Goal: Transaction & Acquisition: Purchase product/service

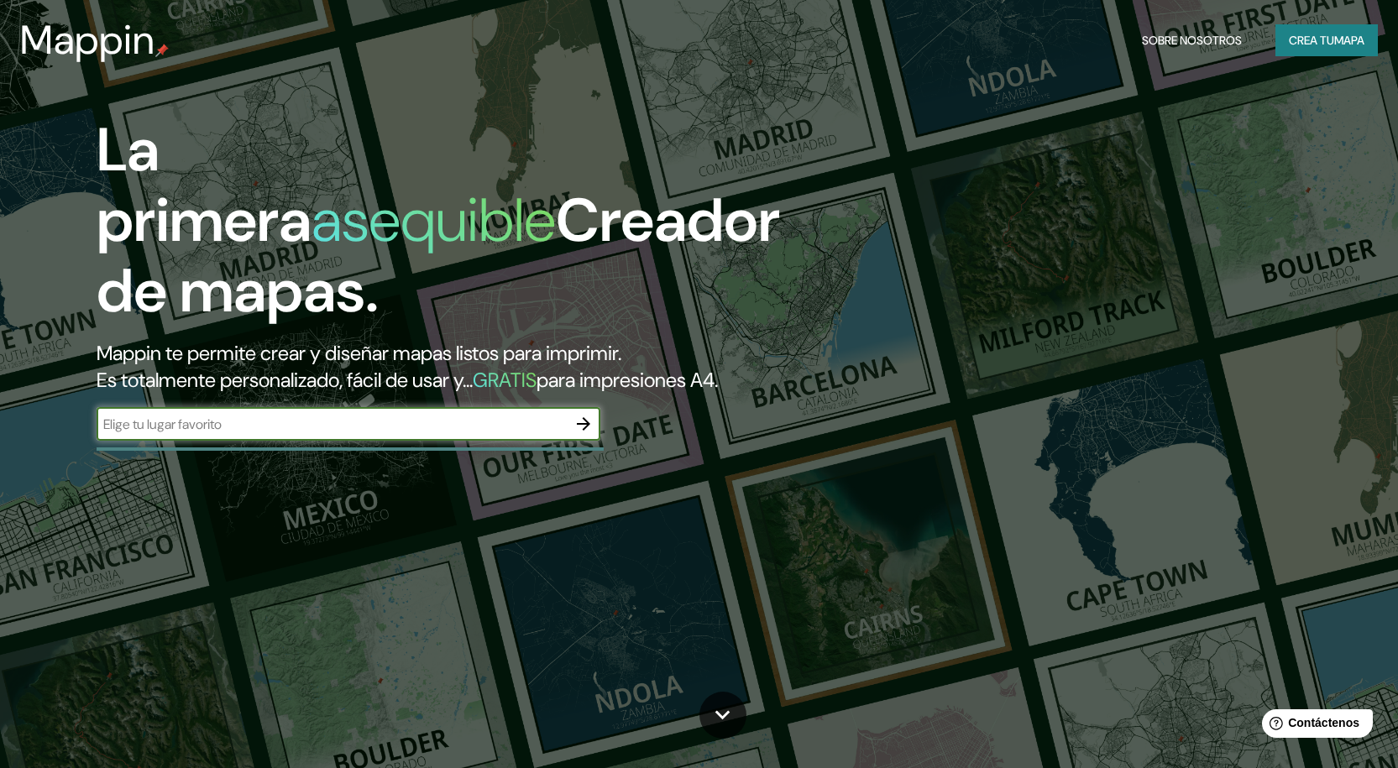
click at [212, 426] on input "text" at bounding box center [332, 424] width 470 height 19
type input "C"
type input "[GEOGRAPHIC_DATA]"
click at [583, 426] on icon "button" at bounding box center [584, 424] width 20 height 20
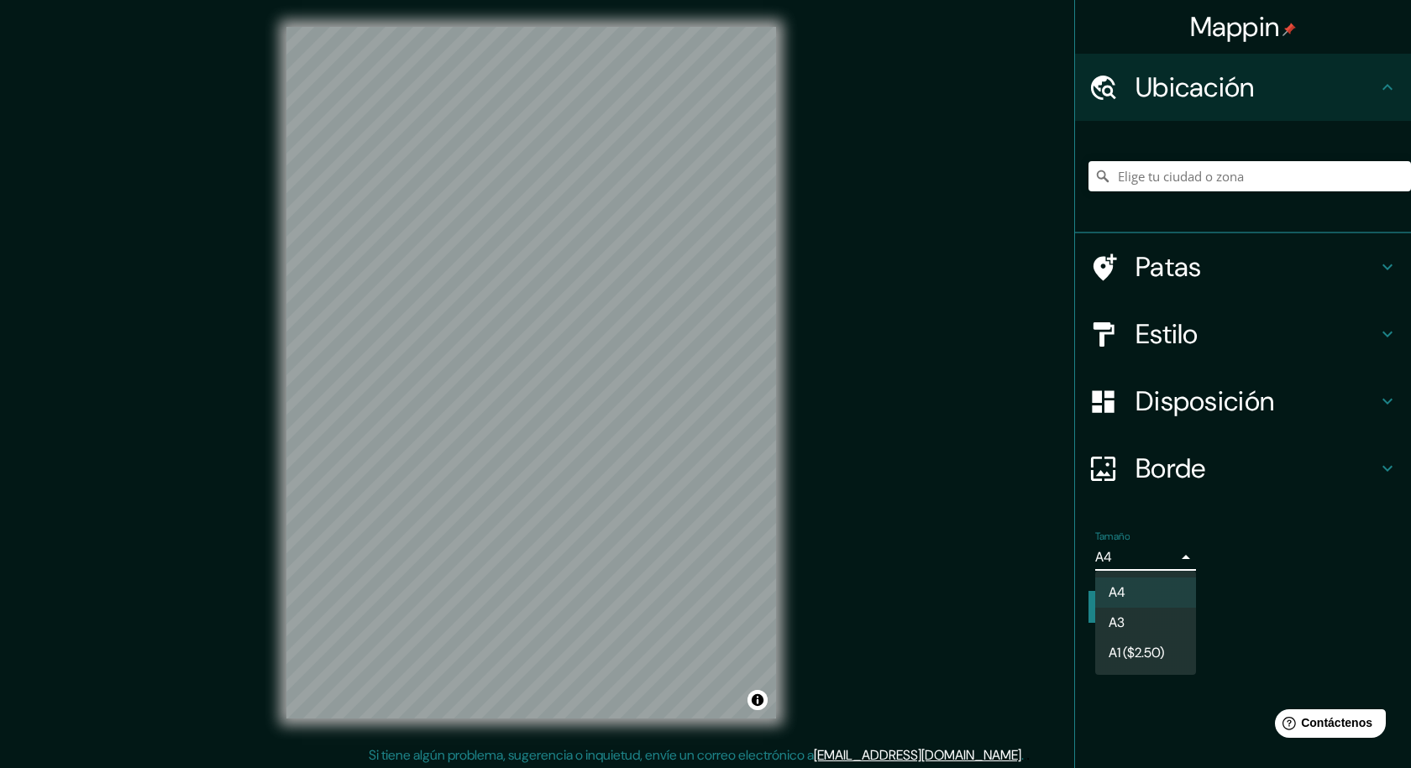
click at [1116, 555] on body "Mappin Ubicación Patas Estilo Disposición Borde Elige un borde. Consejo : puede…" at bounding box center [705, 384] width 1411 height 768
click at [923, 509] on div at bounding box center [705, 384] width 1411 height 768
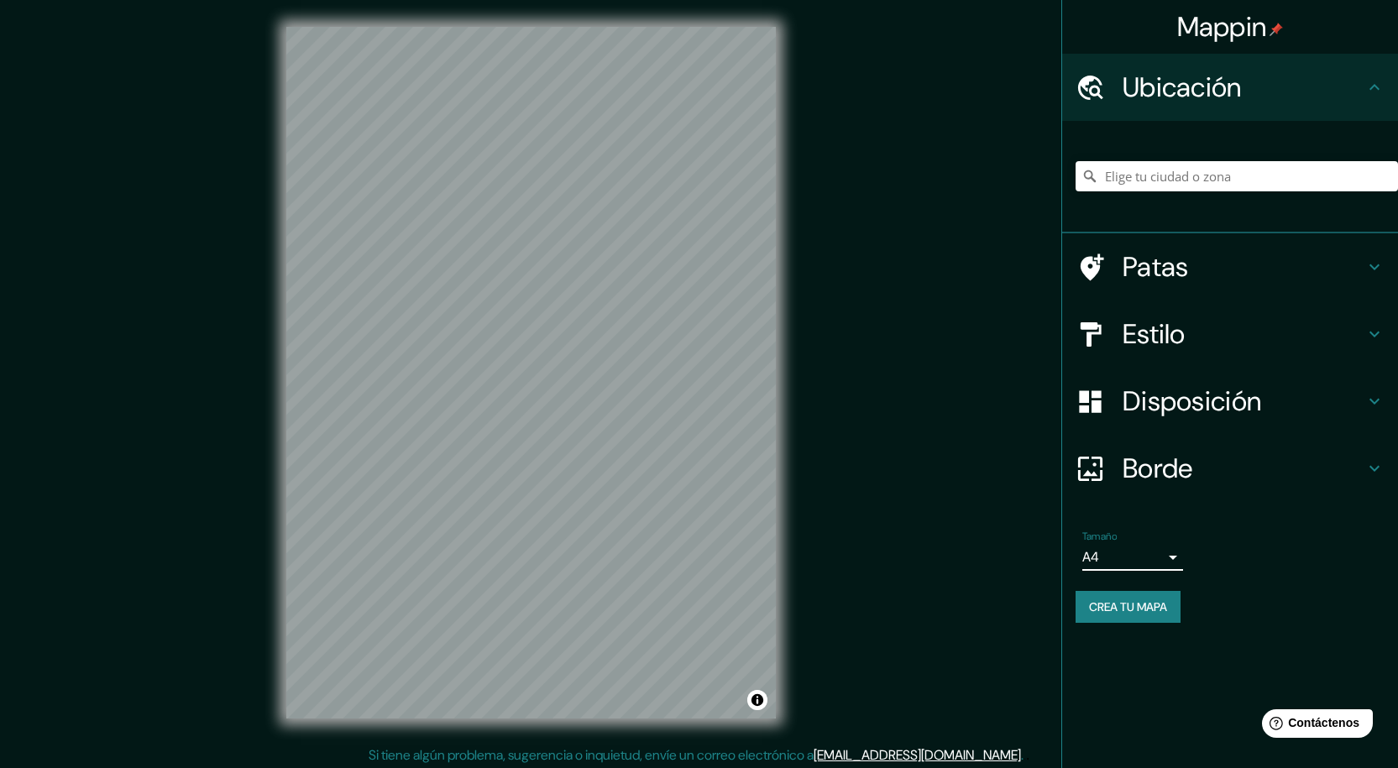
click at [1132, 467] on font "Borde" at bounding box center [1158, 468] width 71 height 35
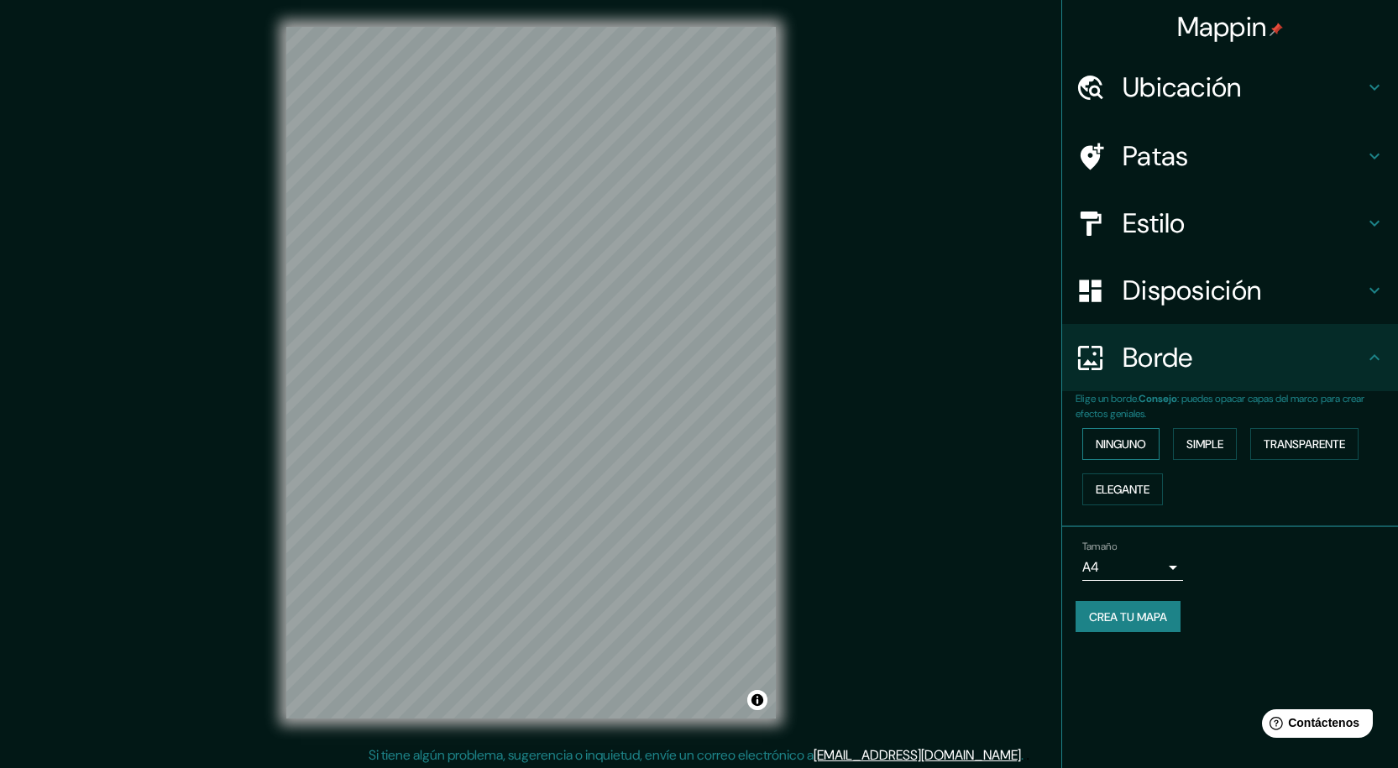
click at [1139, 442] on font "Ninguno" at bounding box center [1121, 444] width 50 height 15
click at [1119, 301] on div at bounding box center [1099, 290] width 47 height 29
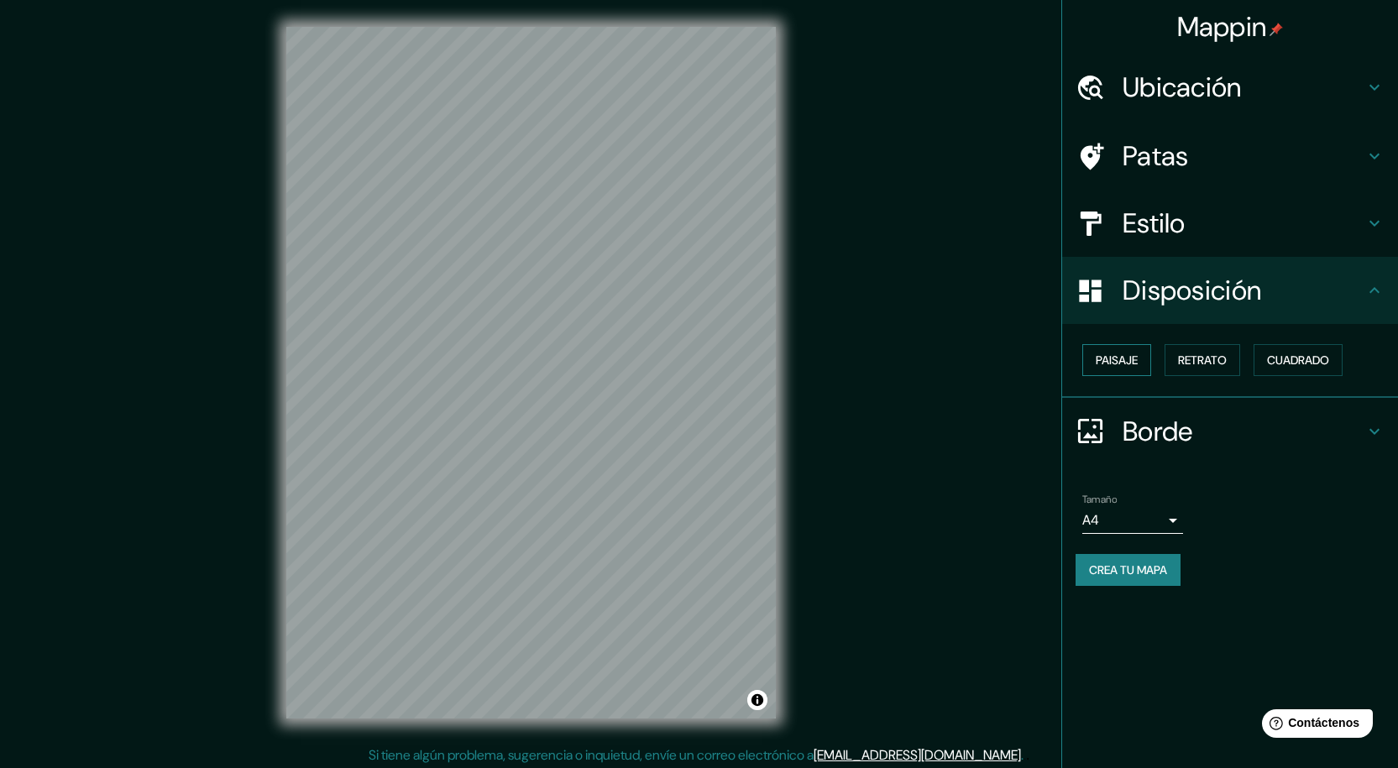
click at [1127, 364] on font "Paisaje" at bounding box center [1117, 360] width 42 height 15
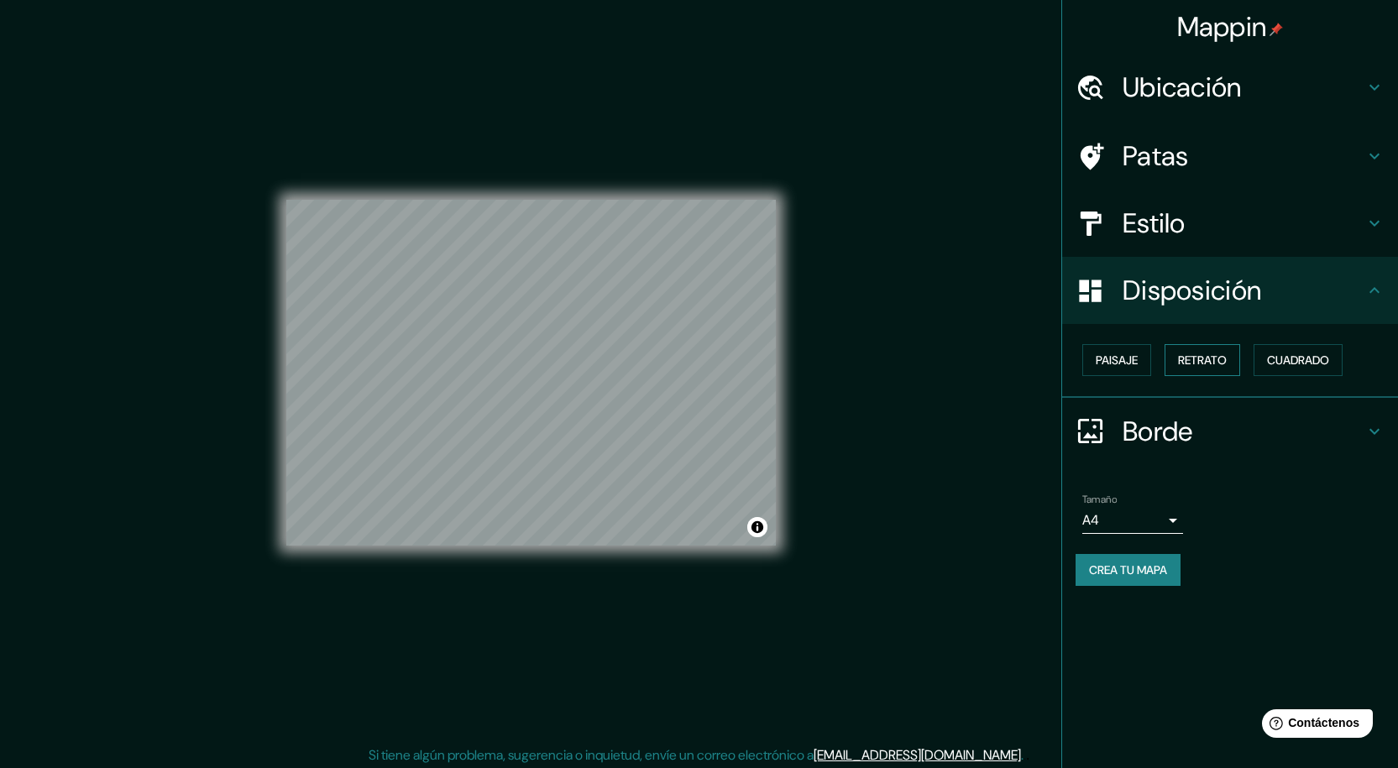
click at [1199, 352] on font "Retrato" at bounding box center [1202, 360] width 49 height 22
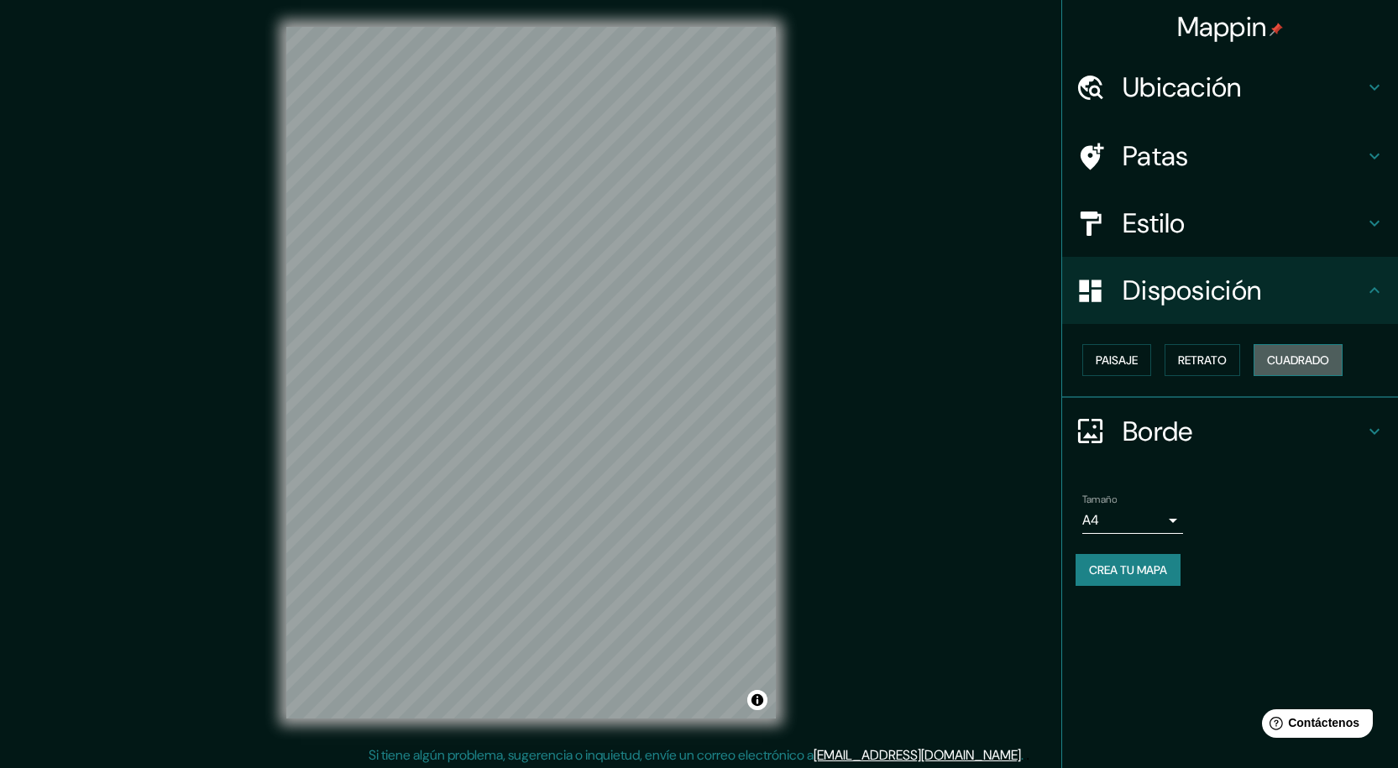
click at [1271, 355] on font "Cuadrado" at bounding box center [1298, 360] width 62 height 15
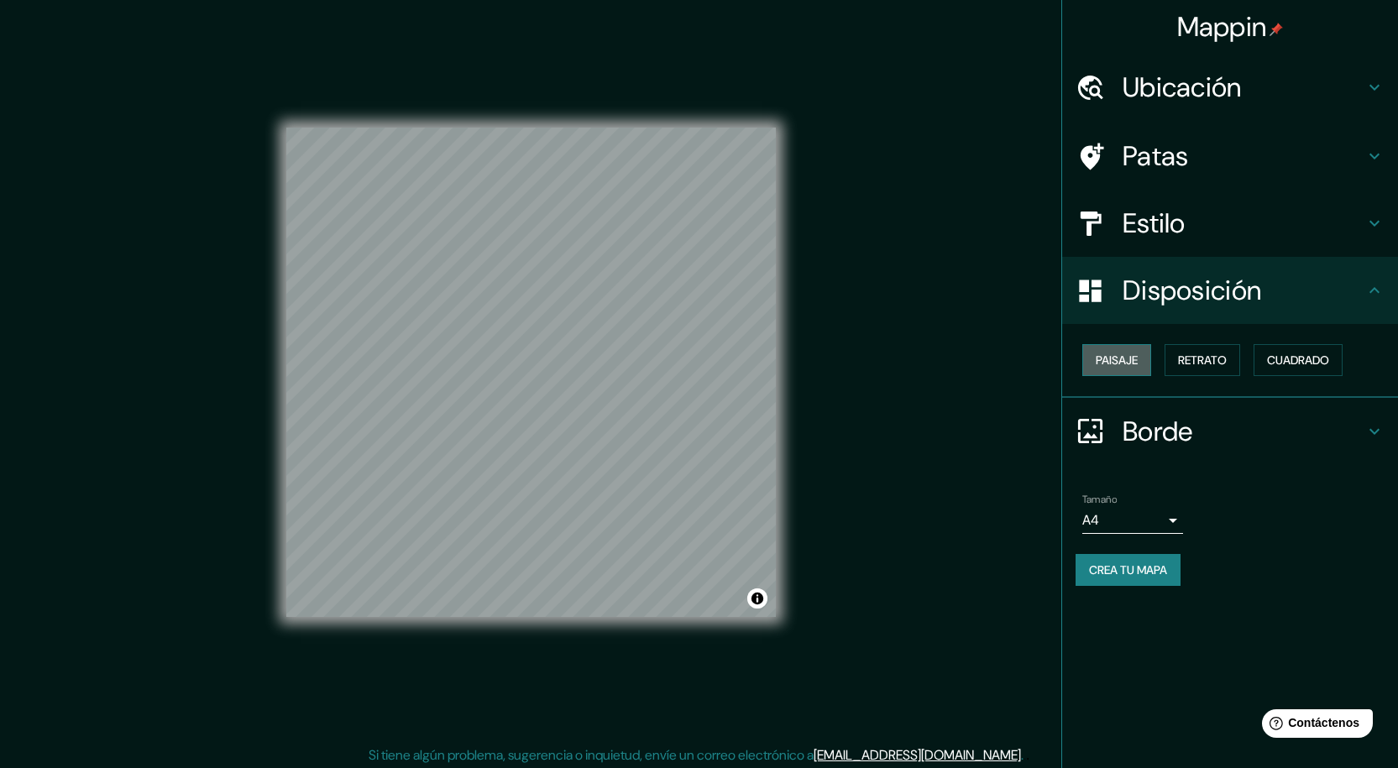
click at [1143, 359] on button "Paisaje" at bounding box center [1116, 360] width 69 height 32
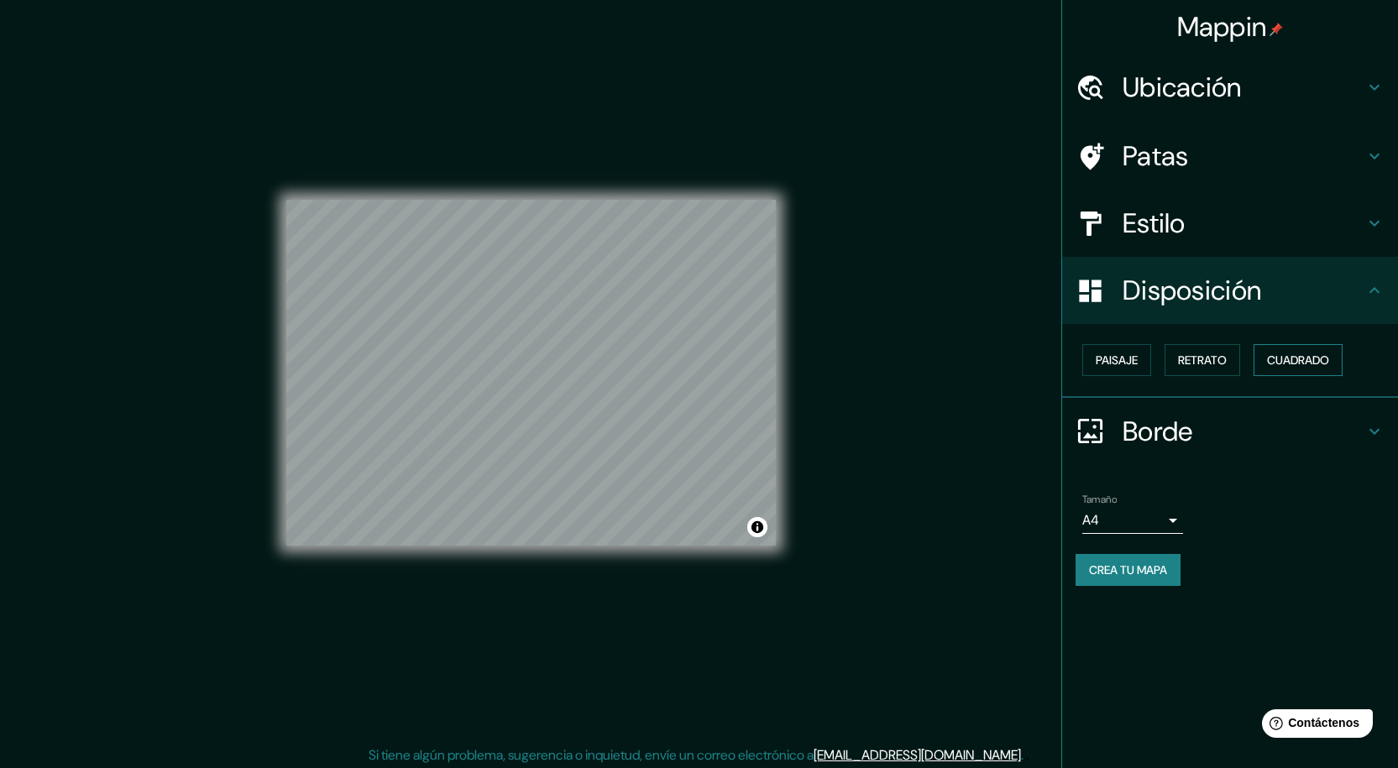
click at [1284, 360] on font "Cuadrado" at bounding box center [1298, 360] width 62 height 15
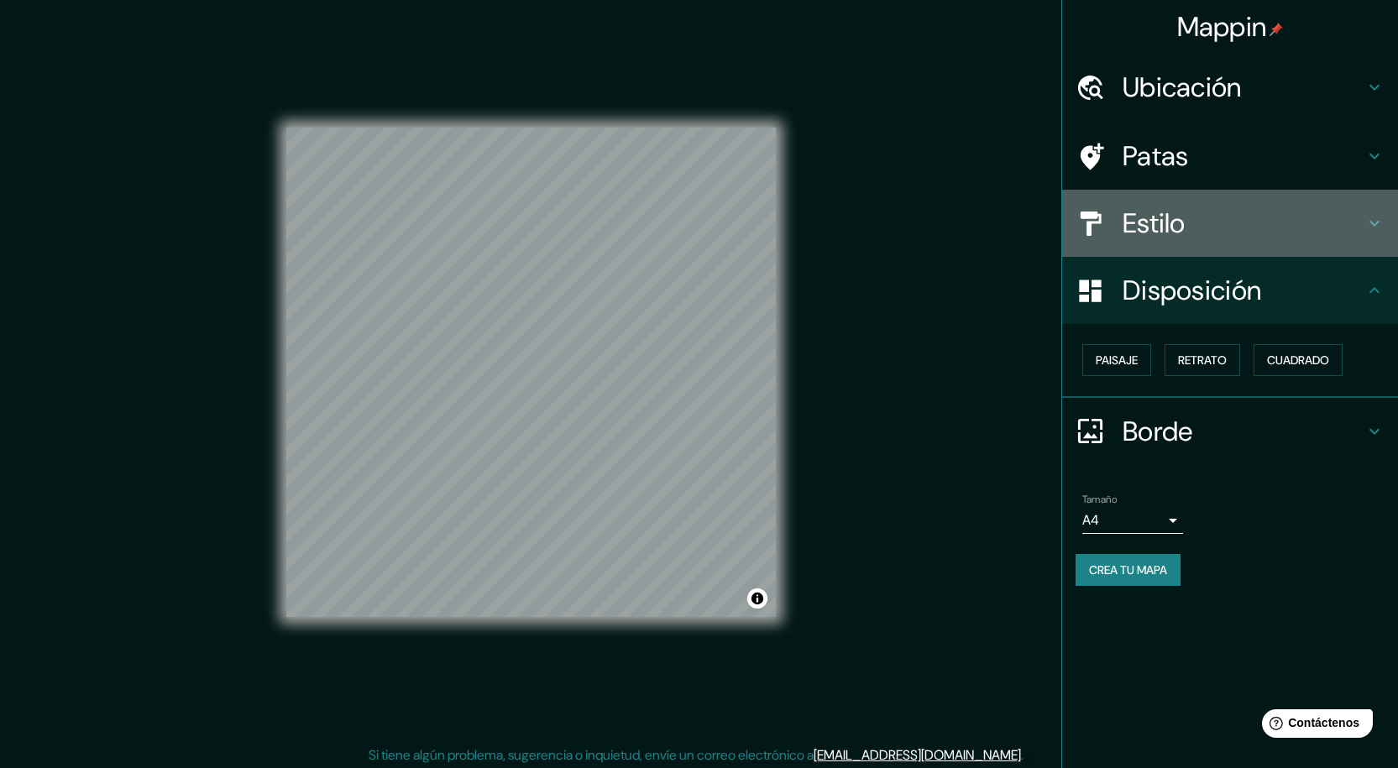
click at [1156, 229] on font "Estilo" at bounding box center [1154, 223] width 63 height 35
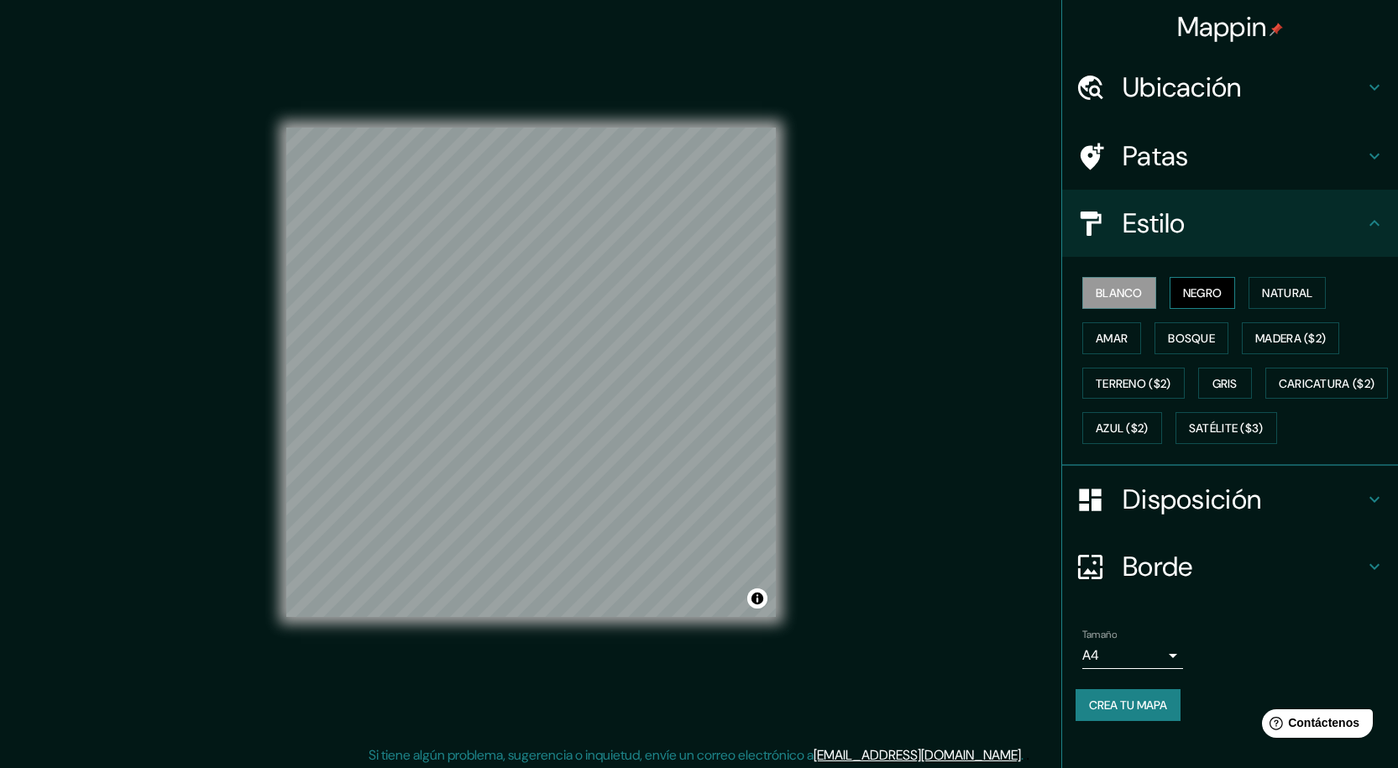
click at [1186, 286] on font "Negro" at bounding box center [1202, 293] width 39 height 15
click at [1270, 298] on font "Natural" at bounding box center [1287, 293] width 50 height 15
click at [1096, 336] on font "Amar" at bounding box center [1112, 338] width 32 height 15
click at [1171, 334] on font "Bosque" at bounding box center [1191, 338] width 47 height 15
click at [1292, 333] on font "Madera ($2)" at bounding box center [1290, 338] width 71 height 15
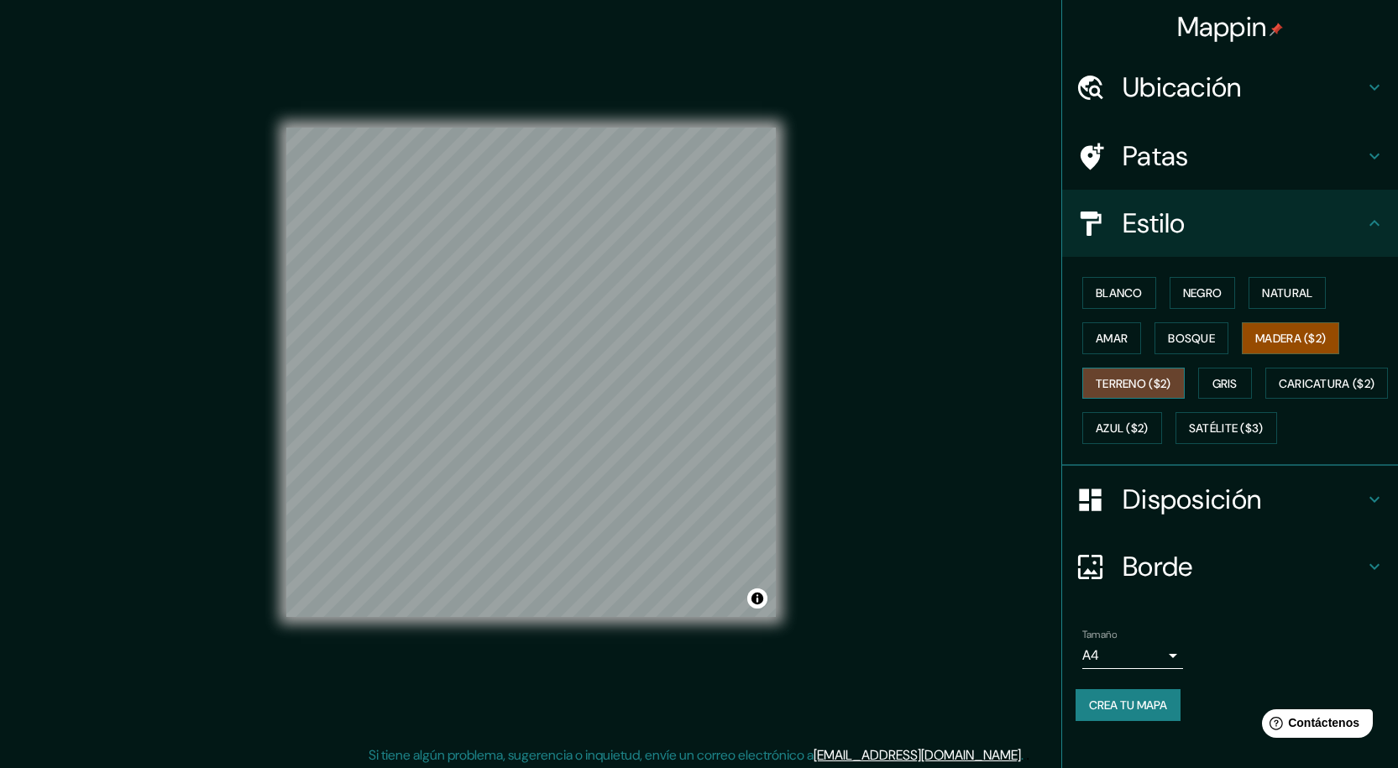
click at [1114, 397] on button "Terreno ($2)" at bounding box center [1133, 384] width 102 height 32
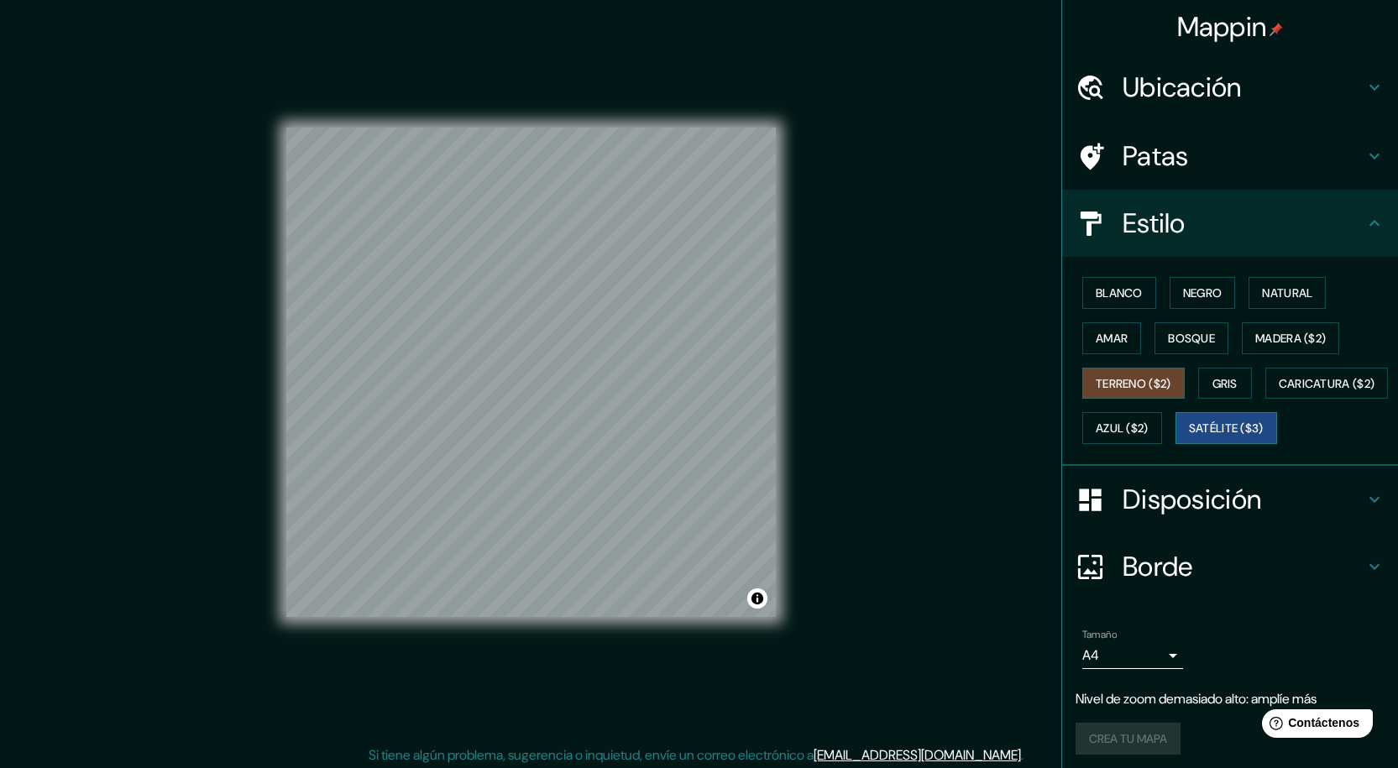
click at [1189, 437] on font "Satélite ($3)" at bounding box center [1226, 429] width 75 height 15
click at [1094, 81] on div at bounding box center [1099, 87] width 47 height 29
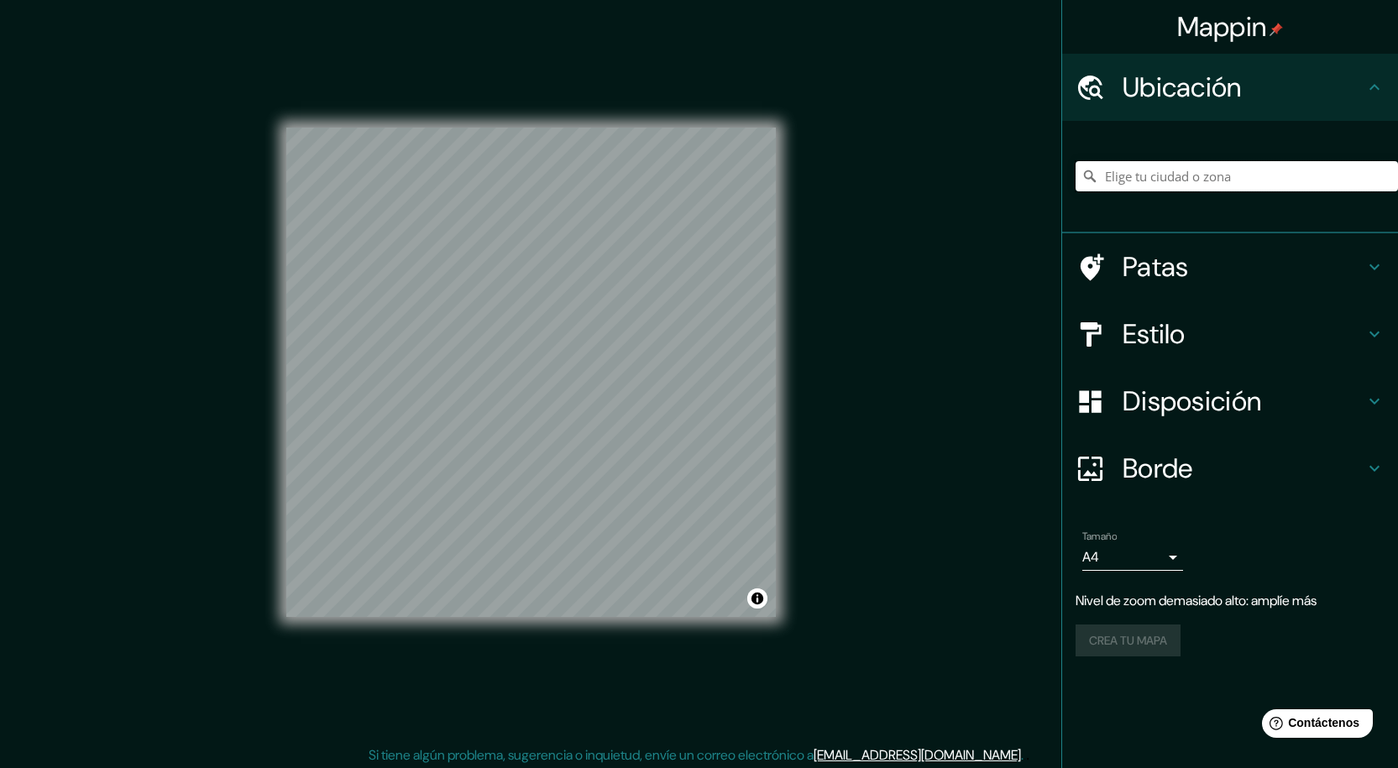
click at [1144, 184] on input "Elige tu ciudad o zona" at bounding box center [1237, 176] width 322 height 30
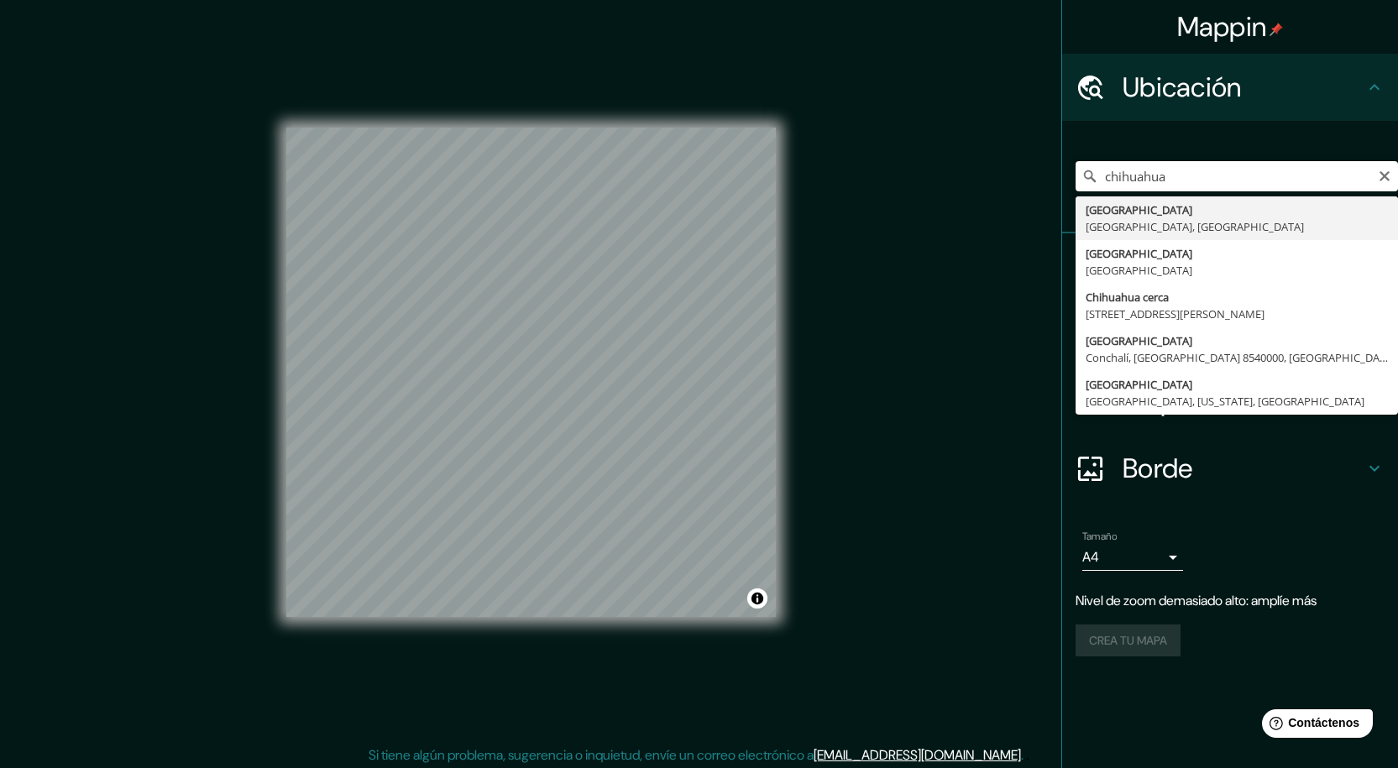
type input "Chihuahua, Chihuahua, México"
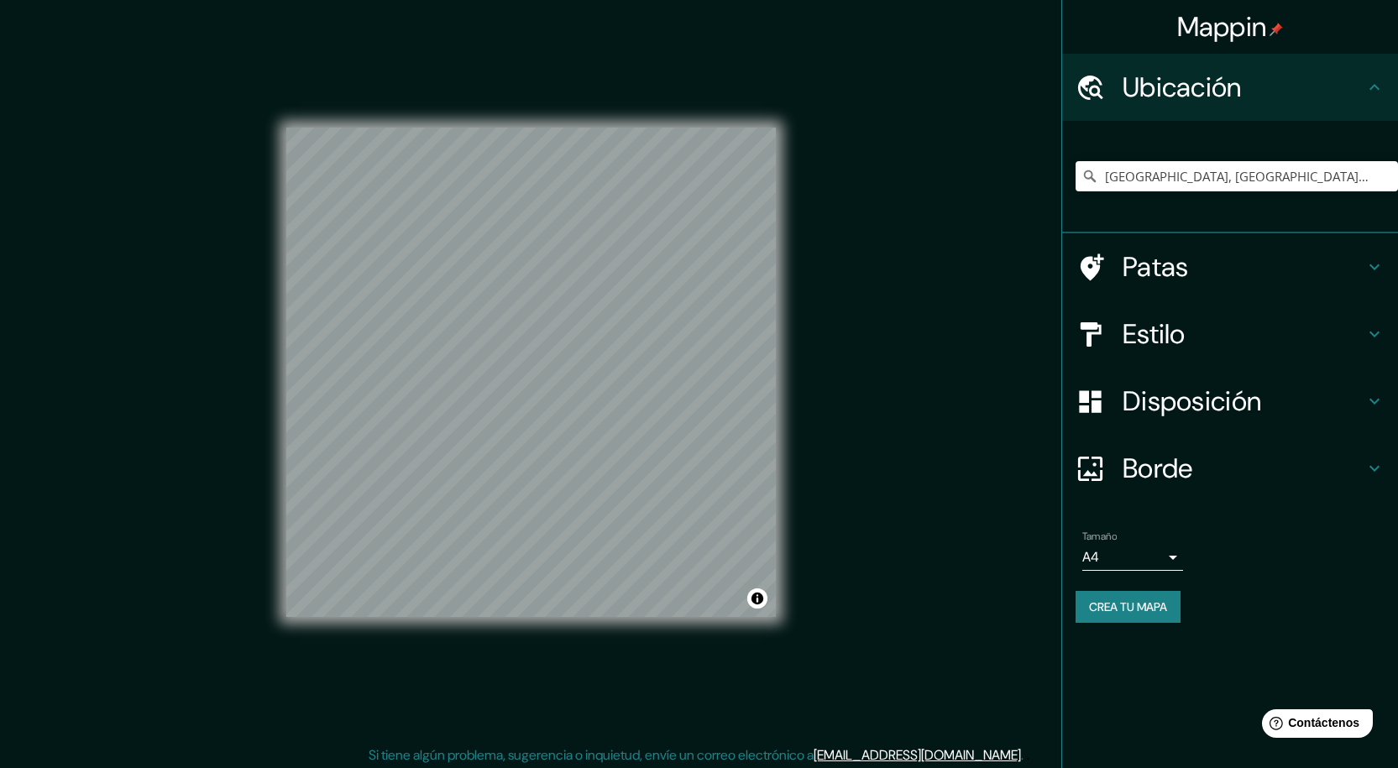
click at [1184, 258] on font "Patas" at bounding box center [1156, 266] width 66 height 35
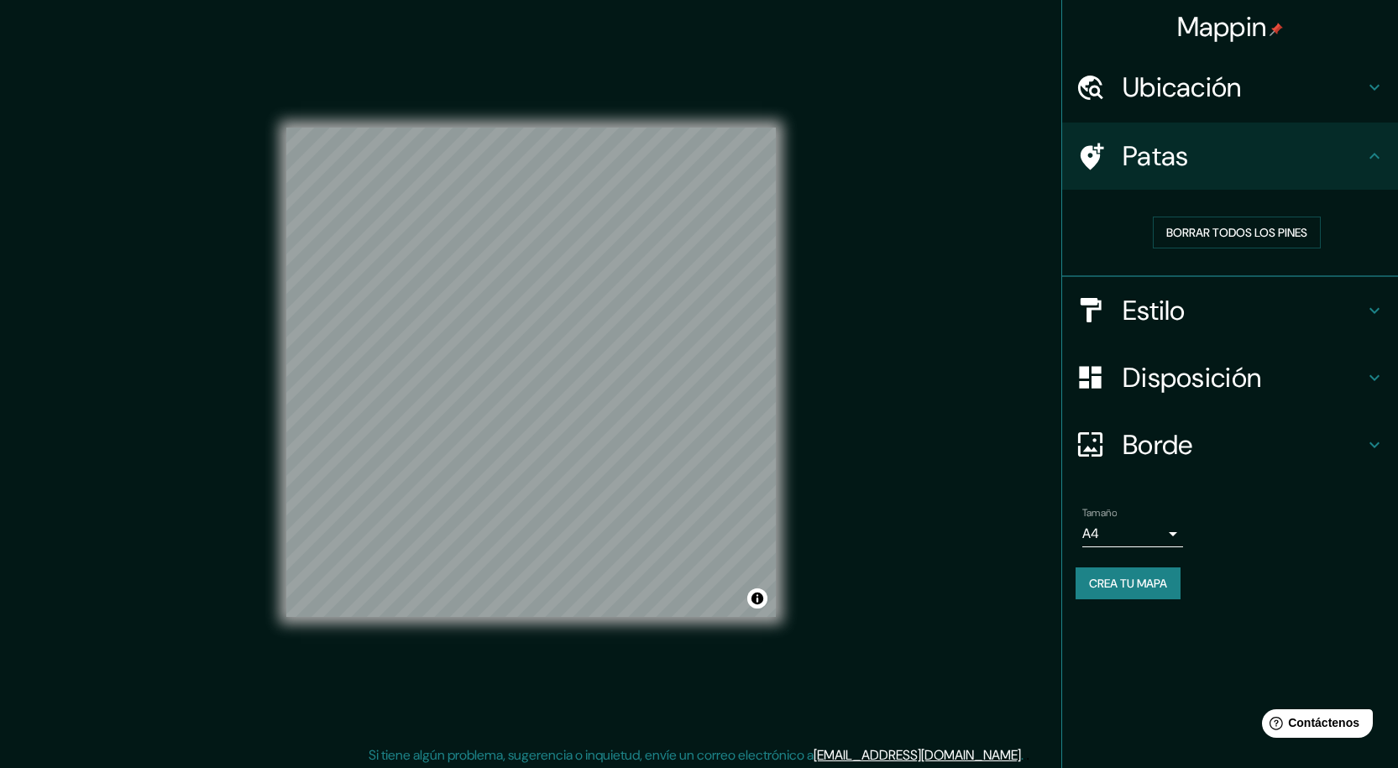
click at [1196, 350] on div "Disposición" at bounding box center [1230, 377] width 336 height 67
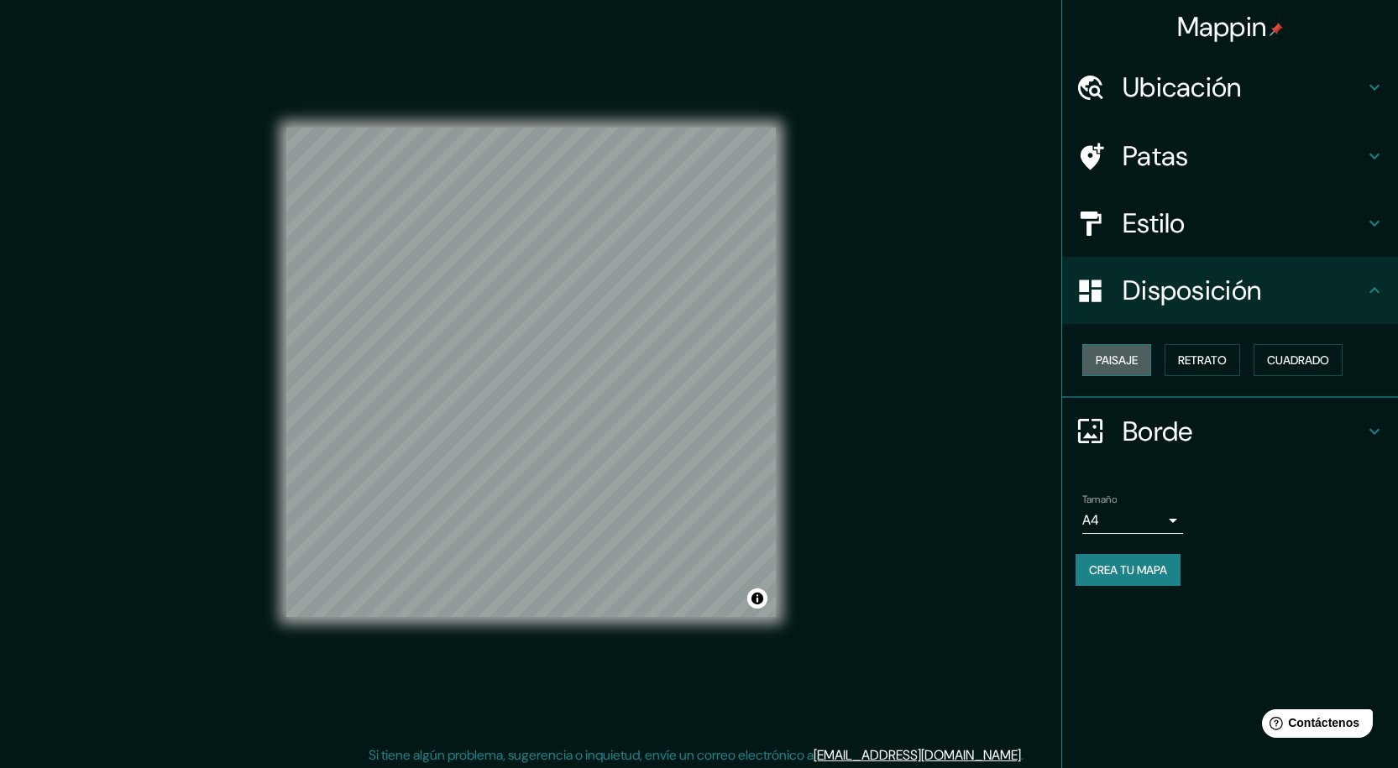
click at [1136, 364] on font "Paisaje" at bounding box center [1117, 360] width 42 height 15
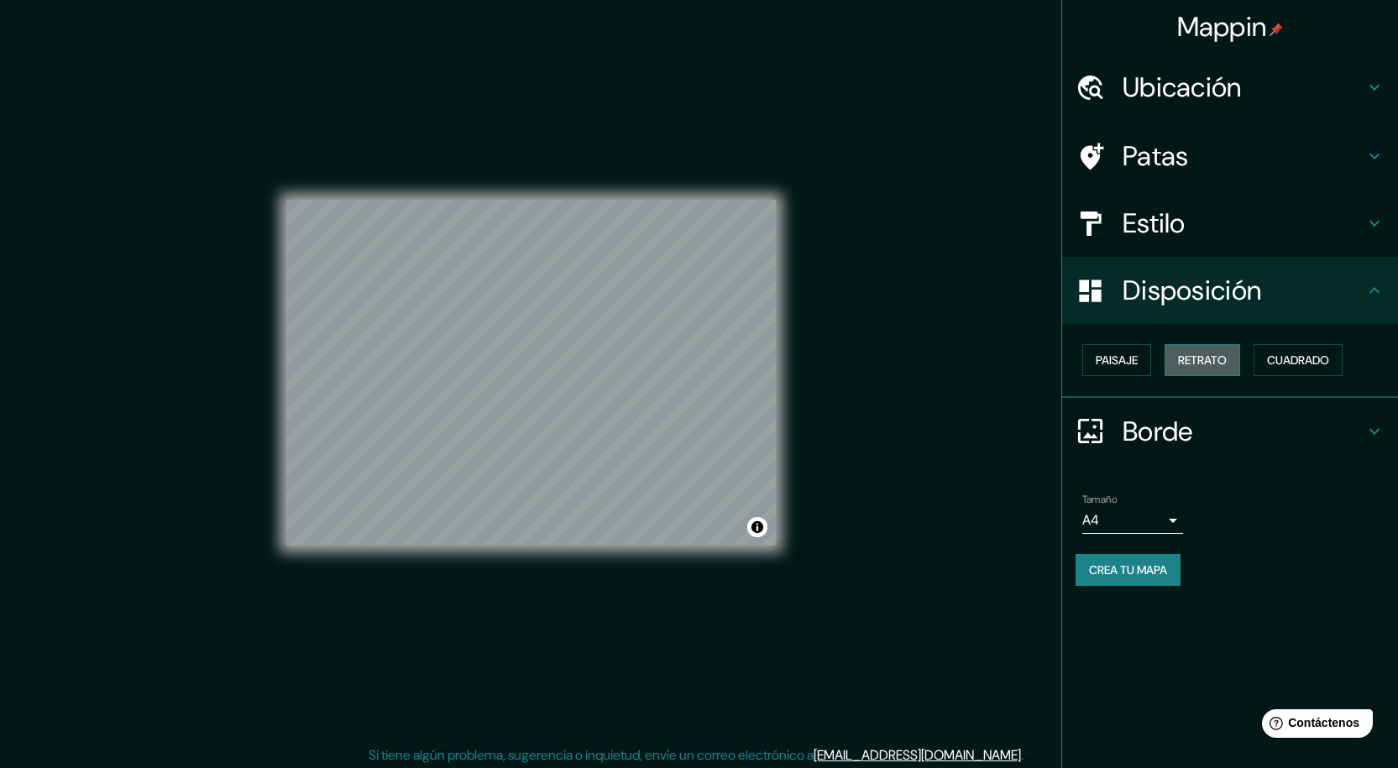
click at [1224, 359] on font "Retrato" at bounding box center [1202, 360] width 49 height 15
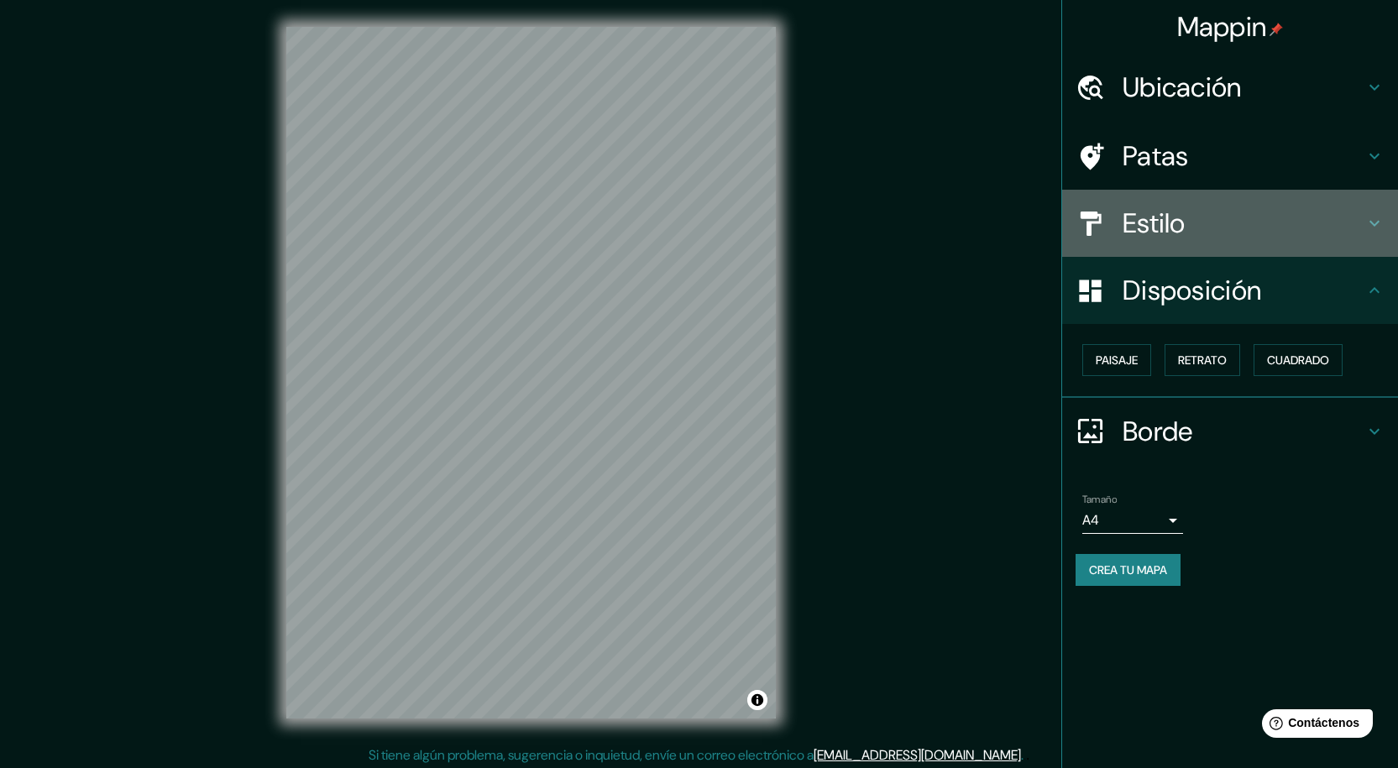
click at [1161, 225] on font "Estilo" at bounding box center [1154, 223] width 63 height 35
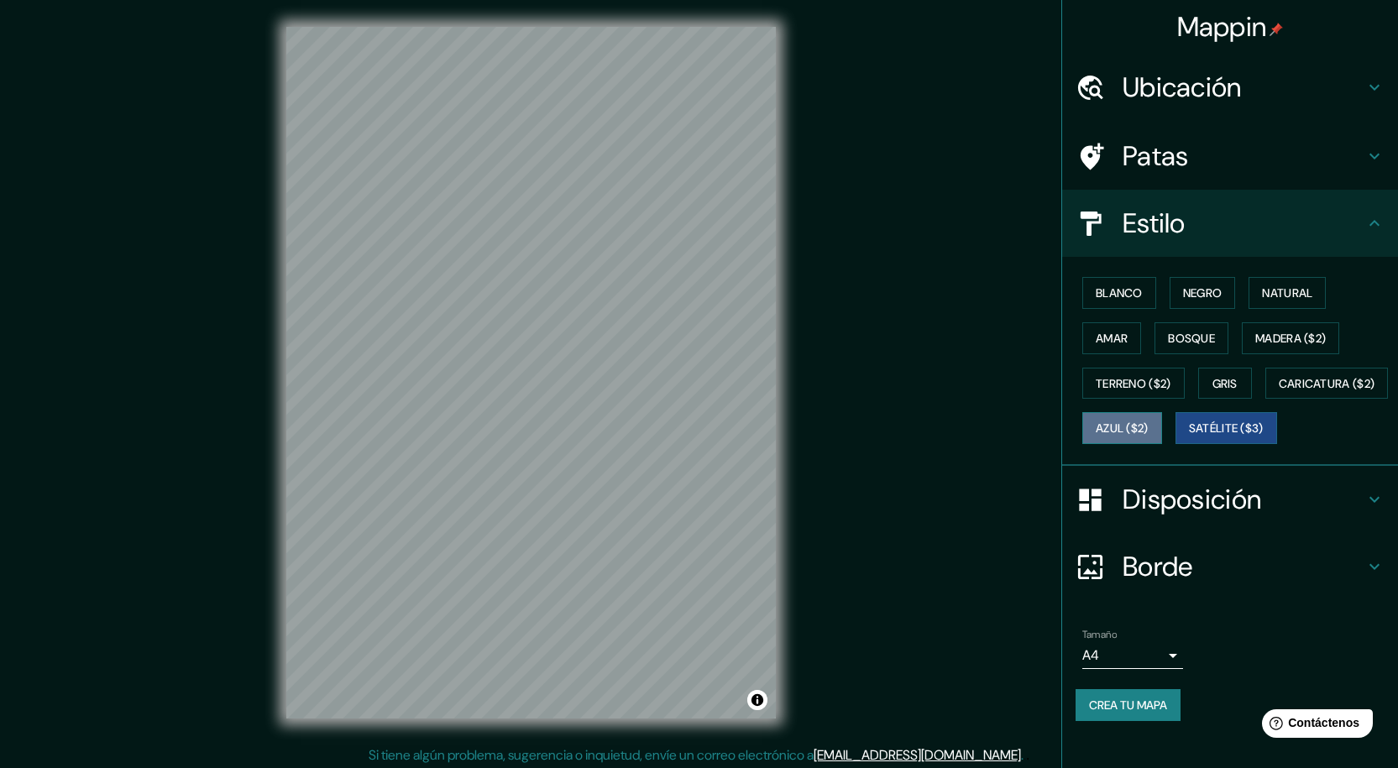
click at [1149, 427] on font "Azul ($2)" at bounding box center [1122, 429] width 53 height 15
click at [1279, 391] on font "Caricatura ($2)" at bounding box center [1327, 383] width 97 height 15
click at [1149, 429] on font "Azul ($2)" at bounding box center [1122, 429] width 53 height 15
click at [1266, 400] on button "Caricatura ($2)" at bounding box center [1327, 384] width 123 height 32
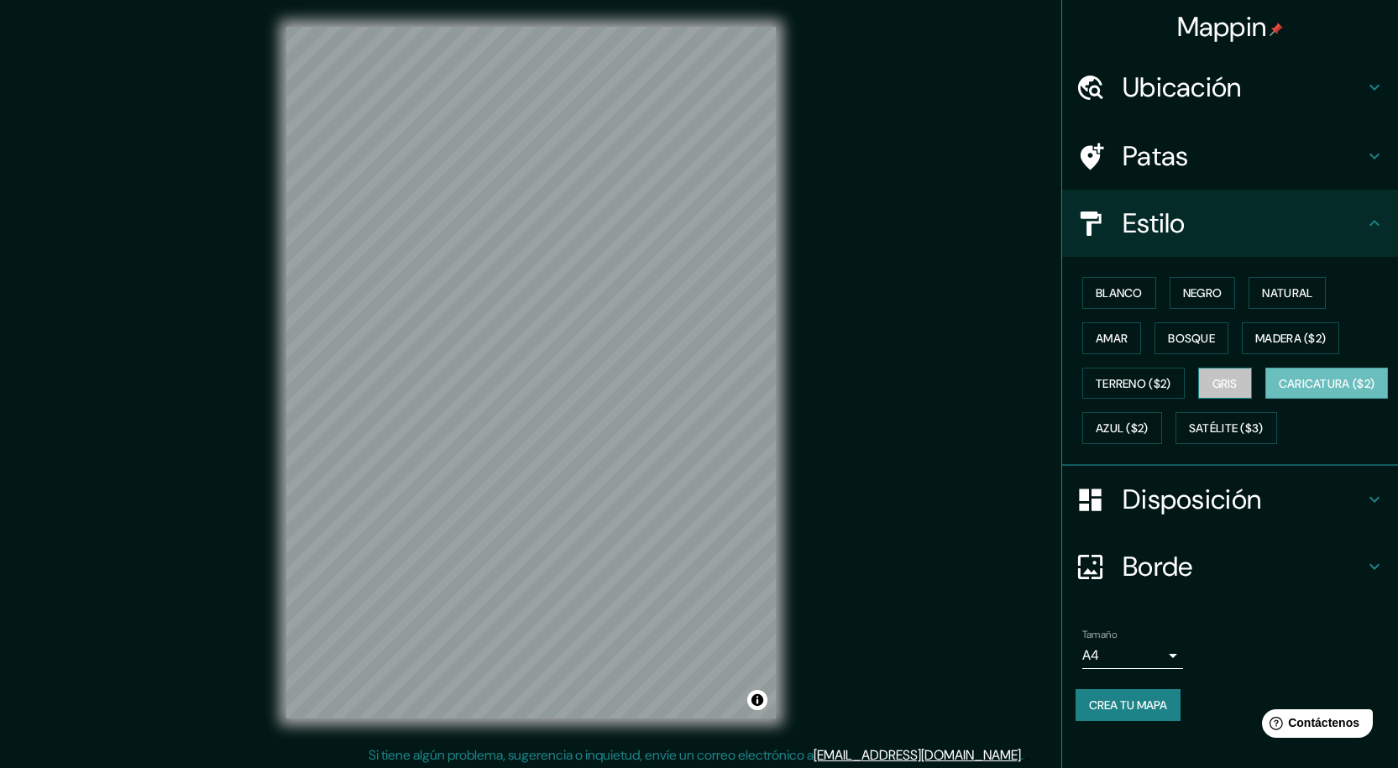
click at [1225, 385] on font "Gris" at bounding box center [1225, 383] width 25 height 15
click at [1143, 385] on font "Terreno ($2)" at bounding box center [1134, 383] width 76 height 15
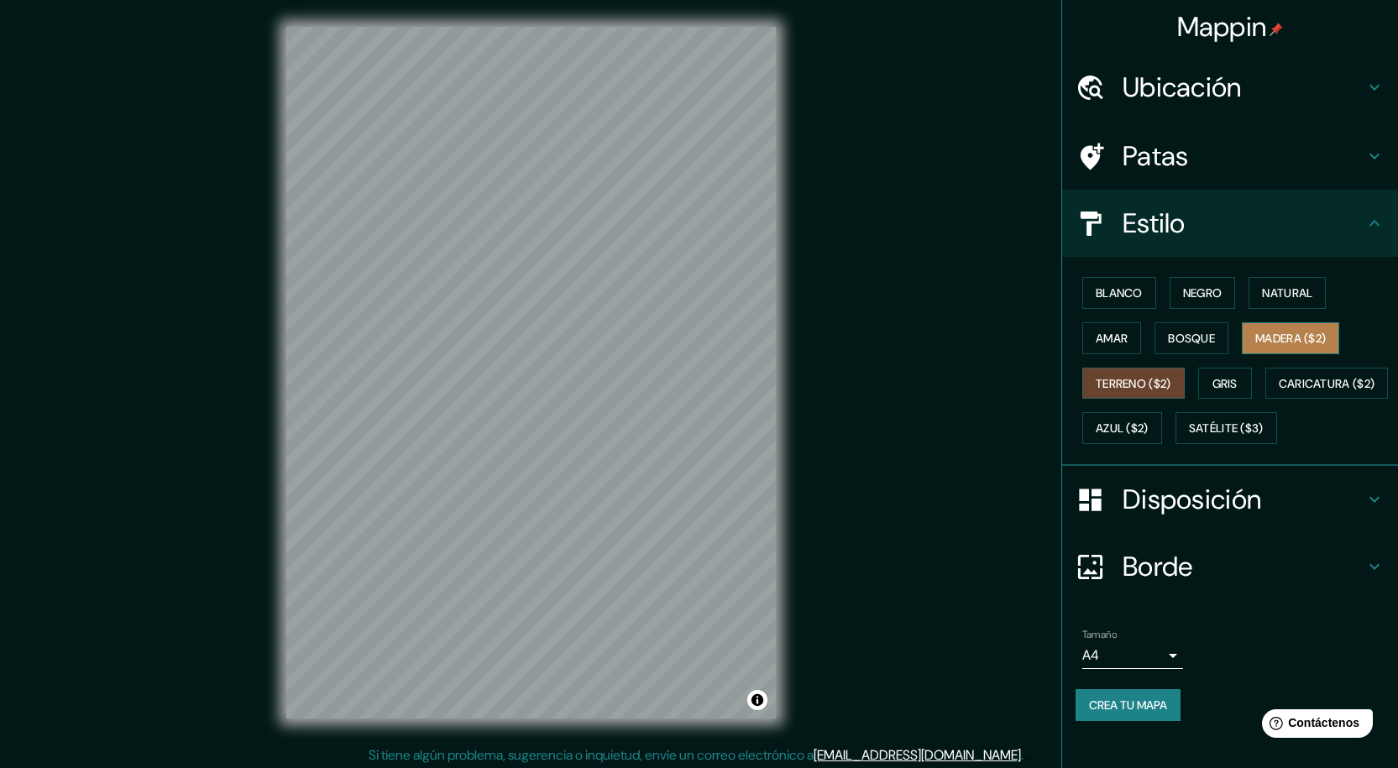
click at [1278, 342] on font "Madera ($2)" at bounding box center [1290, 338] width 71 height 15
click at [1188, 349] on font "Bosque" at bounding box center [1191, 339] width 47 height 22
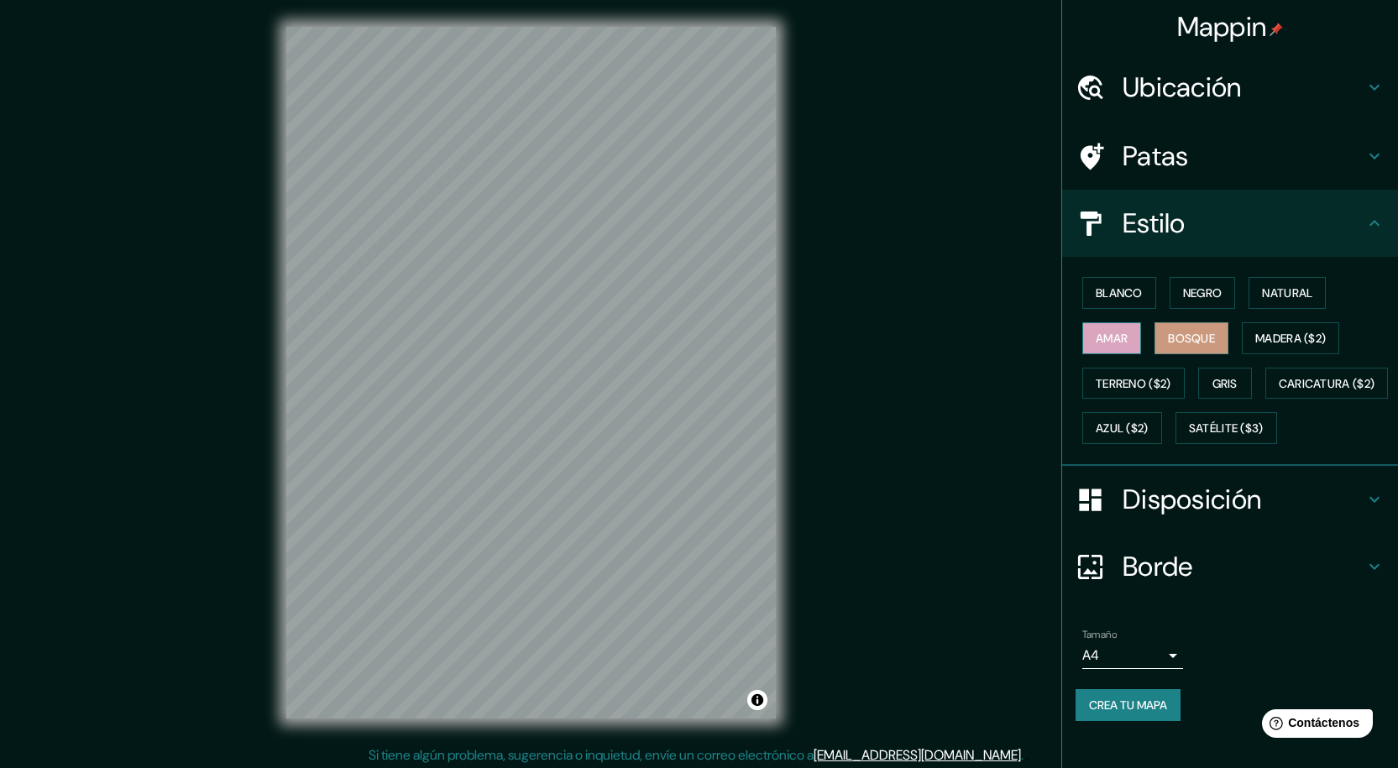
click at [1103, 338] on font "Amar" at bounding box center [1112, 338] width 32 height 15
click at [1272, 306] on button "Natural" at bounding box center [1287, 293] width 77 height 32
click at [1191, 307] on button "Negro" at bounding box center [1203, 293] width 66 height 32
click at [1114, 304] on button "Blanco" at bounding box center [1119, 293] width 74 height 32
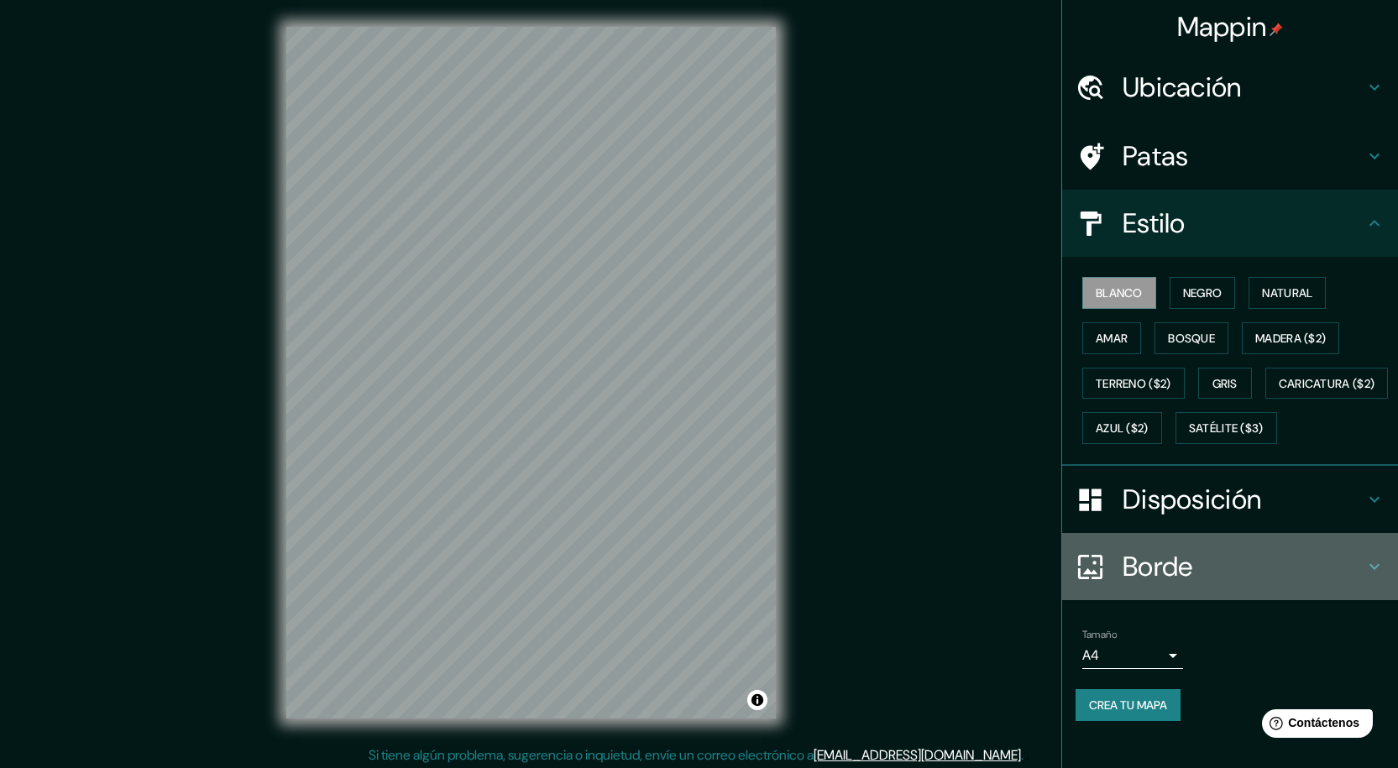
click at [1123, 584] on font "Borde" at bounding box center [1158, 566] width 71 height 35
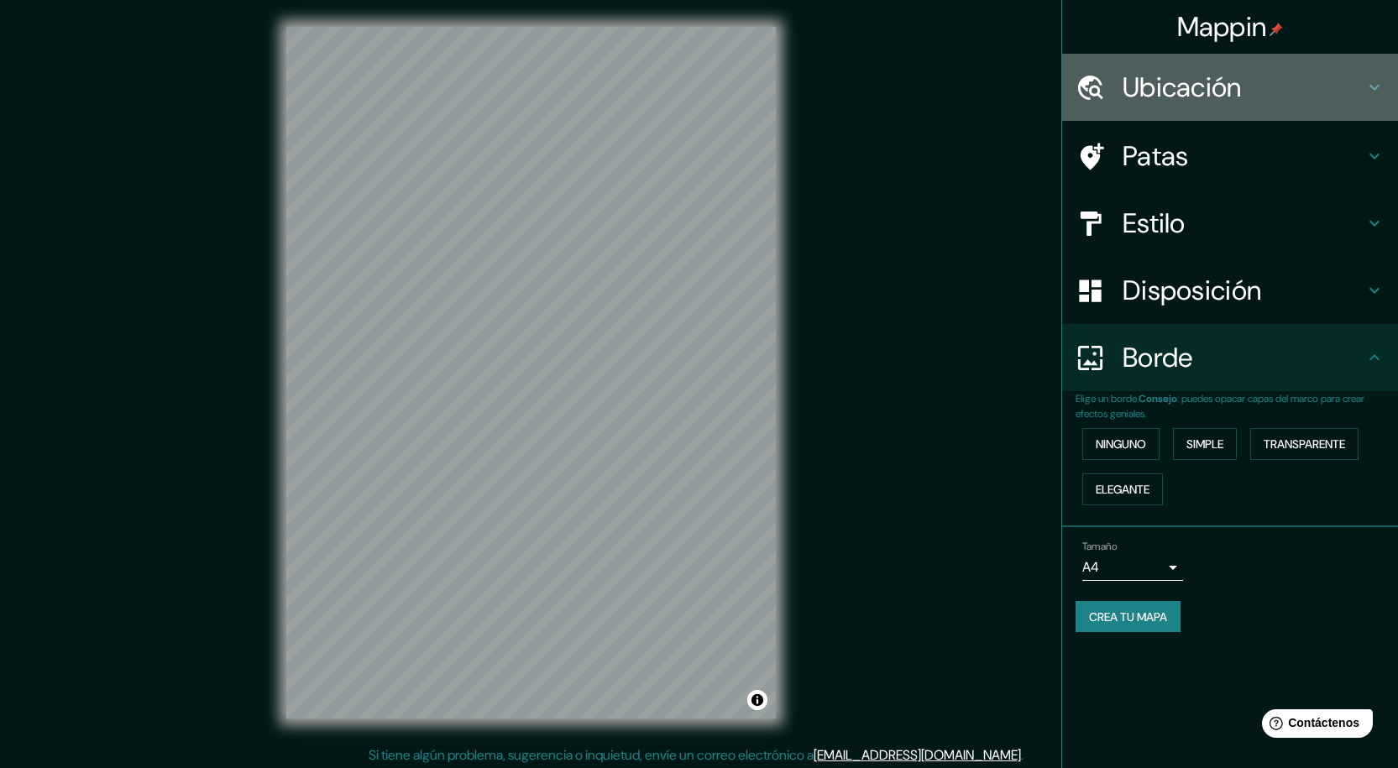
click at [1174, 73] on font "Ubicación" at bounding box center [1182, 87] width 119 height 35
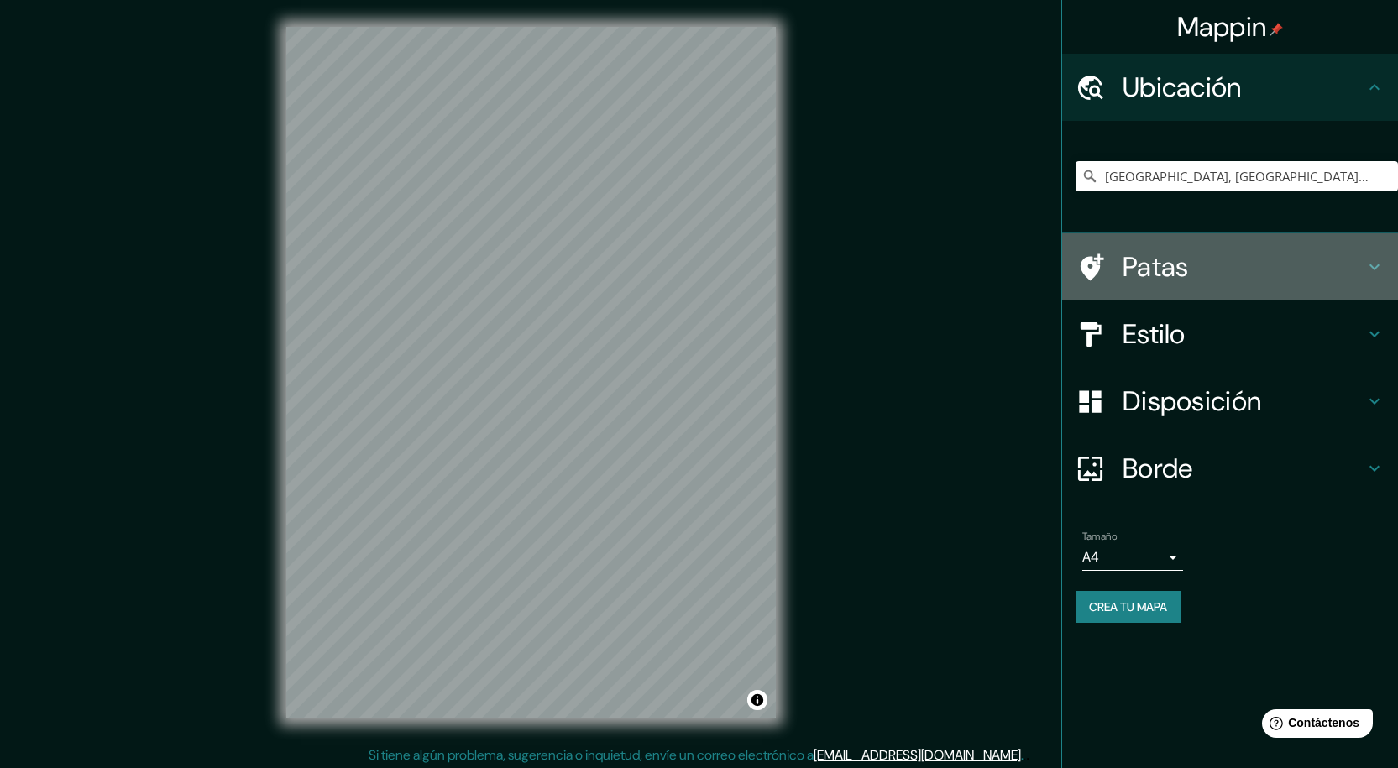
click at [1171, 259] on font "Patas" at bounding box center [1156, 266] width 66 height 35
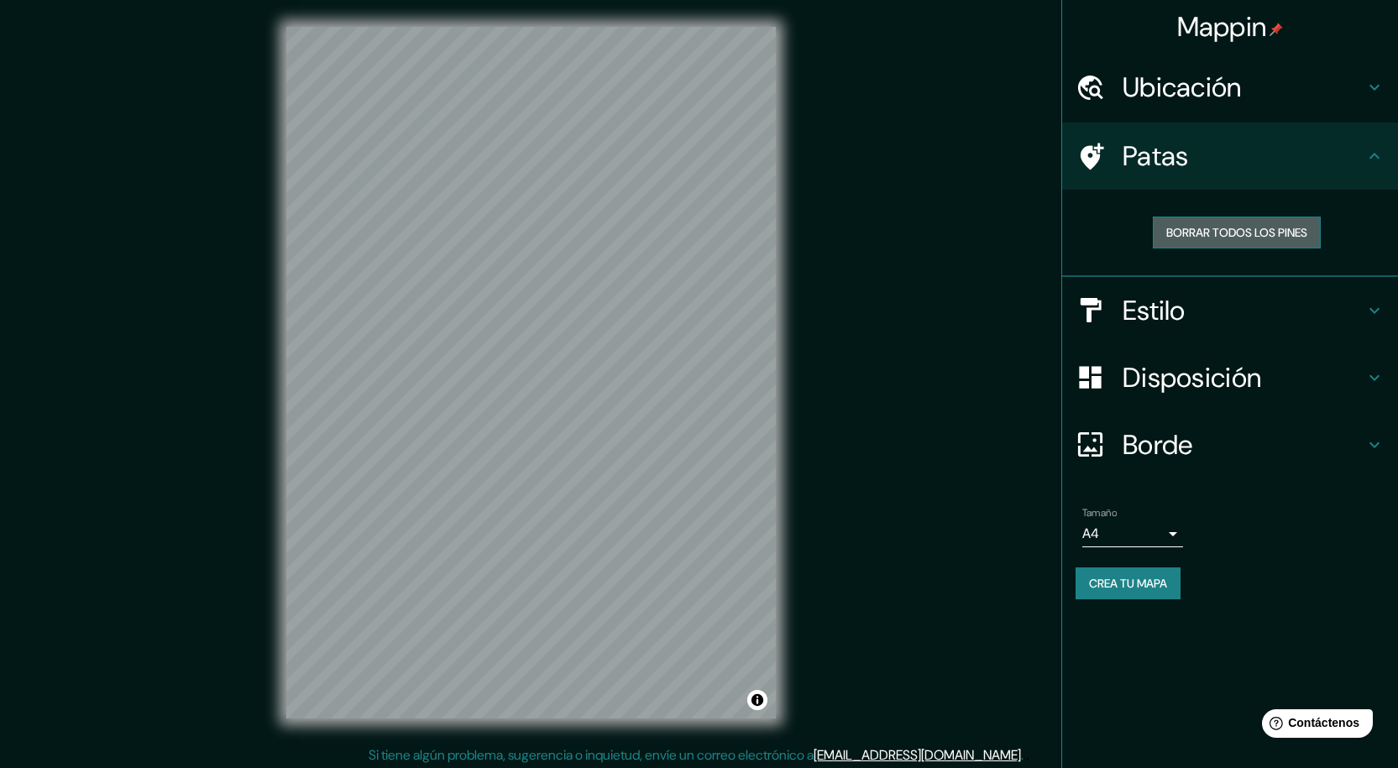
click at [1229, 231] on font "Borrar todos los pines" at bounding box center [1236, 232] width 141 height 15
click at [1137, 154] on font "Patas" at bounding box center [1156, 156] width 66 height 35
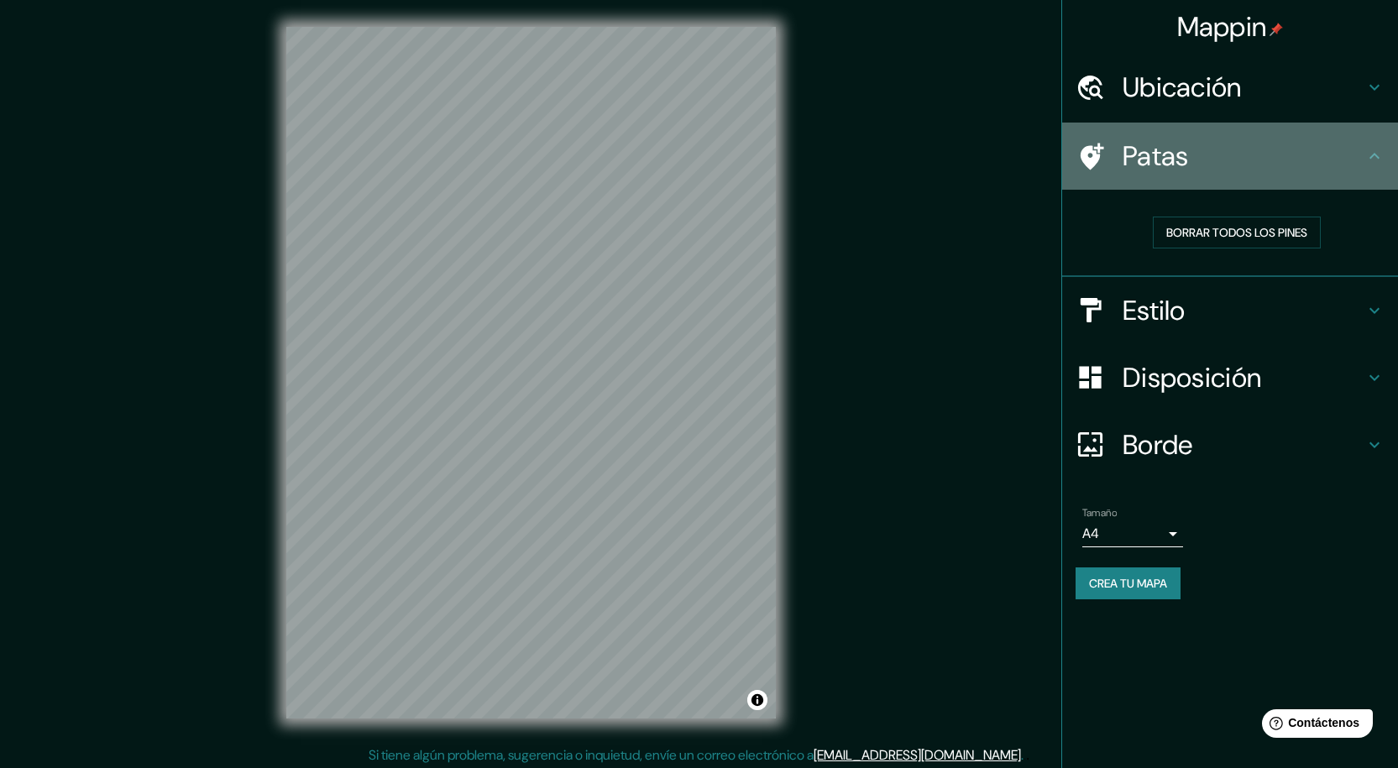
click at [1372, 159] on icon at bounding box center [1375, 156] width 20 height 20
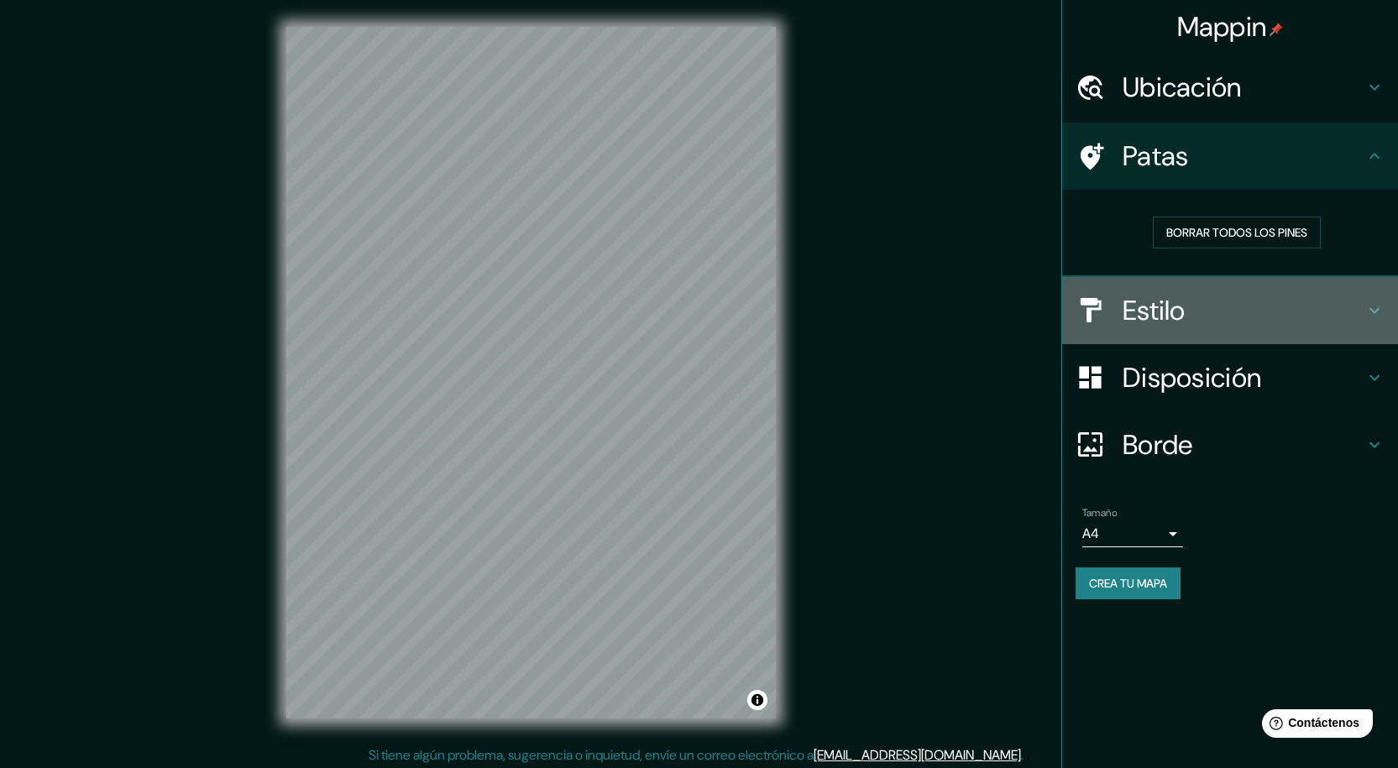
click at [1174, 302] on font "Estilo" at bounding box center [1154, 310] width 63 height 35
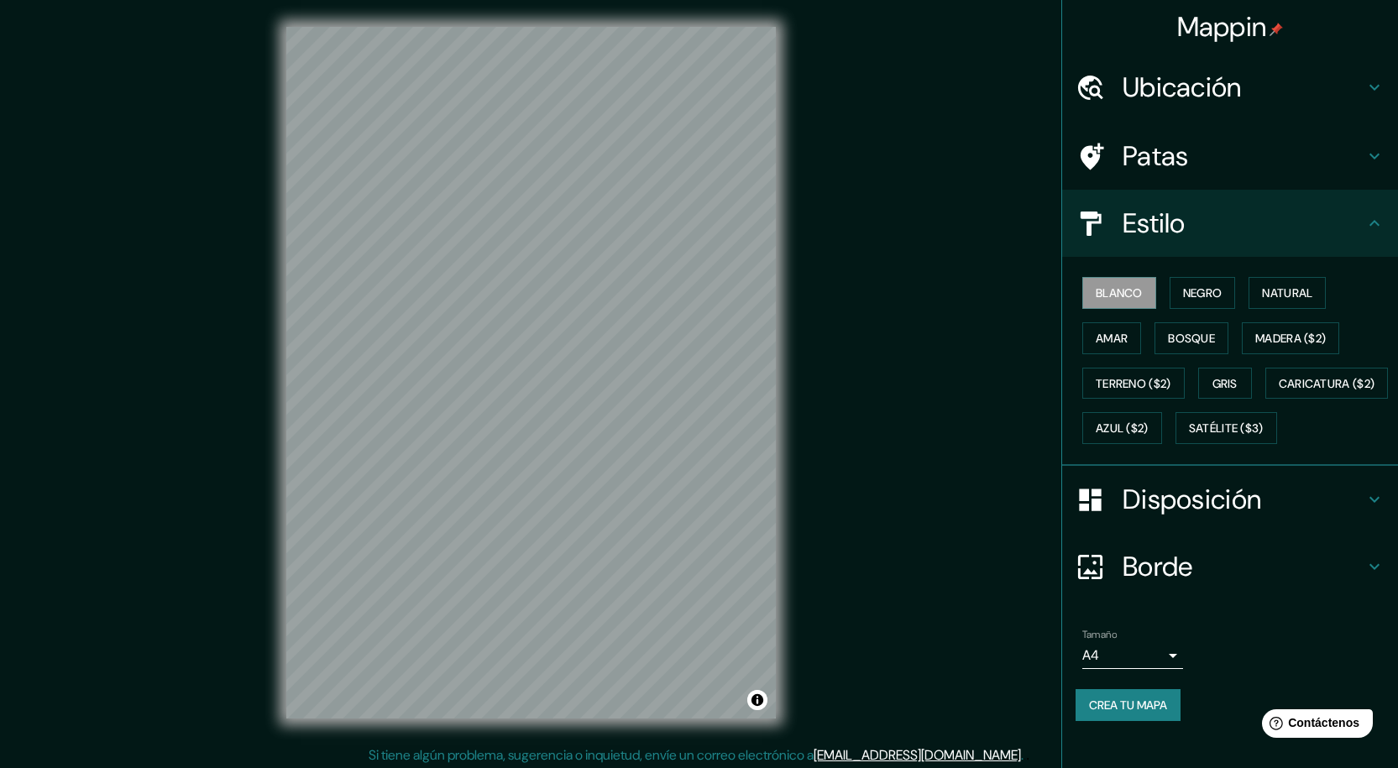
click at [1161, 517] on font "Disposición" at bounding box center [1192, 499] width 139 height 35
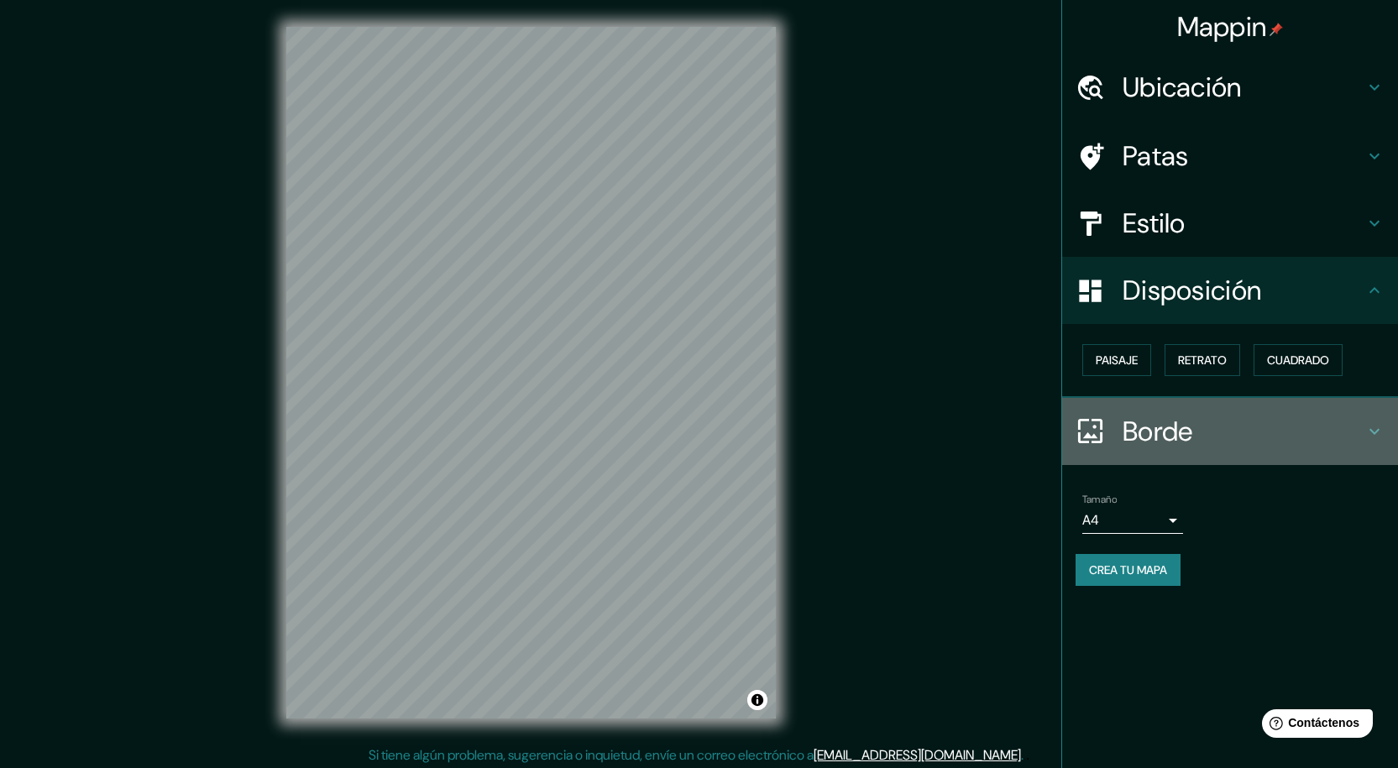
click at [1140, 452] on div "Borde" at bounding box center [1230, 431] width 336 height 67
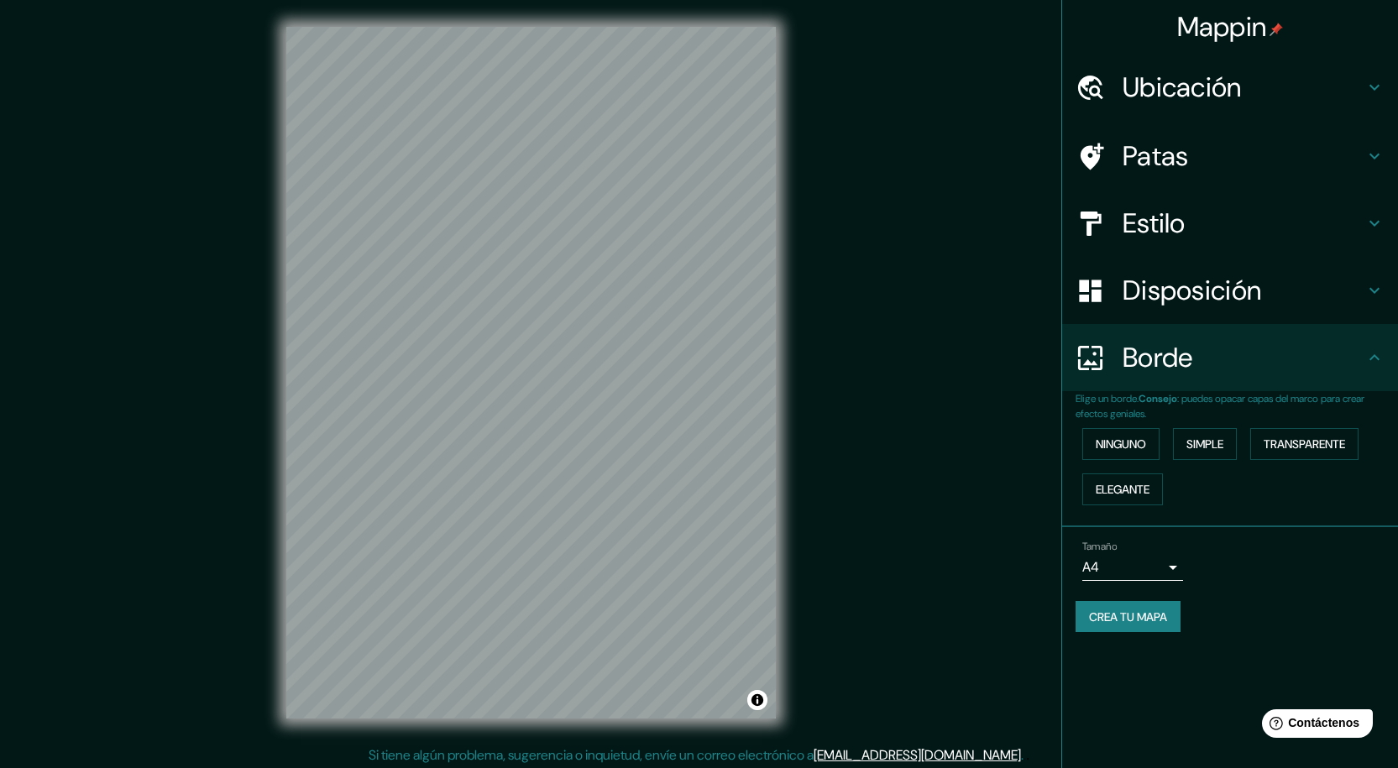
click at [1167, 239] on font "Estilo" at bounding box center [1154, 223] width 63 height 35
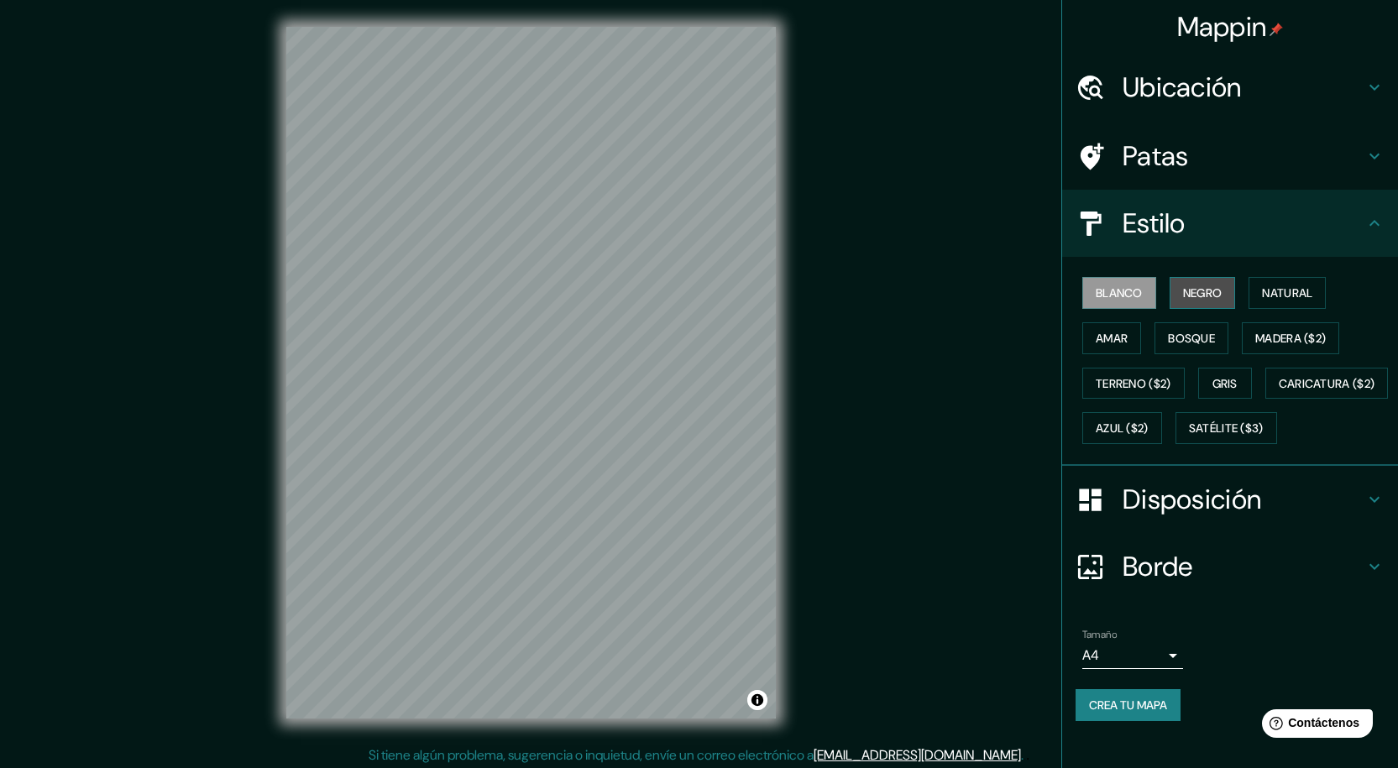
click at [1192, 296] on font "Negro" at bounding box center [1202, 293] width 39 height 15
click at [1130, 303] on font "Blanco" at bounding box center [1119, 293] width 47 height 22
click at [1126, 713] on font "Crea tu mapa" at bounding box center [1128, 705] width 78 height 15
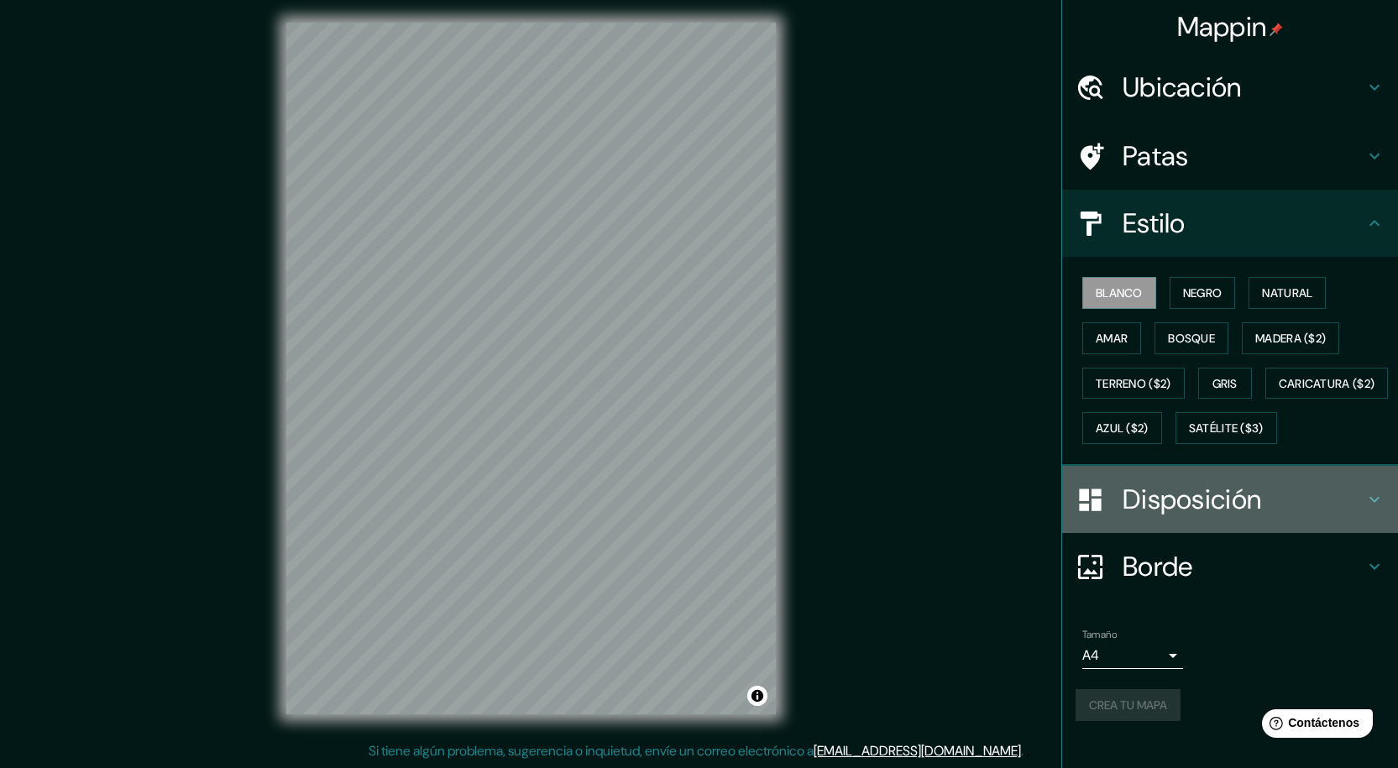
click at [1311, 516] on h4 "Disposición" at bounding box center [1244, 500] width 242 height 34
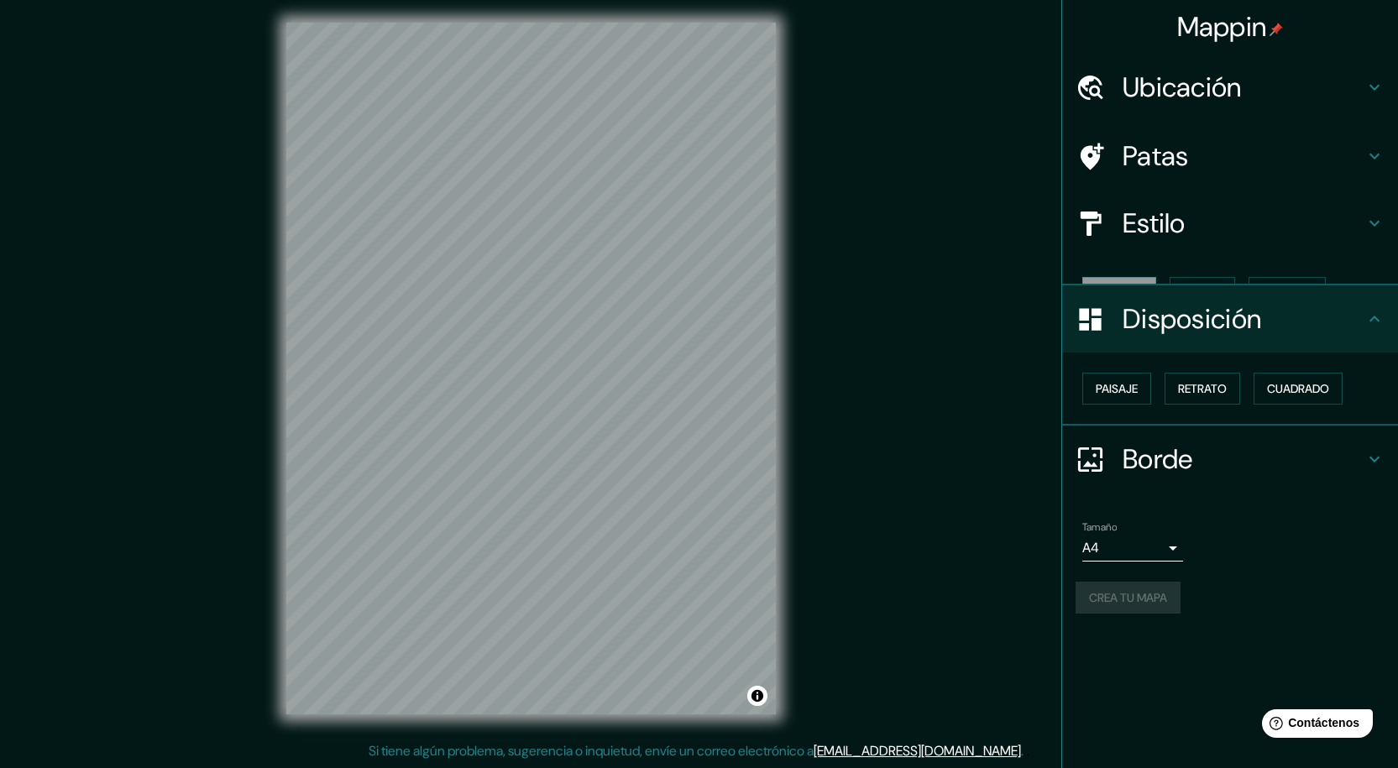
scroll to position [0, 0]
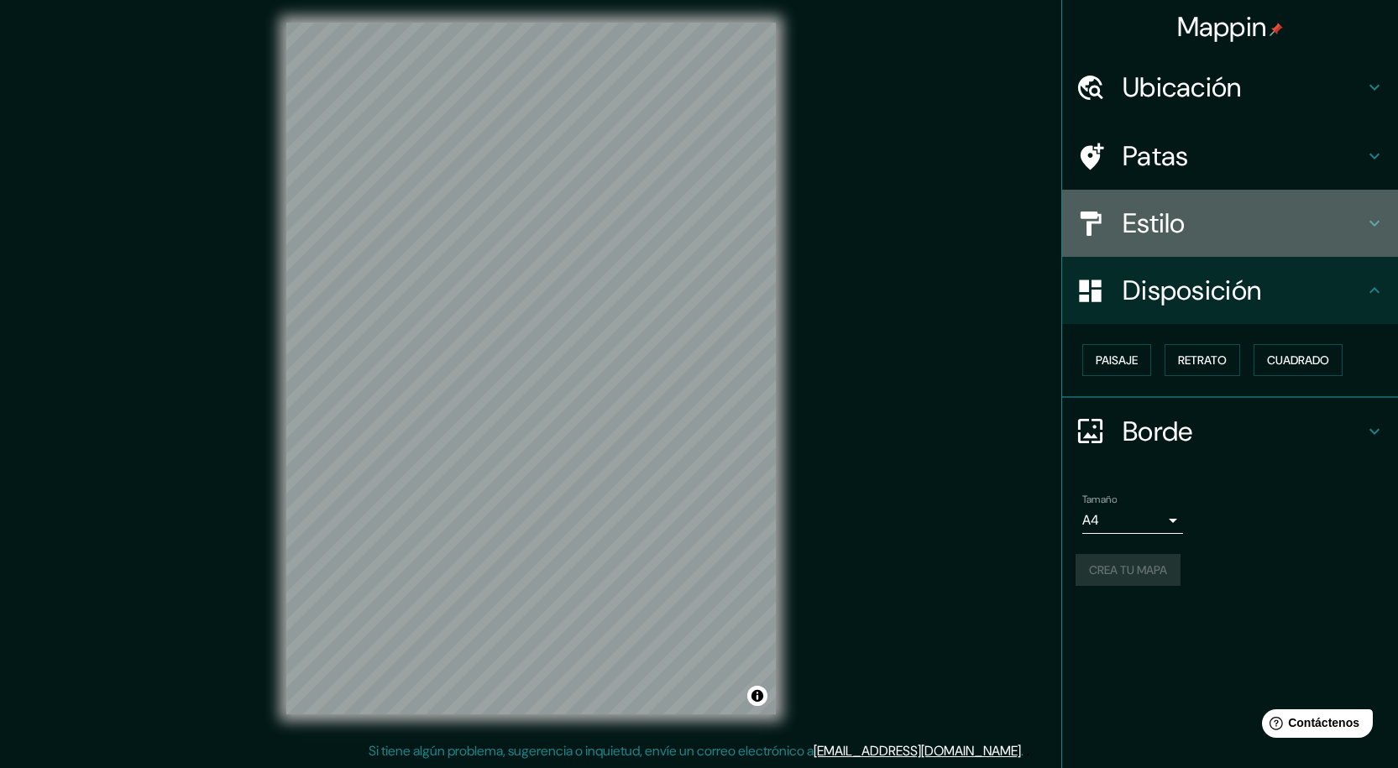
click at [1152, 218] on font "Estilo" at bounding box center [1154, 223] width 63 height 35
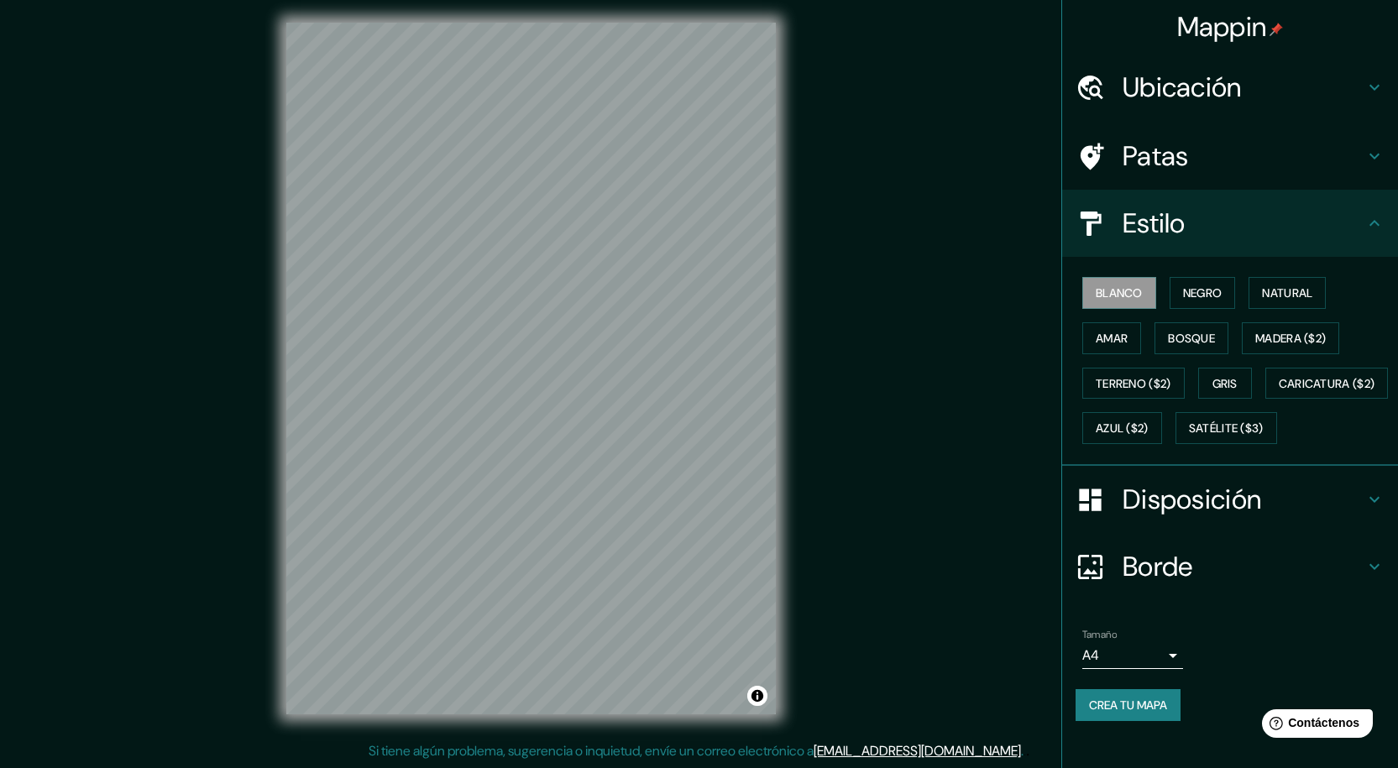
scroll to position [18, 0]
click at [1116, 713] on font "Crea tu mapa" at bounding box center [1128, 705] width 78 height 15
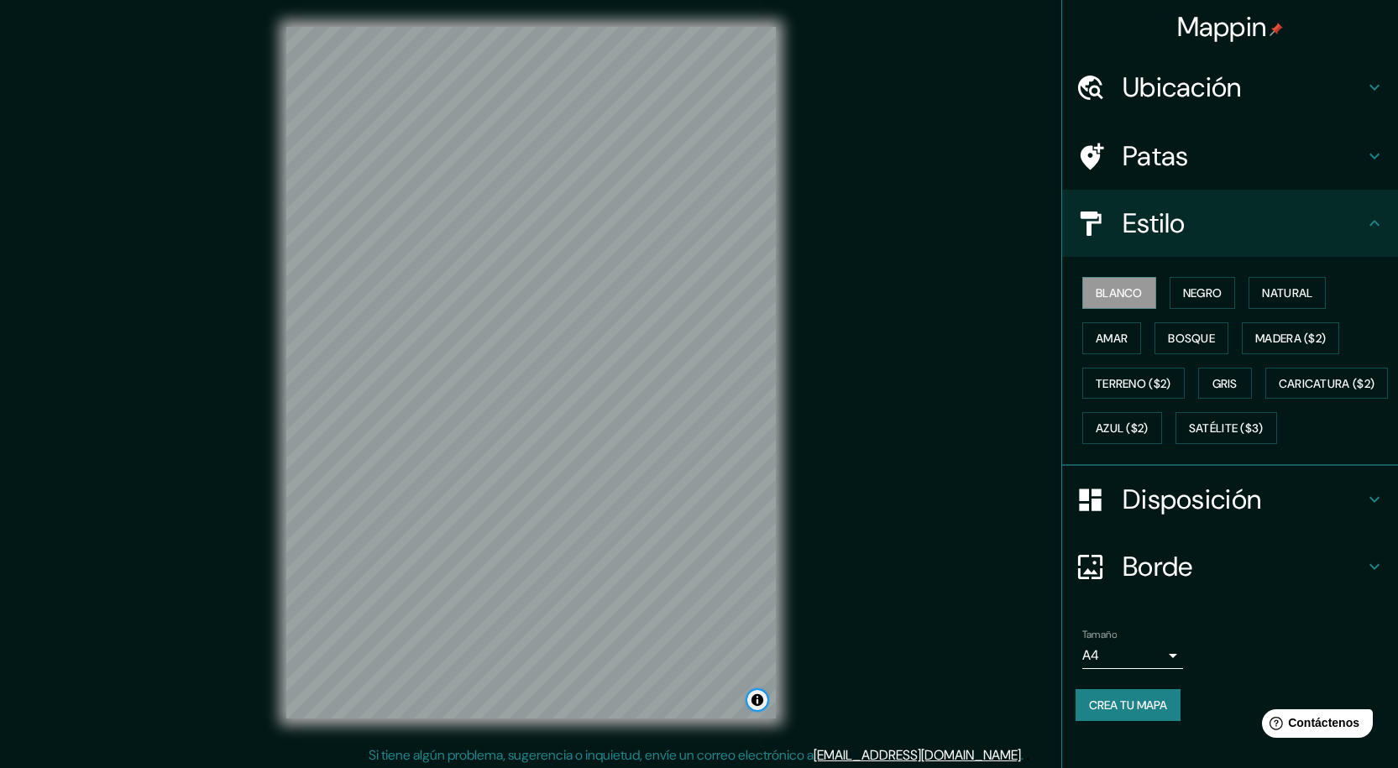
click at [757, 700] on button "Activar o desactivar atribución" at bounding box center [757, 700] width 20 height 20
click at [1135, 713] on font "Crea tu mapa" at bounding box center [1128, 705] width 78 height 15
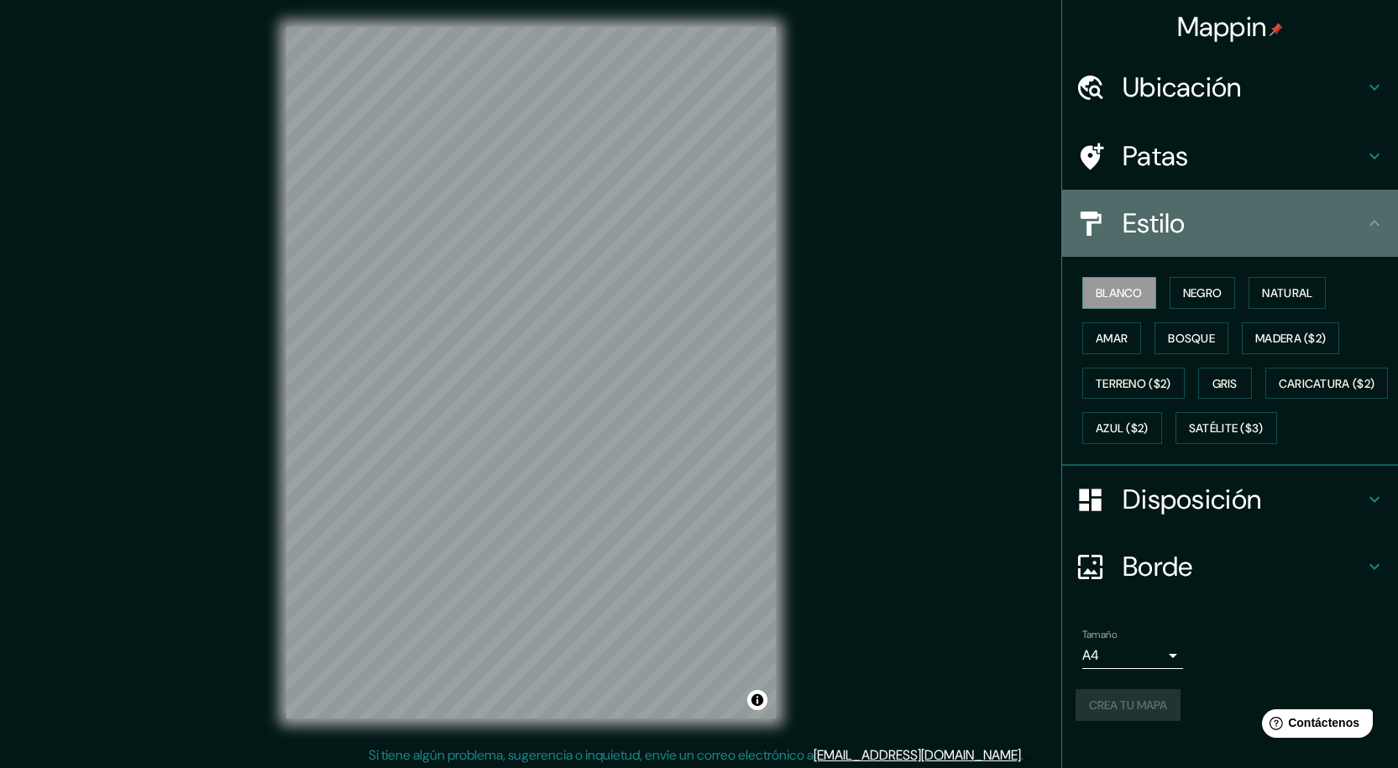
click at [1187, 212] on h4 "Estilo" at bounding box center [1244, 224] width 242 height 34
click at [1378, 206] on div "Estilo" at bounding box center [1230, 223] width 336 height 67
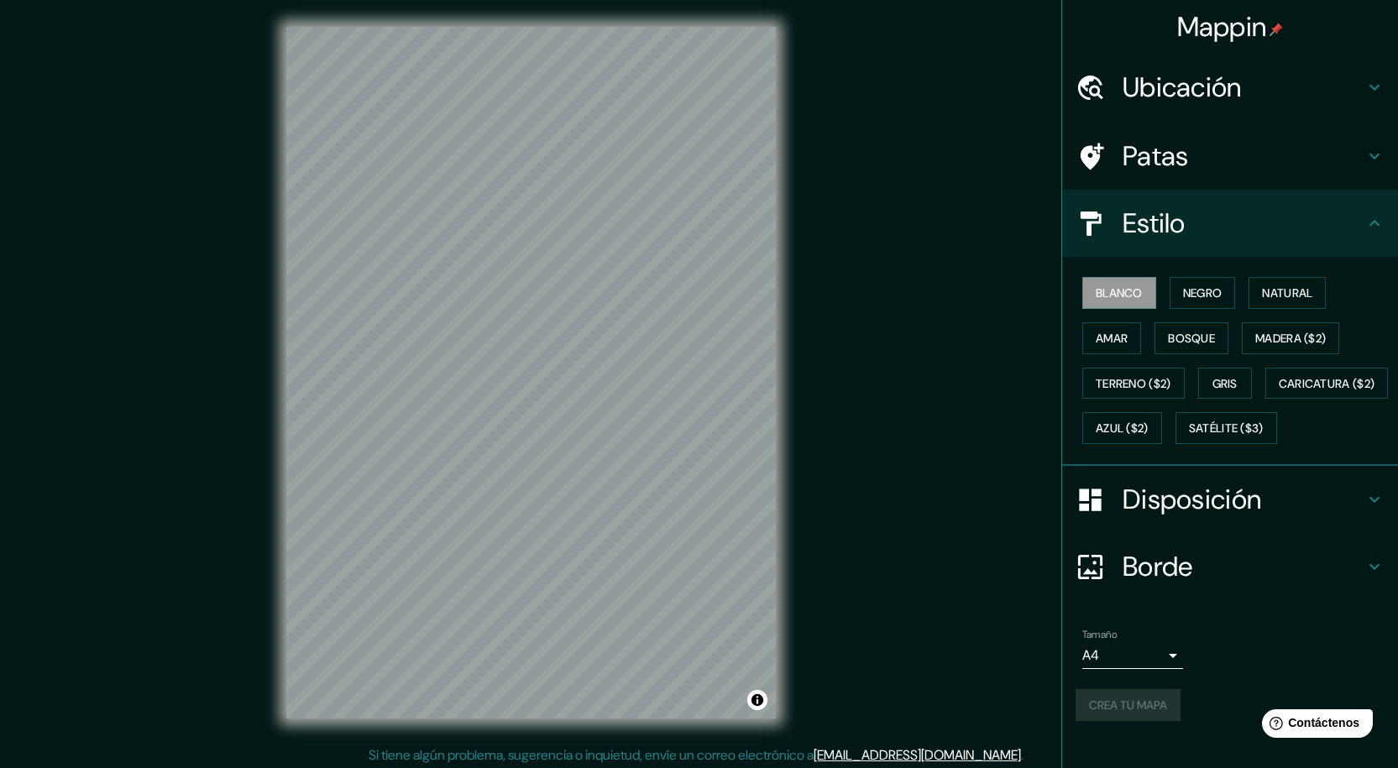
click at [1365, 213] on icon at bounding box center [1375, 223] width 20 height 20
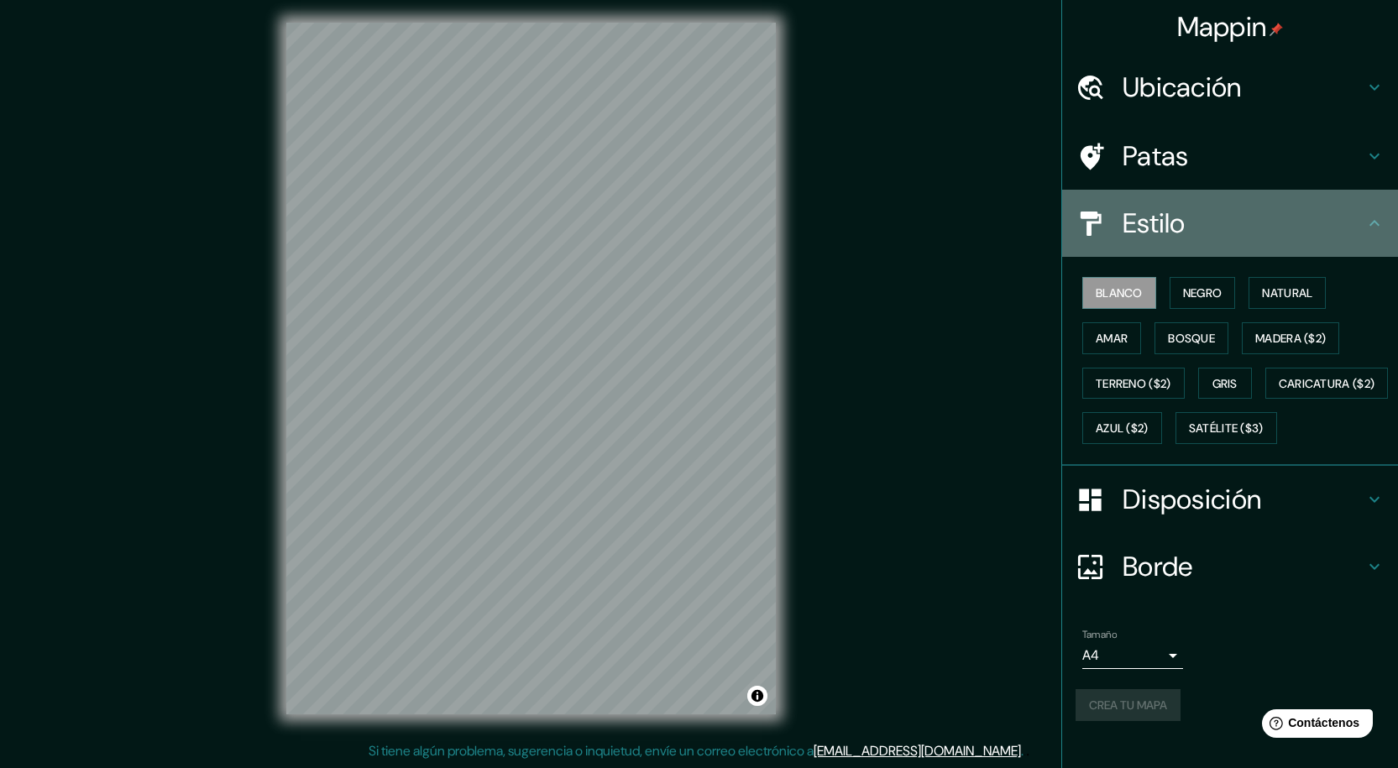
click at [1369, 236] on div "Estilo" at bounding box center [1230, 223] width 336 height 67
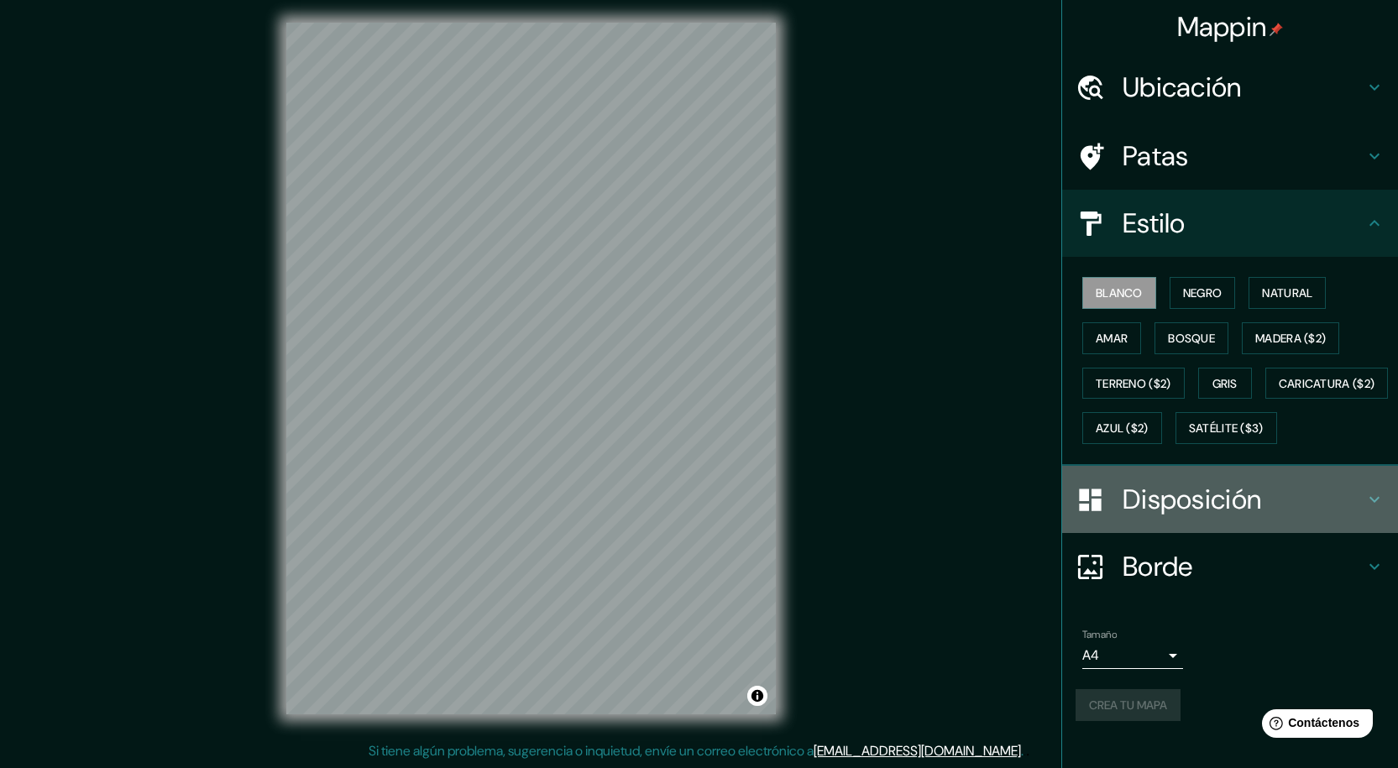
click at [1342, 533] on div "Disposición" at bounding box center [1230, 499] width 336 height 67
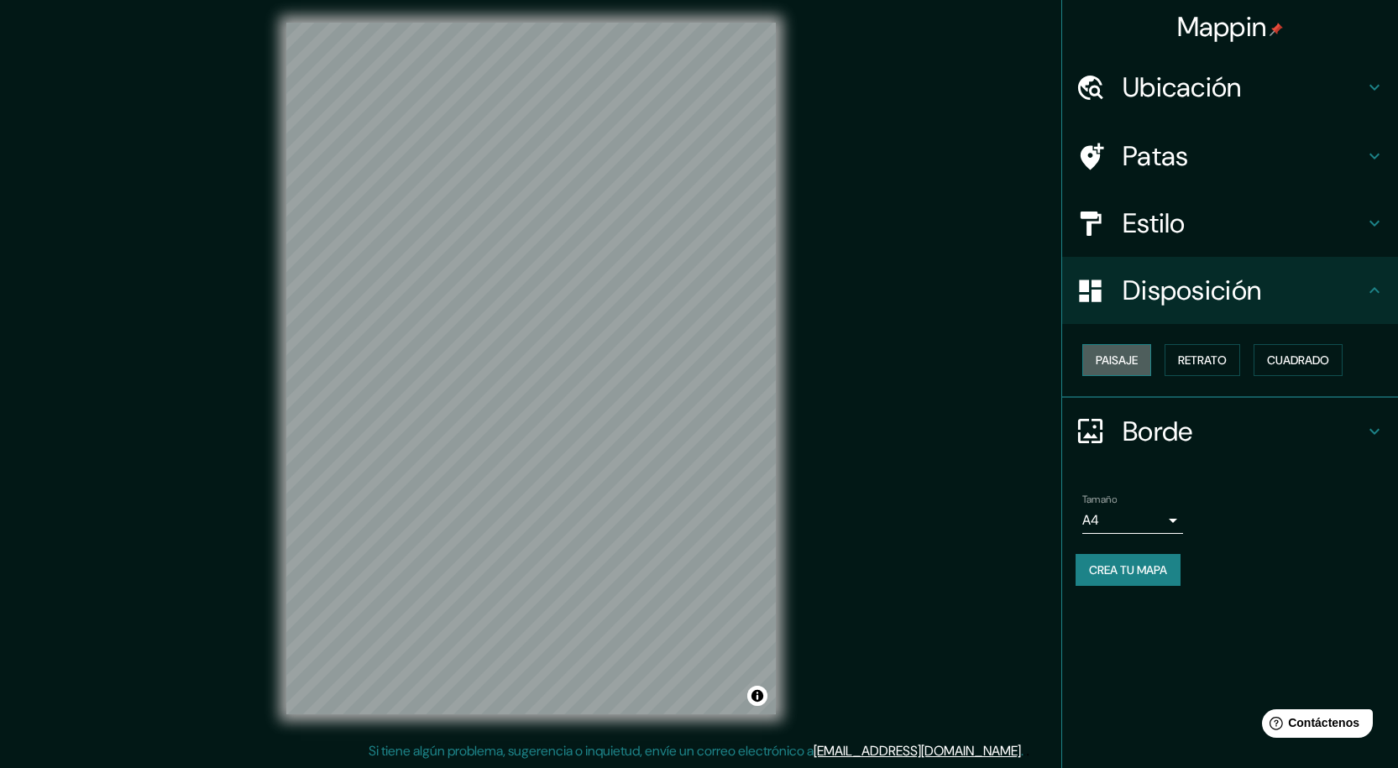
click at [1111, 359] on font "Paisaje" at bounding box center [1117, 360] width 42 height 15
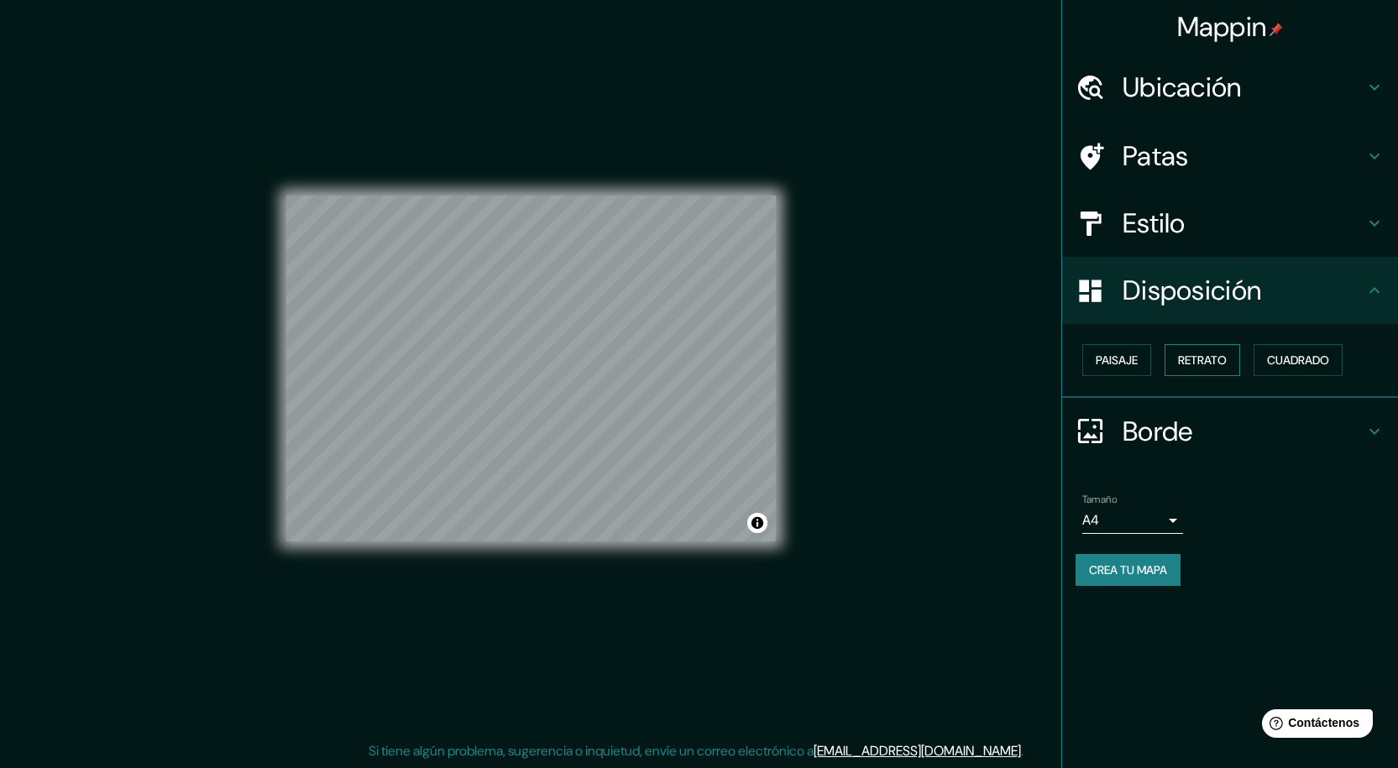
click at [1220, 364] on font "Retrato" at bounding box center [1202, 360] width 49 height 15
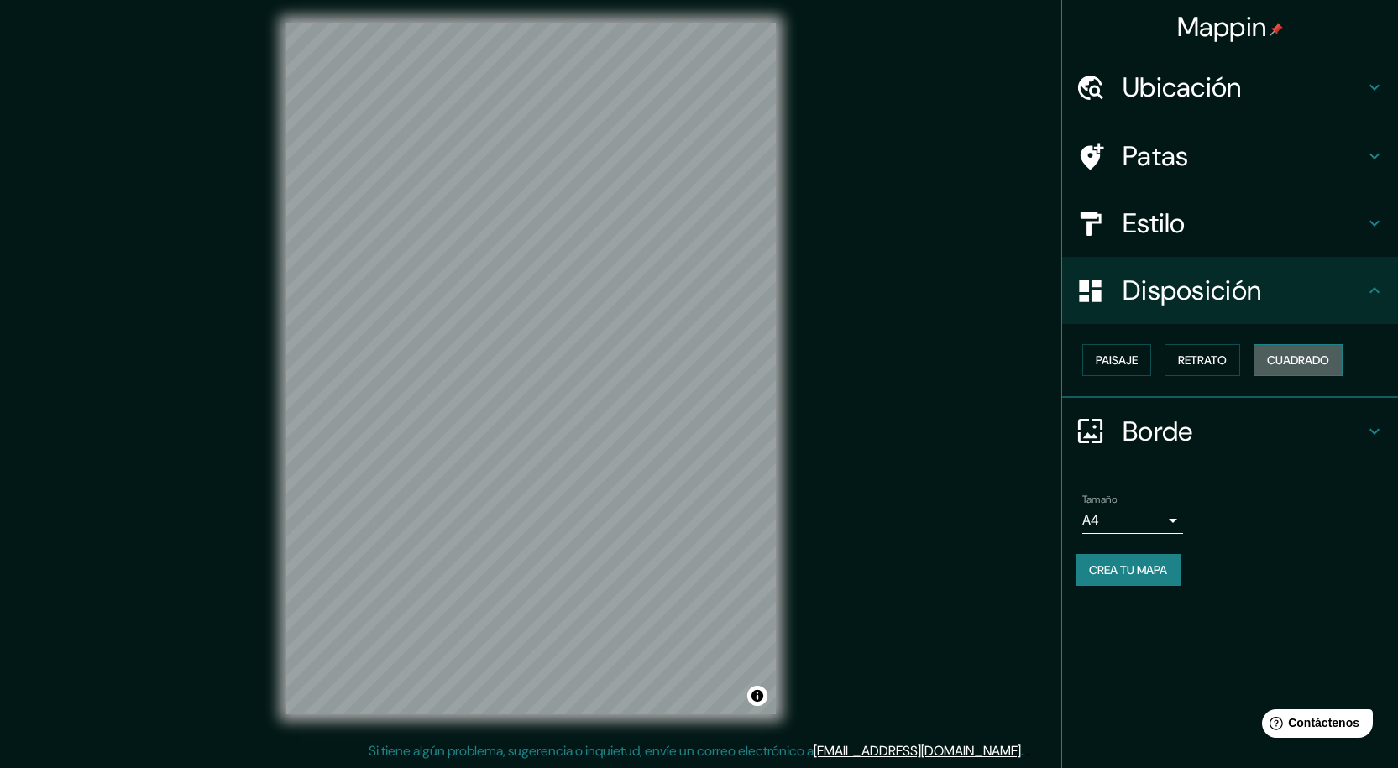
click at [1279, 359] on font "Cuadrado" at bounding box center [1298, 360] width 62 height 15
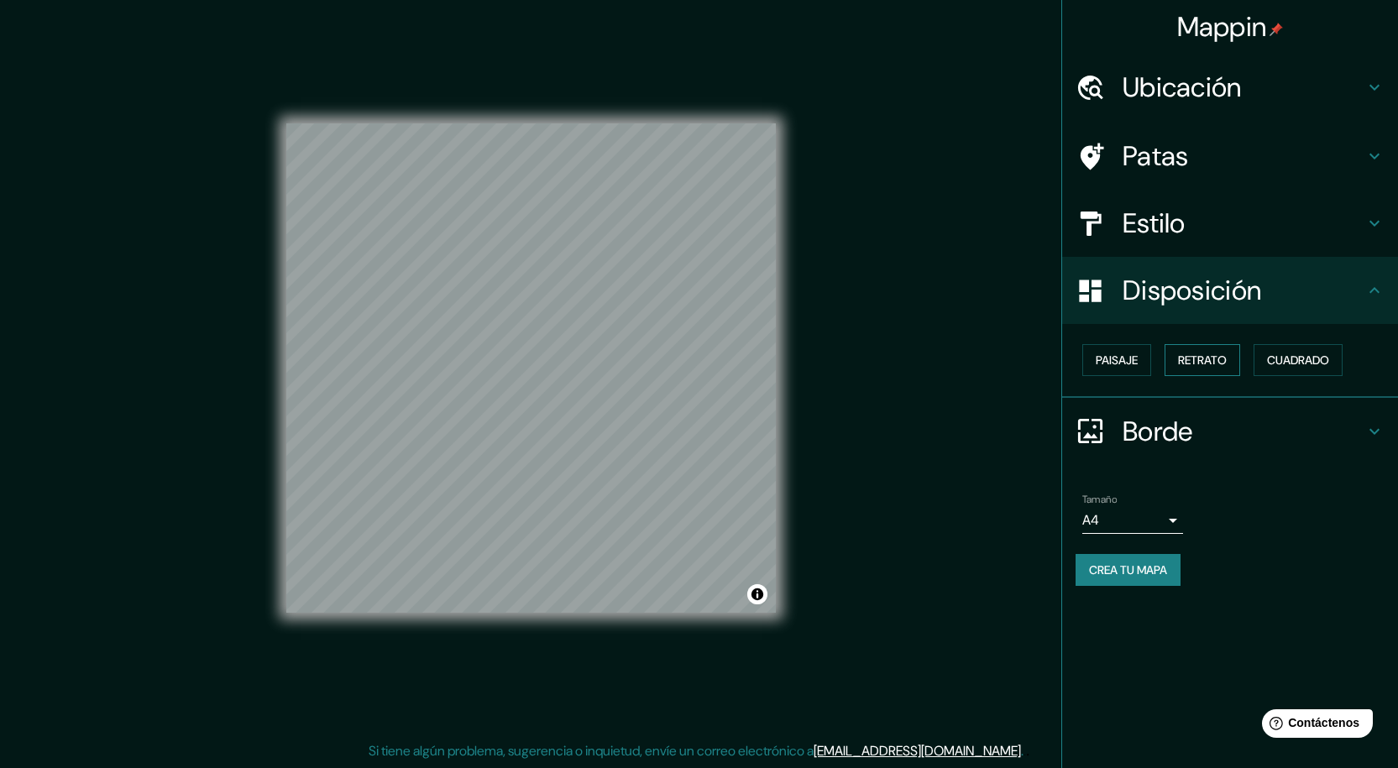
click at [1213, 366] on font "Retrato" at bounding box center [1202, 360] width 49 height 15
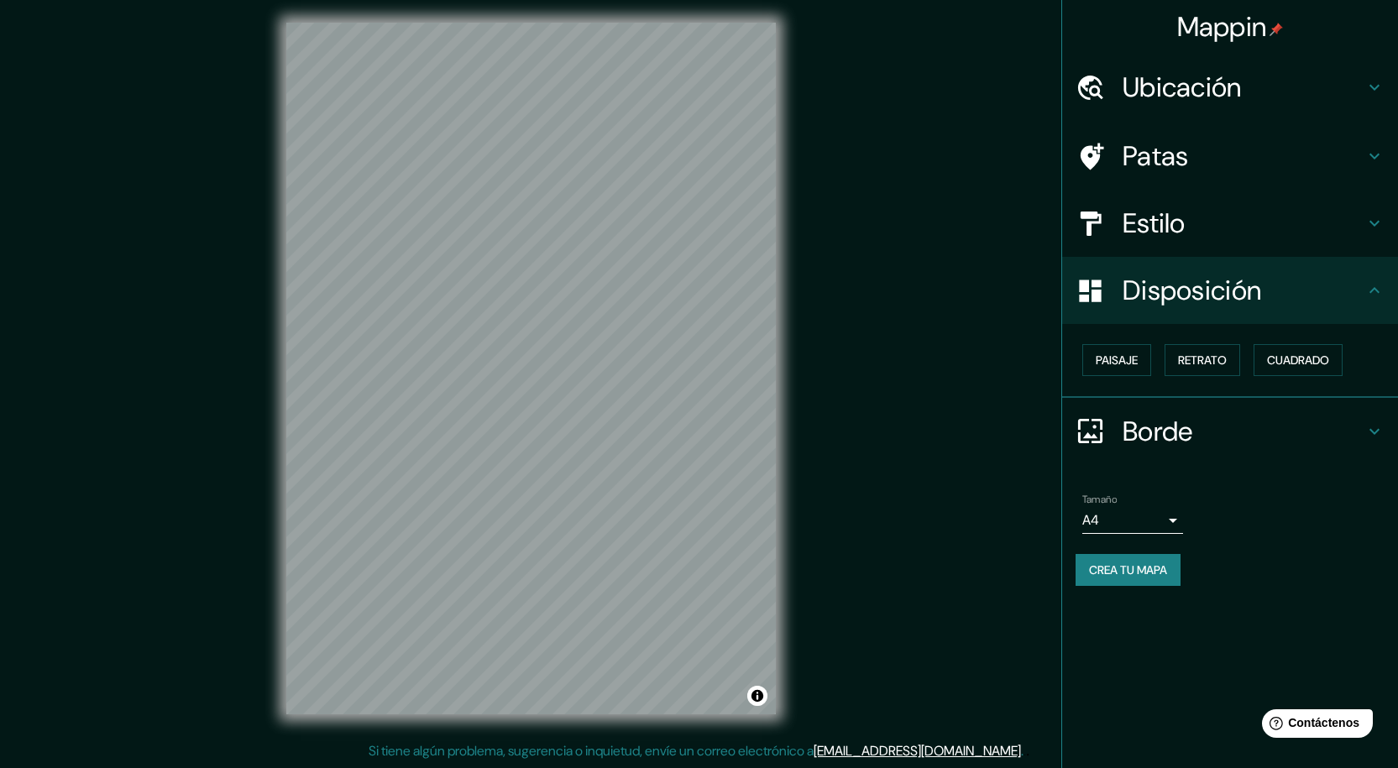
click at [1170, 536] on div "Tamaño A4 single" at bounding box center [1230, 514] width 309 height 54
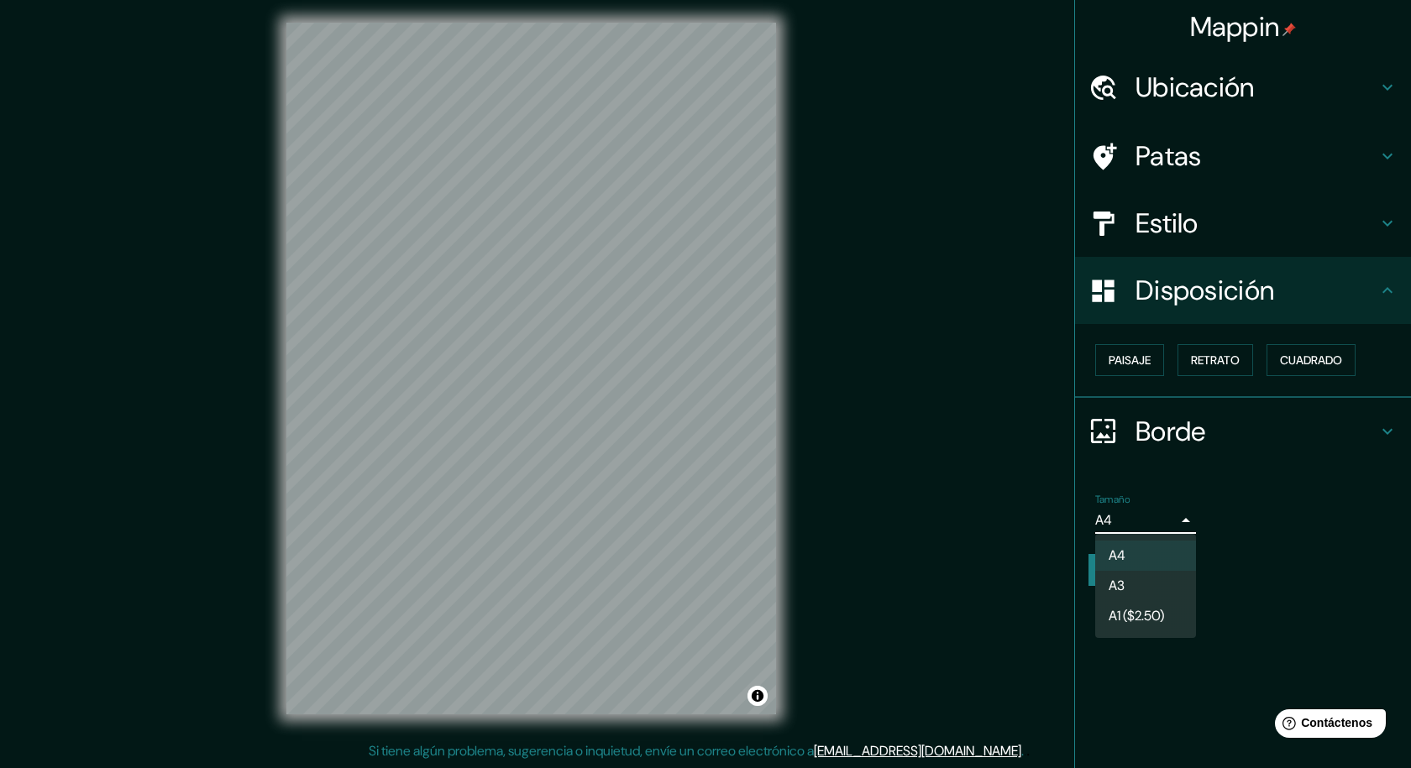
click at [1172, 524] on body "Mappin Ubicación Chihuahua, Chihuahua, México Patas Estilo Disposición Paisaje …" at bounding box center [705, 380] width 1411 height 768
click at [1147, 587] on li "A3" at bounding box center [1145, 587] width 101 height 31
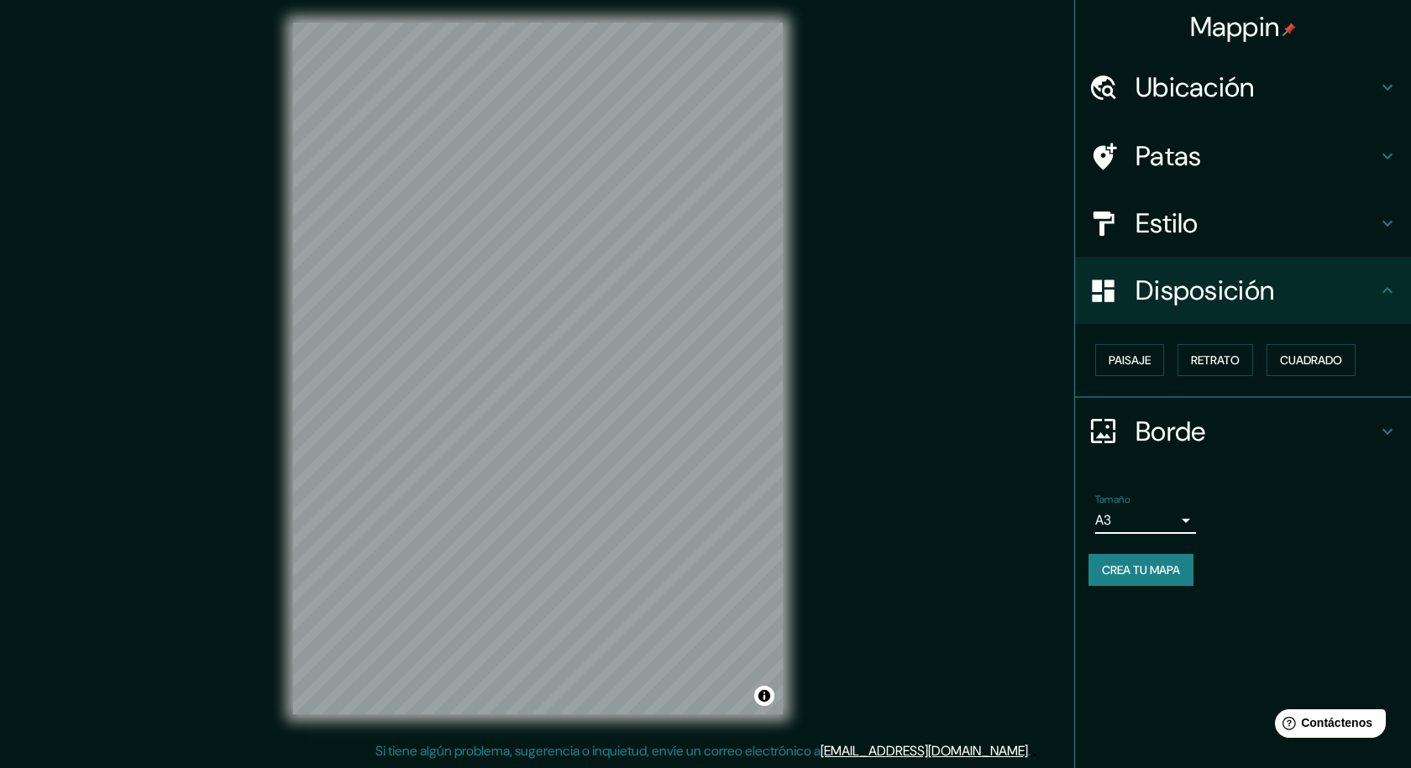
click at [1146, 514] on body "Mappin Ubicación Chihuahua, Chihuahua, México Patas Estilo Disposición Paisaje …" at bounding box center [705, 380] width 1411 height 768
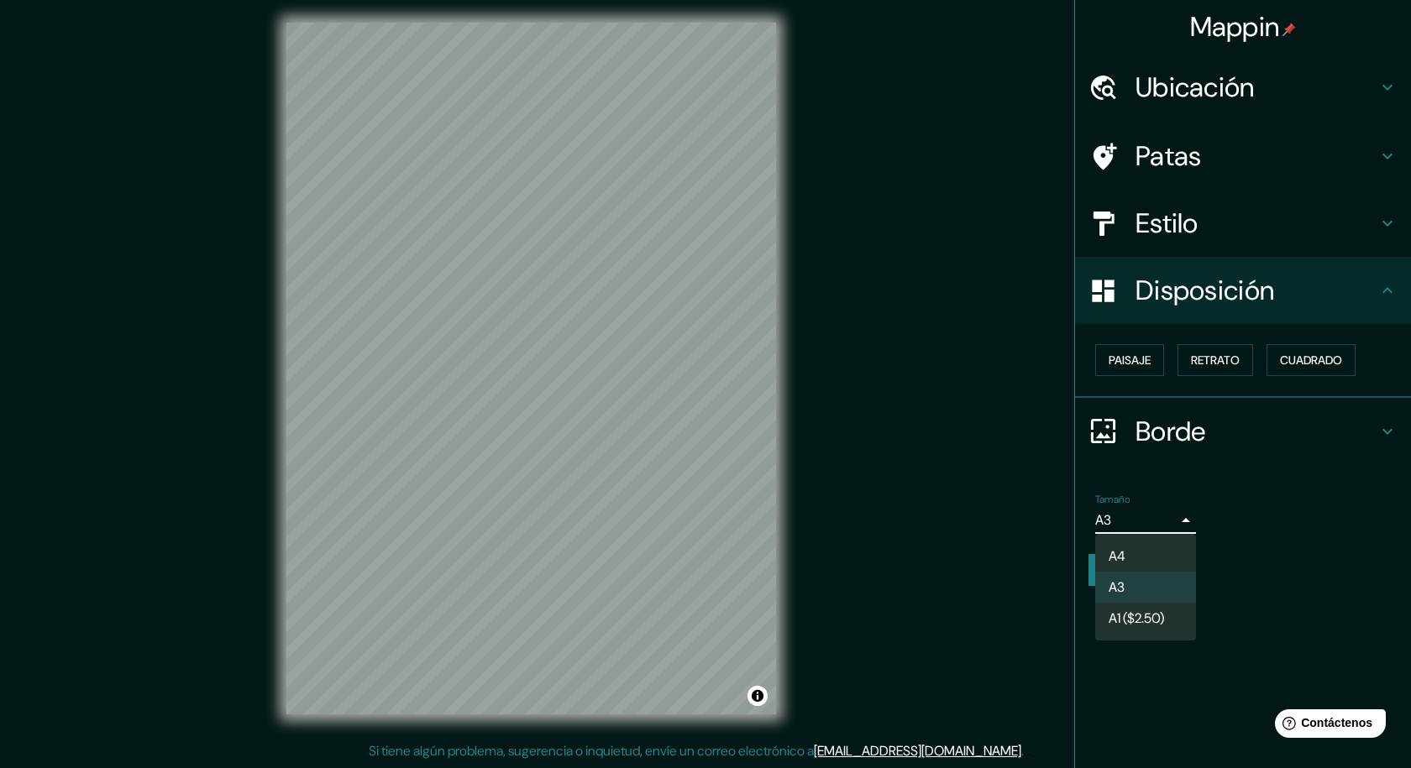
click at [1130, 560] on li "A4" at bounding box center [1145, 556] width 101 height 31
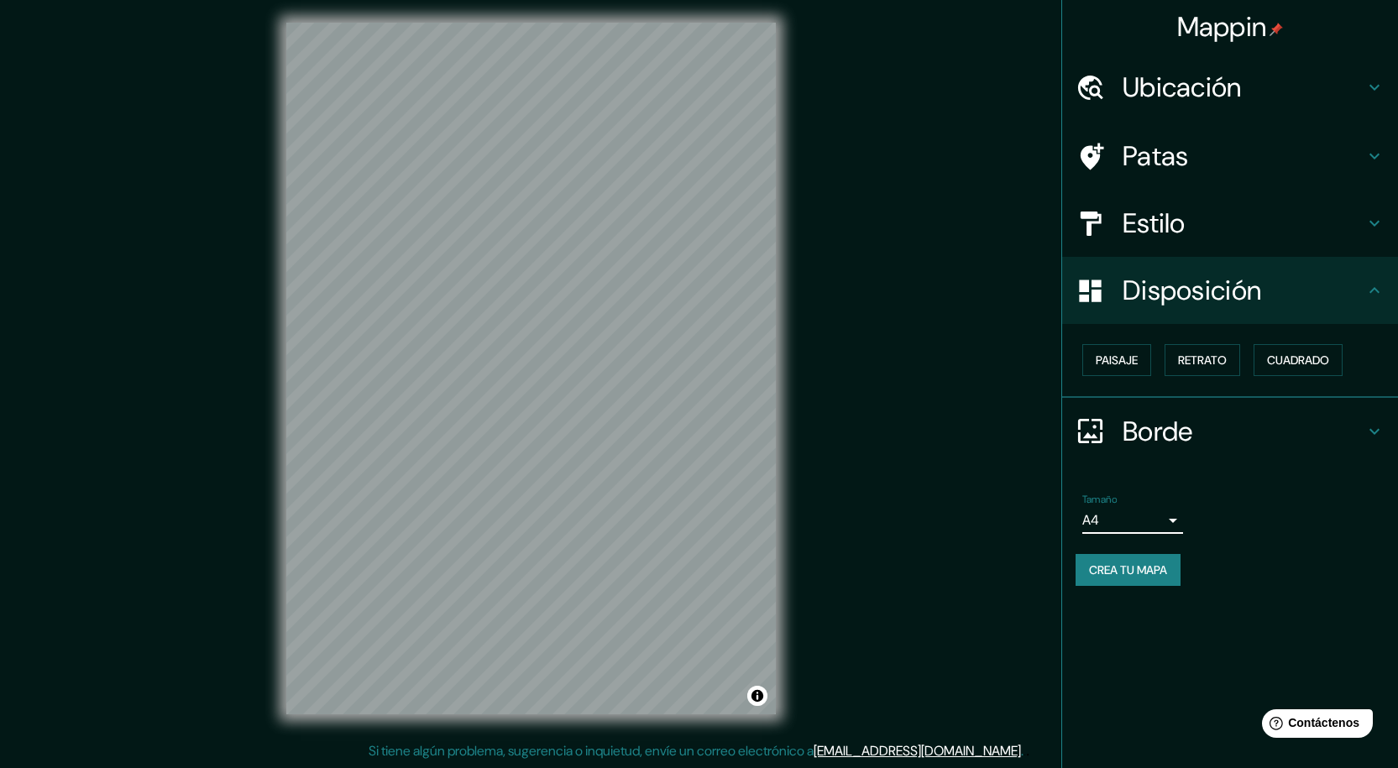
click at [1140, 568] on font "Crea tu mapa" at bounding box center [1128, 570] width 78 height 15
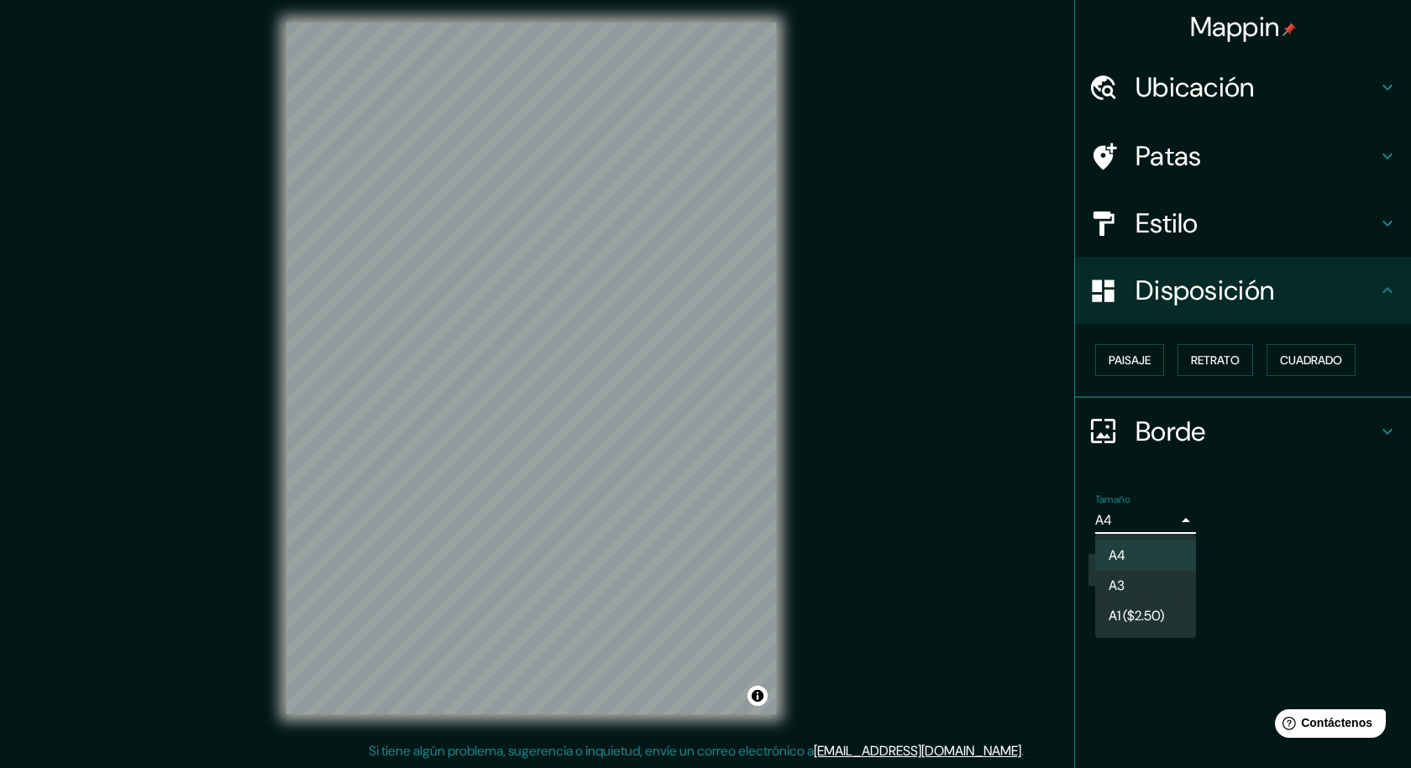
click at [1139, 521] on body "Mappin Ubicación Chihuahua, Chihuahua, México Patas Estilo Disposición Paisaje …" at bounding box center [705, 380] width 1411 height 768
click at [1124, 581] on font "A3" at bounding box center [1117, 588] width 16 height 18
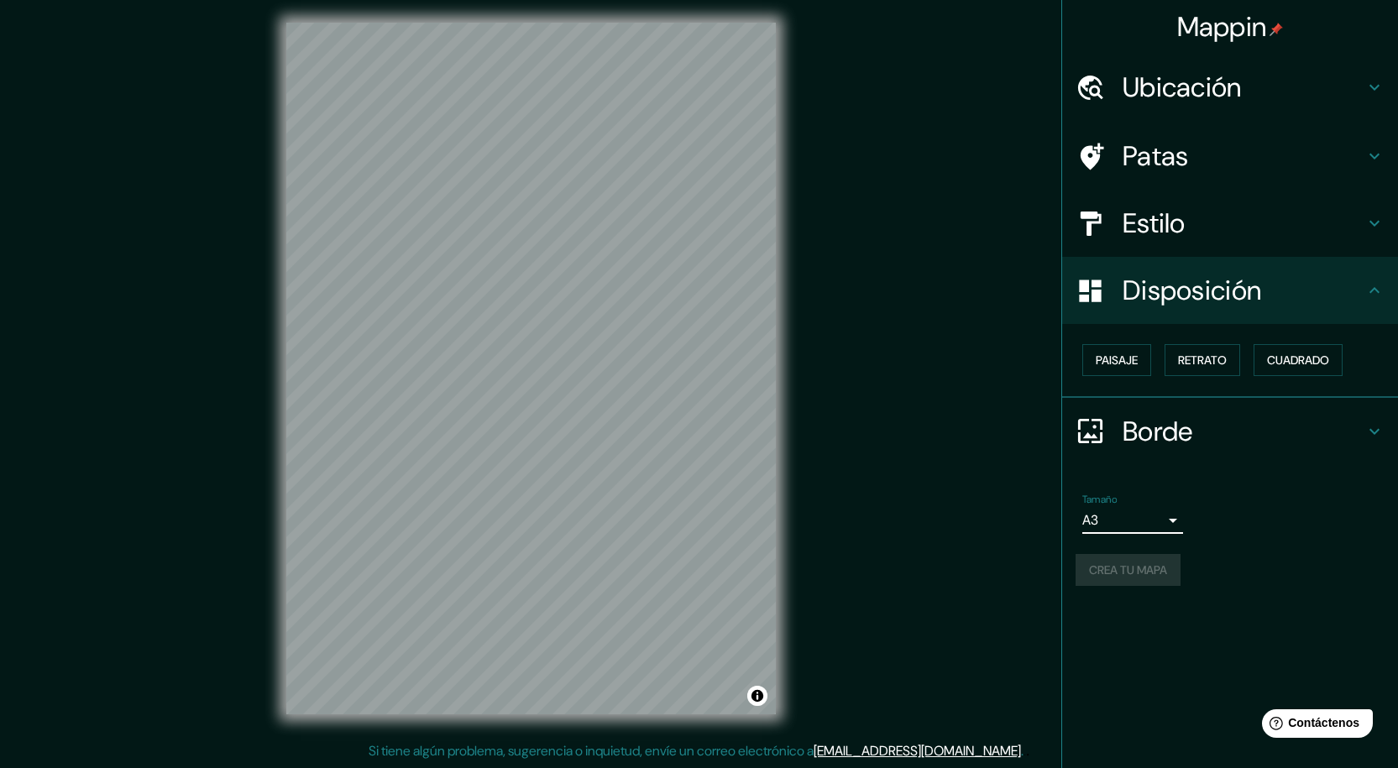
click at [1133, 560] on div "Crea tu mapa" at bounding box center [1230, 570] width 309 height 32
click at [1132, 576] on div "Crea tu mapa" at bounding box center [1230, 570] width 309 height 32
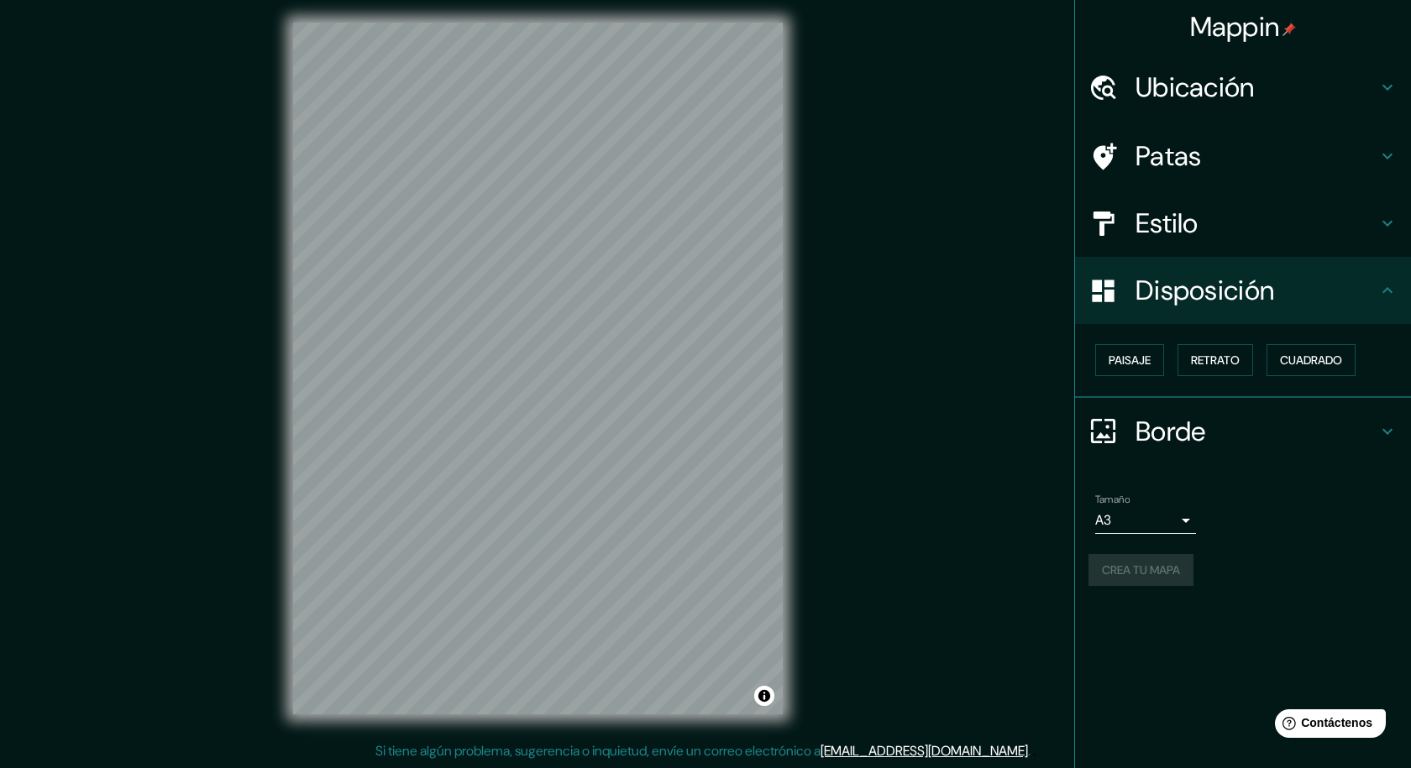
click at [1117, 527] on body "Mappin Ubicación Chihuahua, Chihuahua, México Patas Estilo Disposición Paisaje …" at bounding box center [705, 380] width 1411 height 768
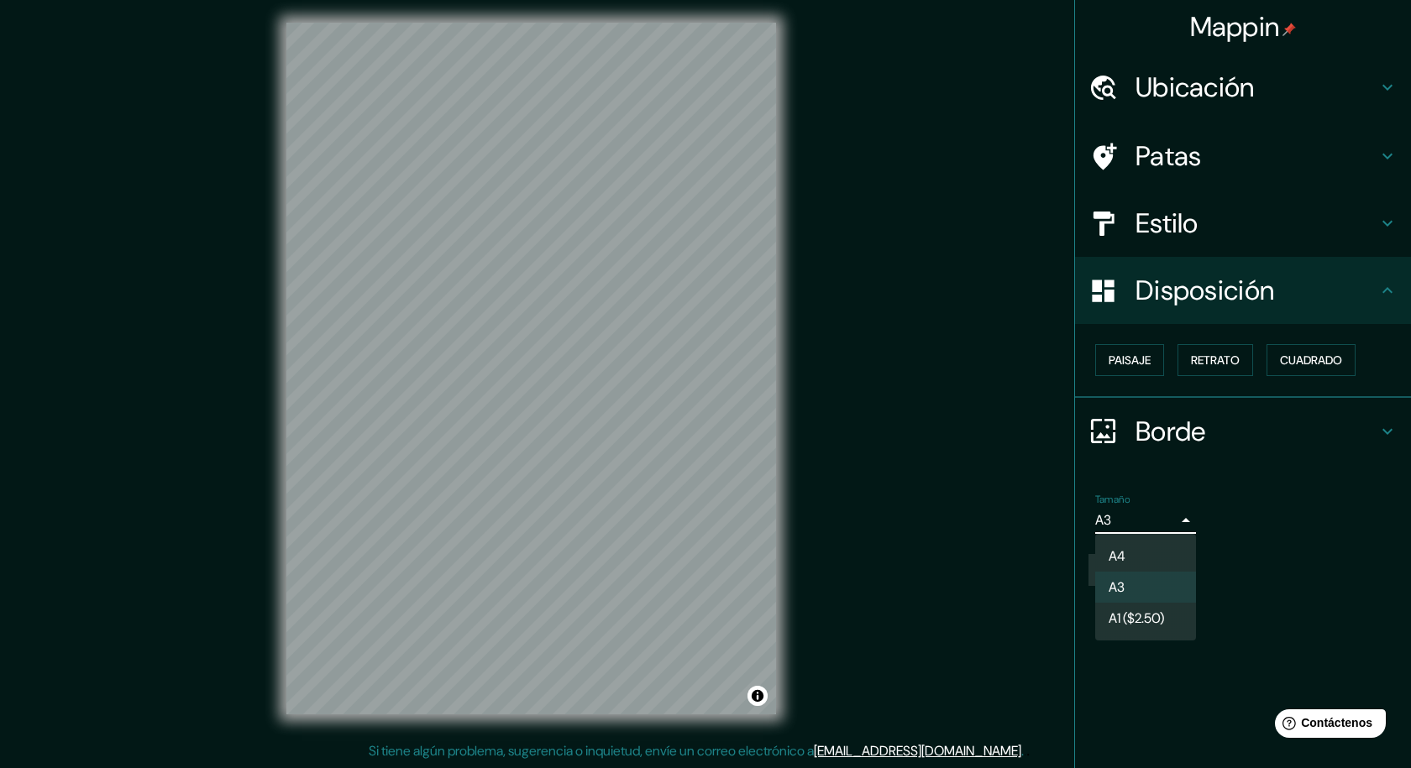
click at [1129, 553] on li "A4" at bounding box center [1145, 556] width 101 height 31
type input "single"
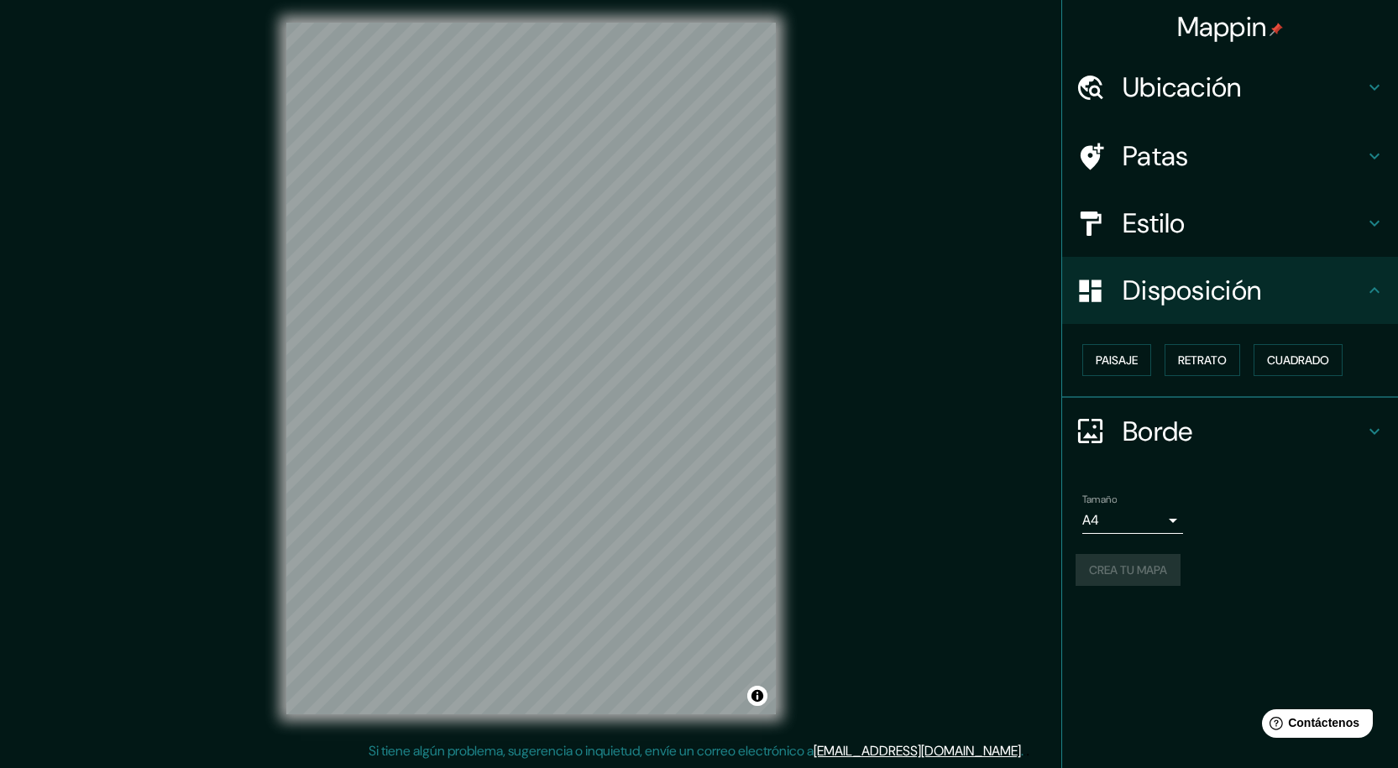
click at [1238, 30] on font "Mappin" at bounding box center [1222, 26] width 90 height 35
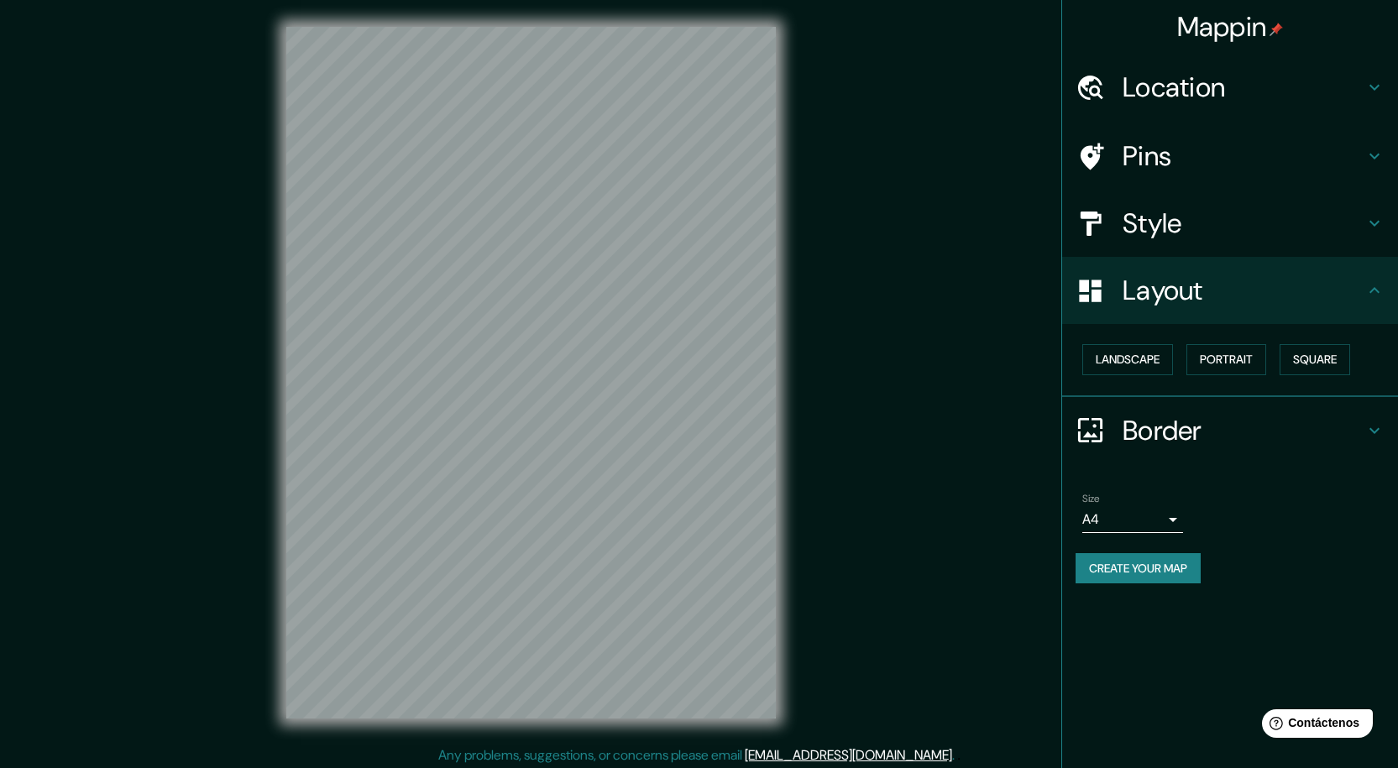
scroll to position [4, 0]
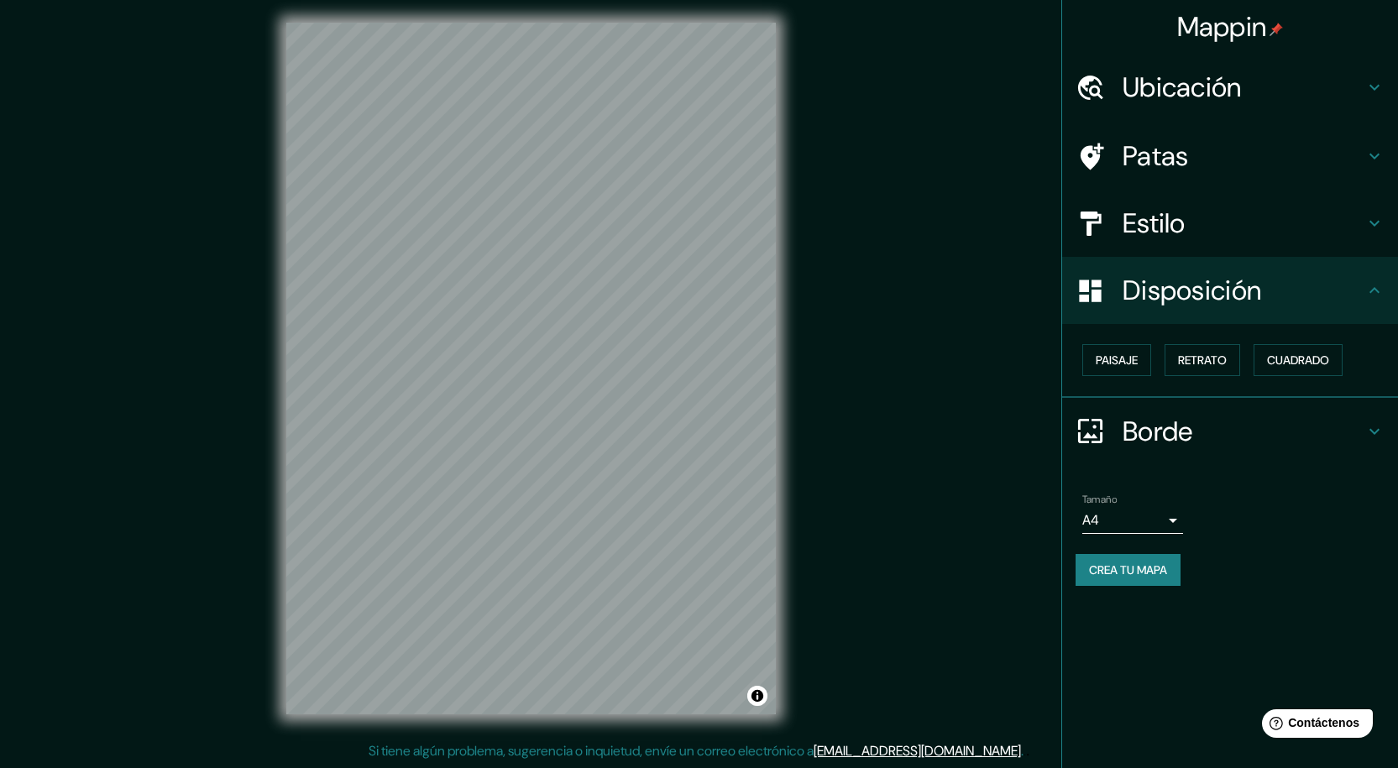
click at [830, 488] on div "Mappin Ubicación Patas Estilo Disposición Paisaje Retrato Cuadrado Borde Elige …" at bounding box center [699, 382] width 1398 height 773
click at [867, 356] on div "Mappin Ubicación Patas Estilo Disposición Paisaje Retrato Cuadrado Borde Elige …" at bounding box center [699, 382] width 1398 height 773
click at [849, 290] on div "Mappin Ubicación Patas Estilo Disposición Paisaje Retrato Cuadrado Borde Elige …" at bounding box center [699, 382] width 1398 height 773
click at [1161, 573] on font "Crea tu mapa" at bounding box center [1128, 570] width 78 height 15
click at [1314, 295] on h4 "Disposición" at bounding box center [1244, 291] width 242 height 34
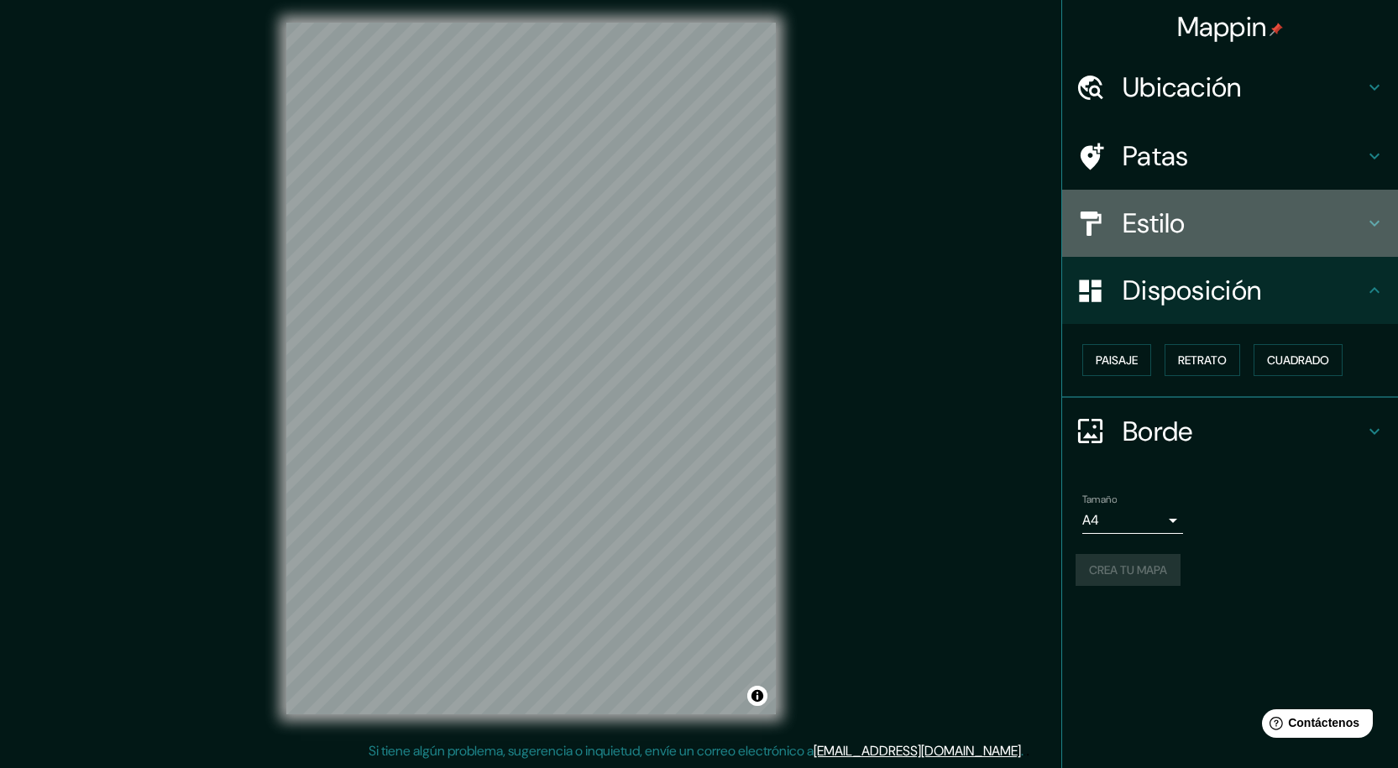
click at [1164, 227] on font "Estilo" at bounding box center [1154, 223] width 63 height 35
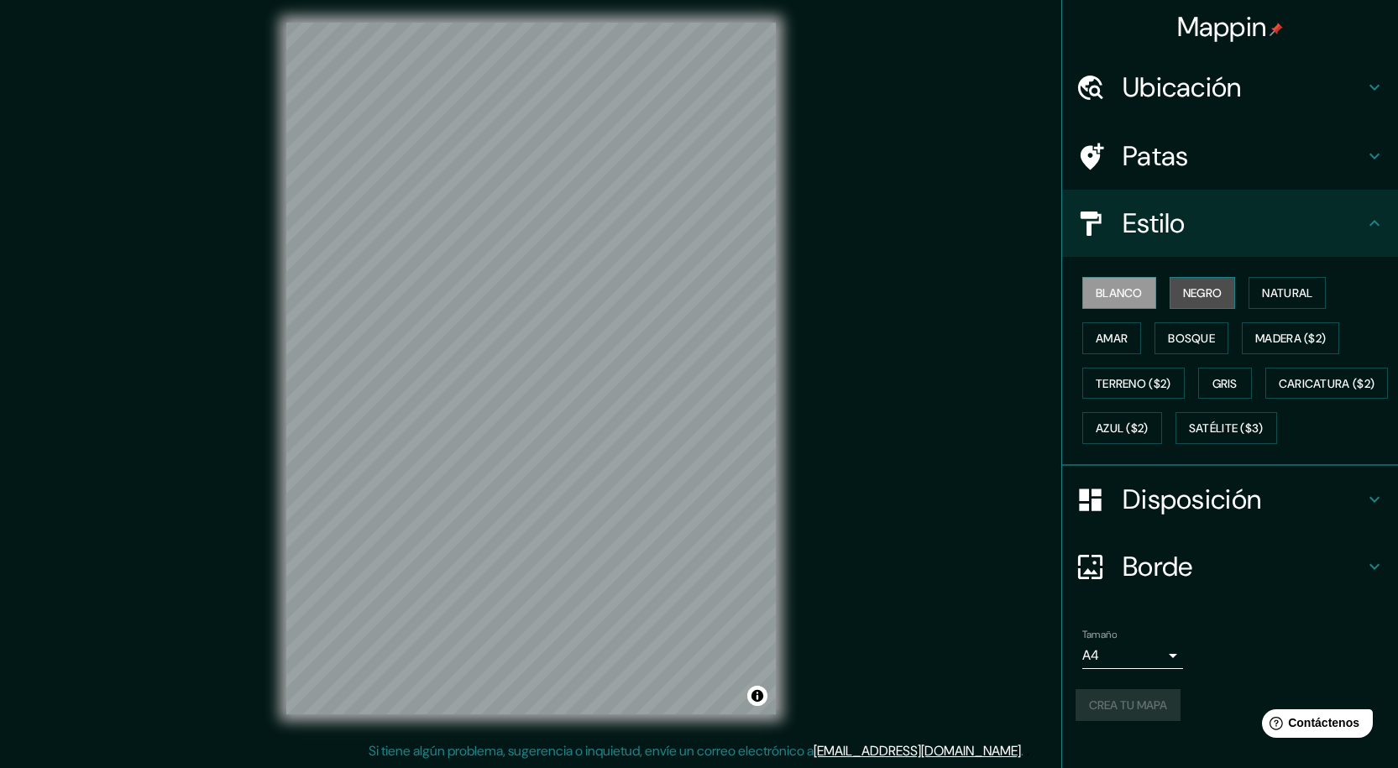
click at [1201, 286] on font "Negro" at bounding box center [1202, 293] width 39 height 15
click at [1107, 713] on font "Crea tu mapa" at bounding box center [1128, 705] width 78 height 15
click at [1166, 224] on font "Estilo" at bounding box center [1154, 223] width 63 height 35
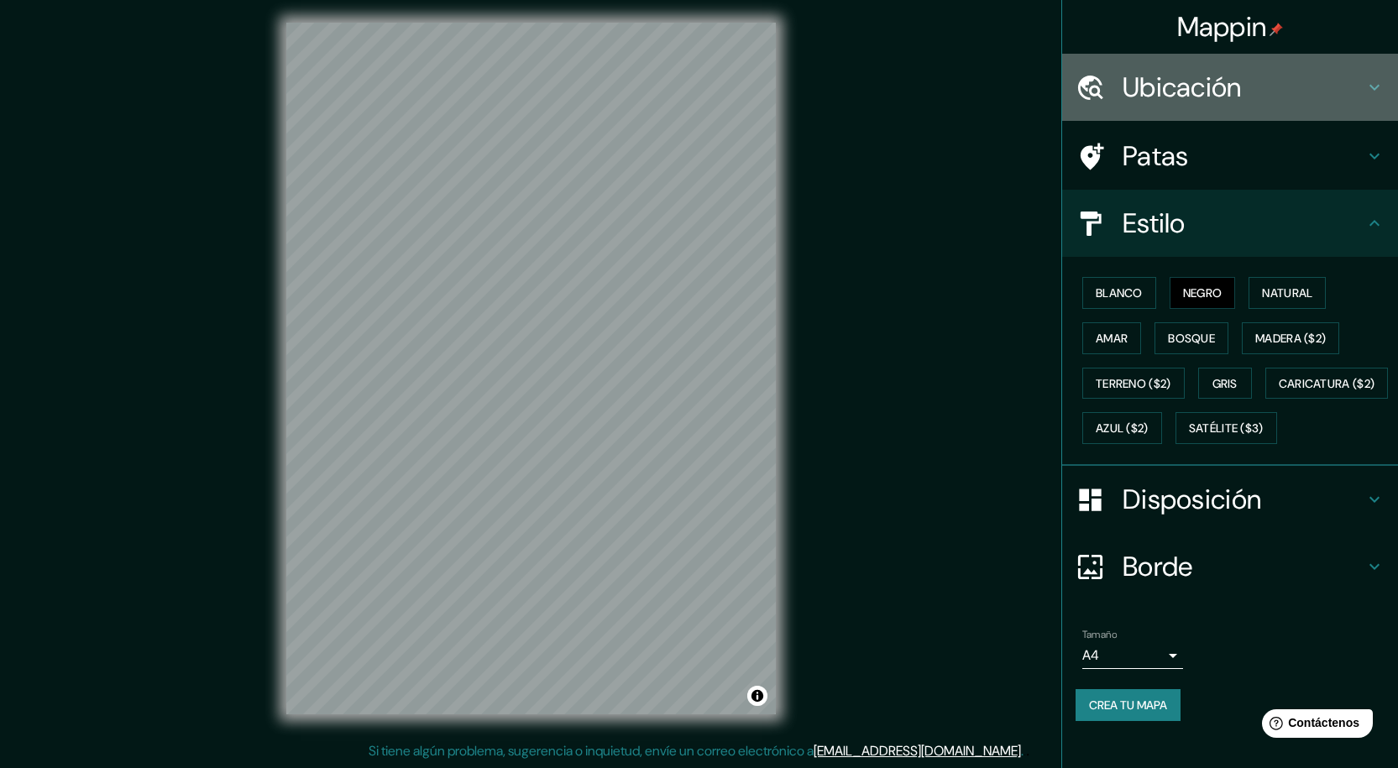
click at [1161, 77] on font "Ubicación" at bounding box center [1182, 87] width 119 height 35
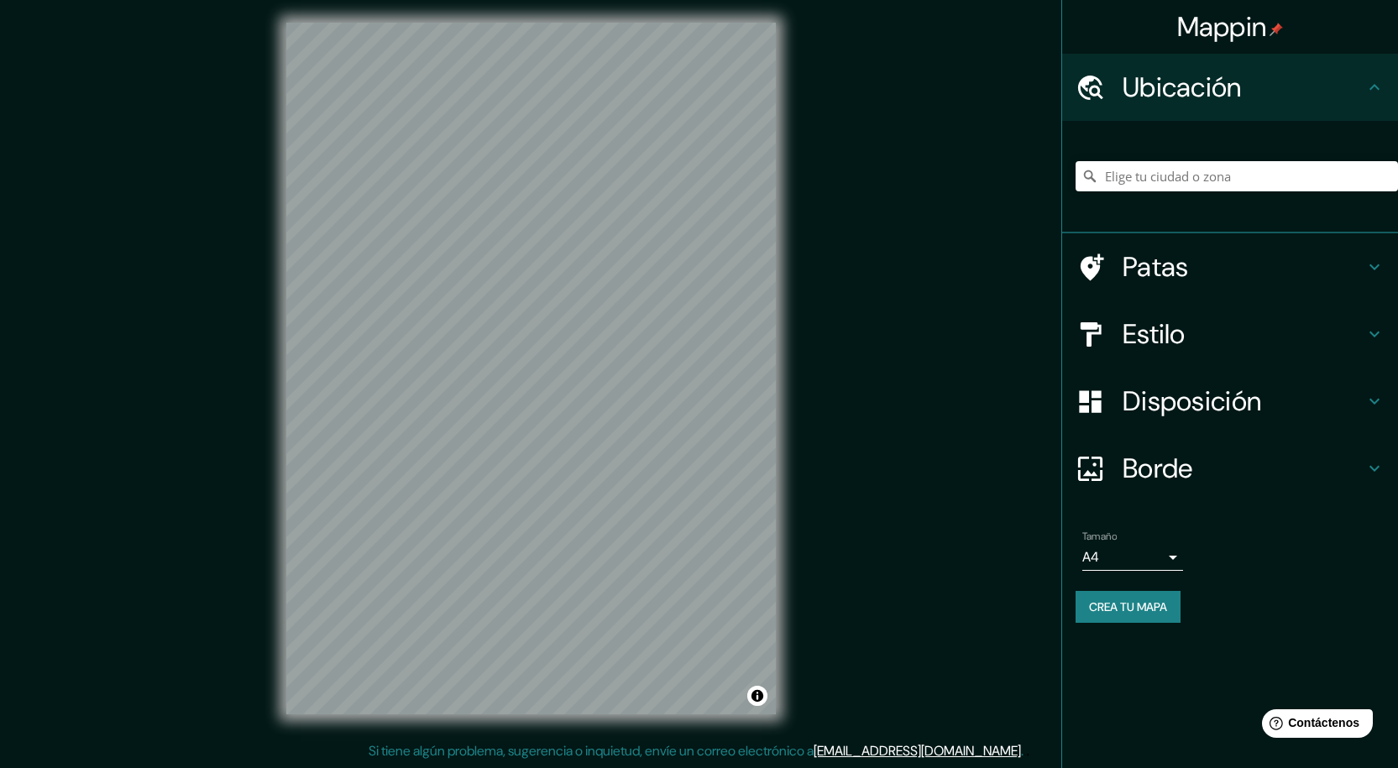
click at [1134, 281] on font "Patas" at bounding box center [1156, 266] width 66 height 35
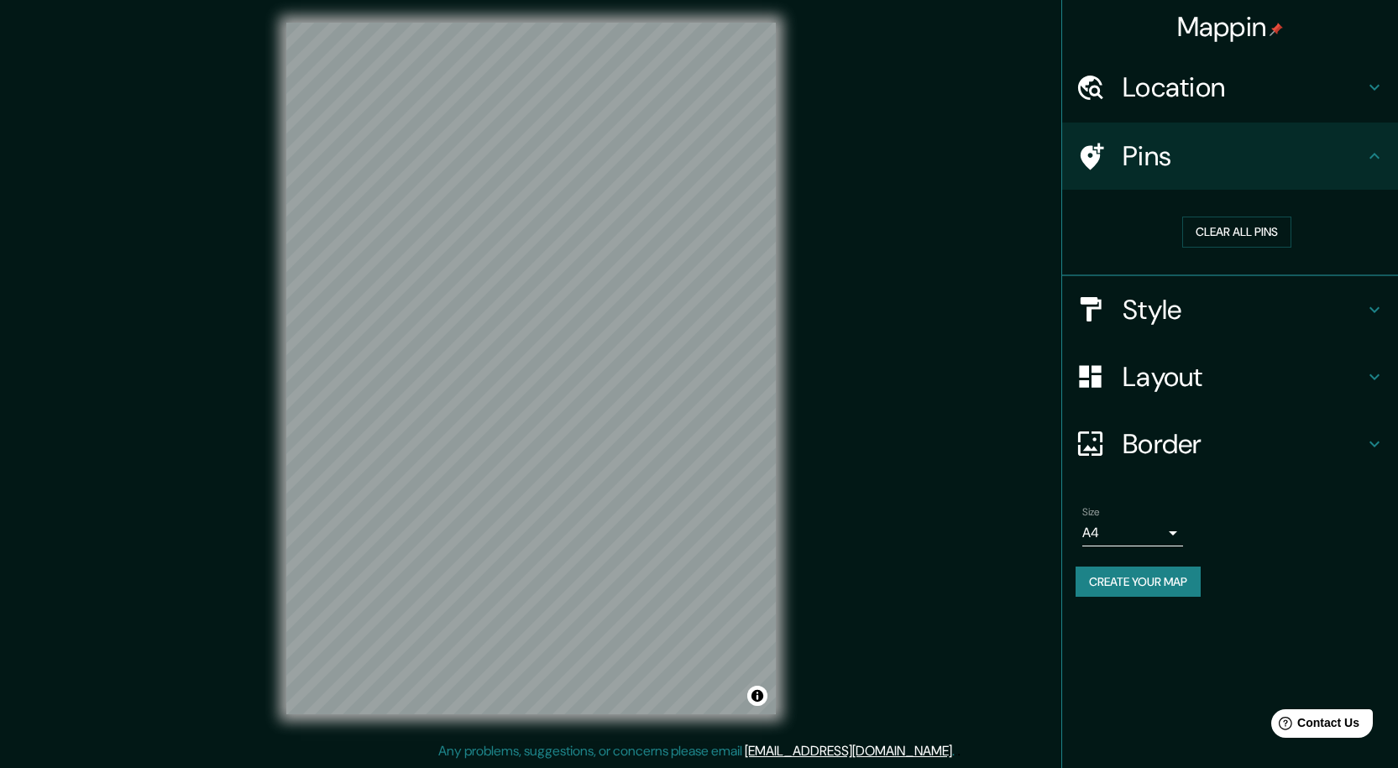
drag, startPoint x: 1173, startPoint y: 641, endPoint x: 1174, endPoint y: 626, distance: 14.3
click at [1173, 641] on div "Mappin Location Pins Clear all pins Style Layout Border Choose a border. Hint :…" at bounding box center [1229, 384] width 337 height 768
click at [1135, 585] on button "Create your map" at bounding box center [1138, 582] width 125 height 31
click at [1236, 235] on button "Clear all pins" at bounding box center [1236, 232] width 109 height 31
click at [1204, 160] on h4 "Pins" at bounding box center [1244, 156] width 242 height 34
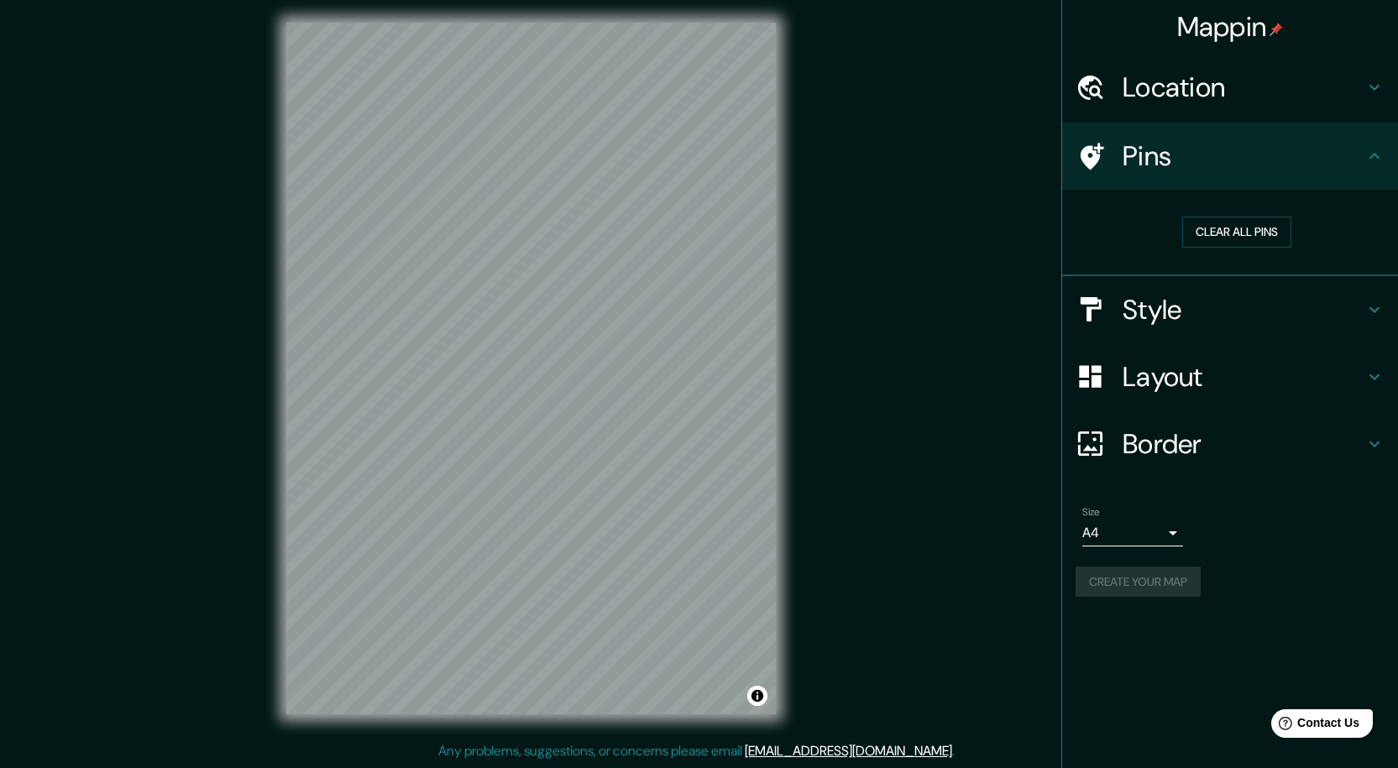
click at [1282, 296] on h4 "Style" at bounding box center [1244, 310] width 242 height 34
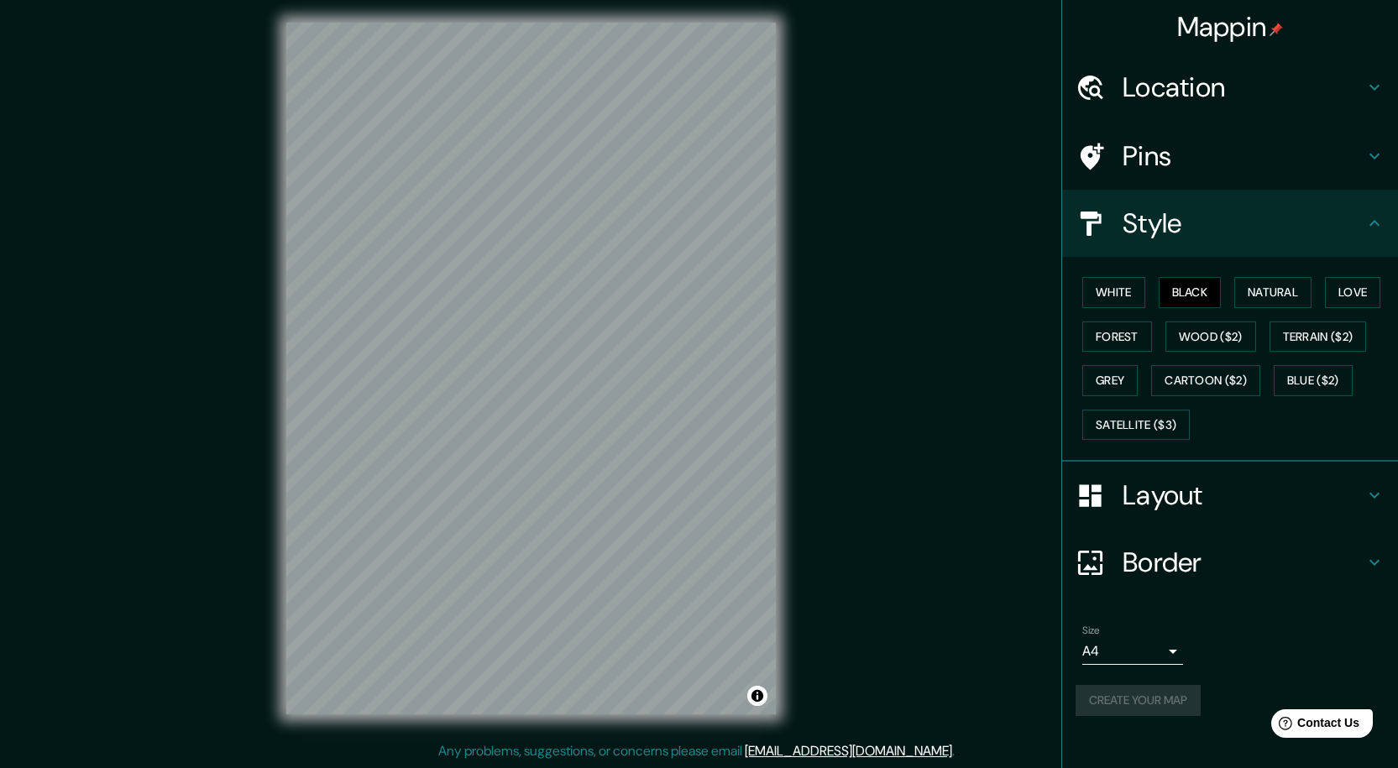
click at [1260, 481] on h4 "Layout" at bounding box center [1244, 496] width 242 height 34
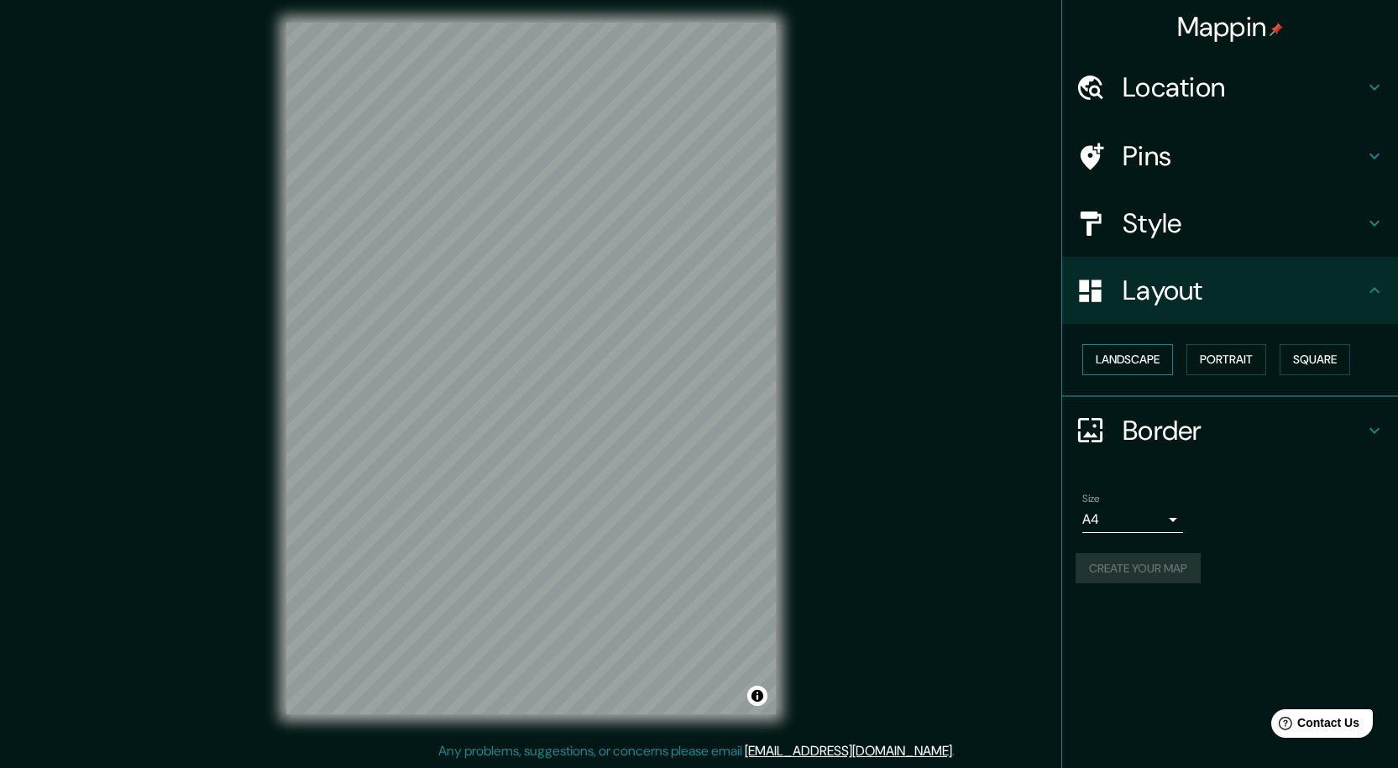
click at [1159, 367] on button "Landscape" at bounding box center [1127, 359] width 91 height 31
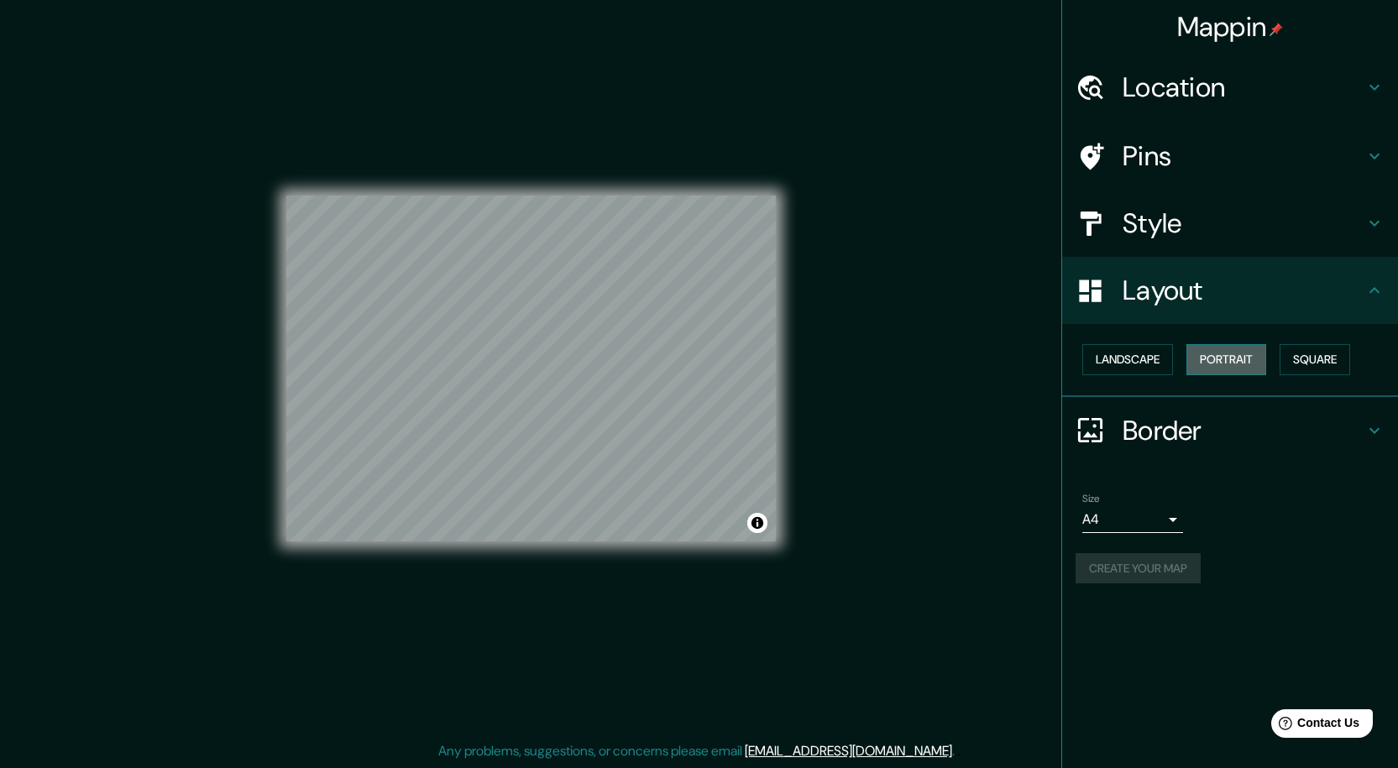
click at [1216, 368] on button "Portrait" at bounding box center [1227, 359] width 80 height 31
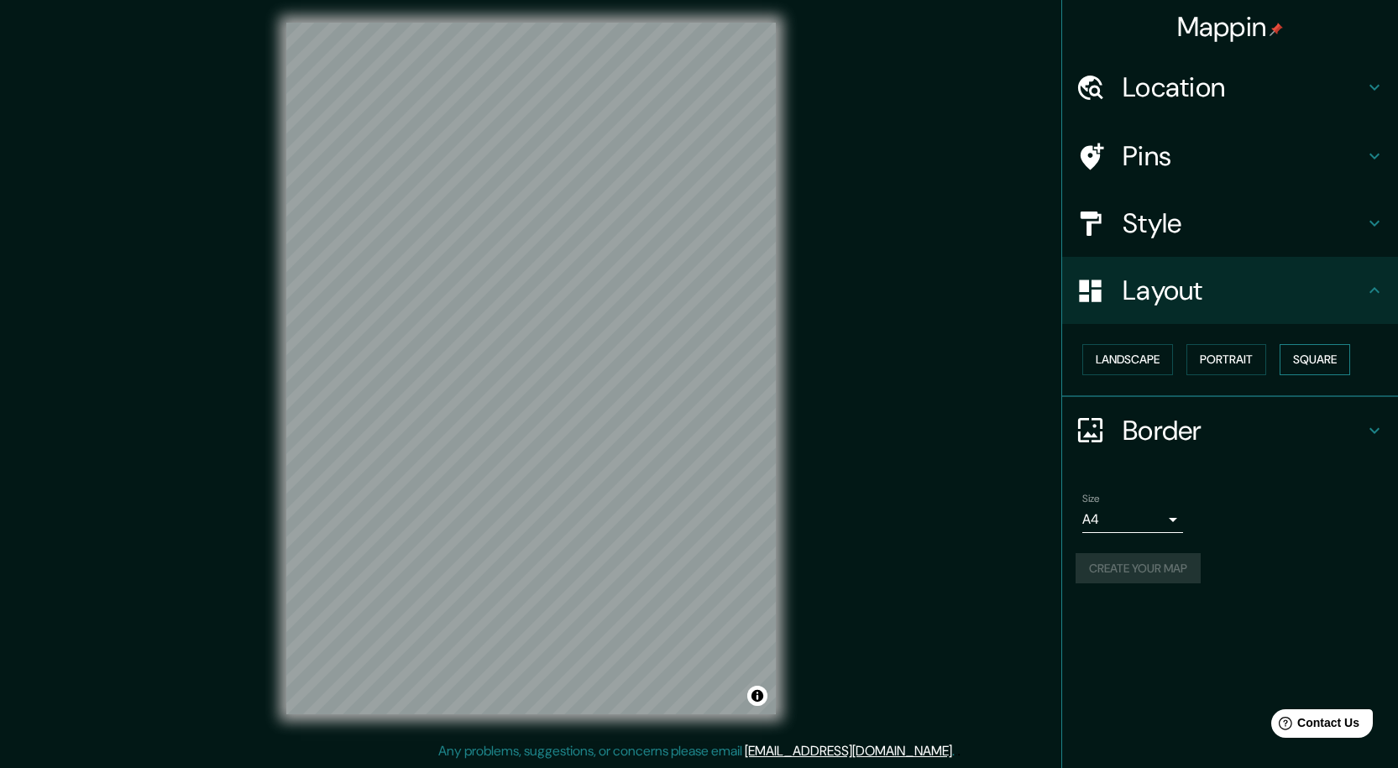
click at [1301, 356] on button "Square" at bounding box center [1315, 359] width 71 height 31
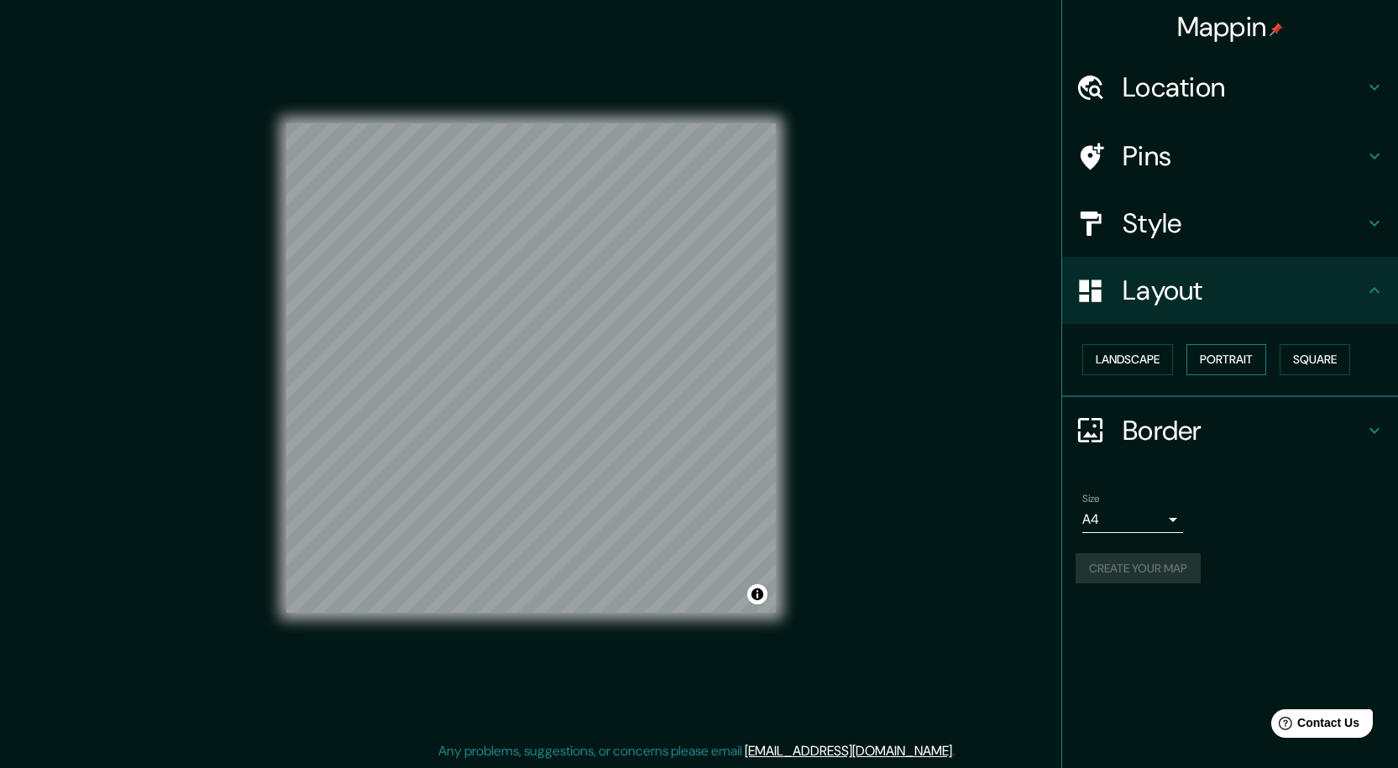
click at [1259, 356] on button "Portrait" at bounding box center [1227, 359] width 80 height 31
